Goal: Task Accomplishment & Management: Complete application form

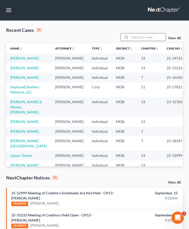
click at [140, 36] on input "search" at bounding box center [148, 36] width 36 height 7
type input "[PERSON_NAME]"
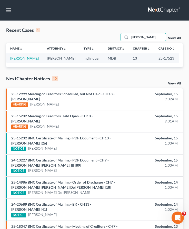
click at [27, 57] on link "[PERSON_NAME]" at bounding box center [24, 58] width 28 height 4
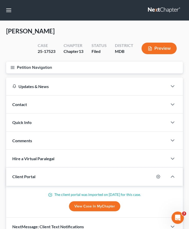
click at [14, 67] on line "button" at bounding box center [13, 67] width 4 height 0
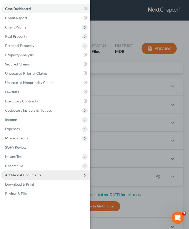
click at [32, 175] on span "Additional Documents" at bounding box center [23, 174] width 36 height 4
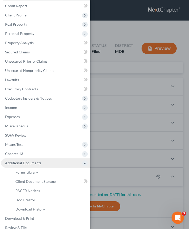
scroll to position [19, 0]
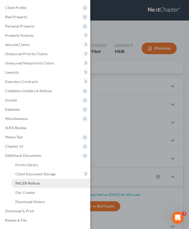
click at [31, 181] on span "PACER Notices" at bounding box center [27, 183] width 25 height 4
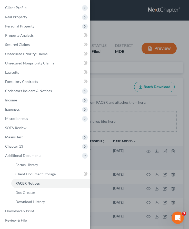
click at [109, 66] on div "Case Dashboard Payments Invoices Payments Payments Credit Report Client Profile" at bounding box center [94, 114] width 189 height 229
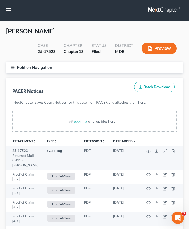
click at [12, 67] on icon "button" at bounding box center [12, 67] width 5 height 5
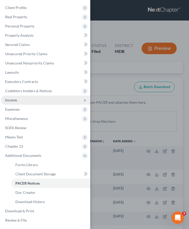
click at [16, 102] on span "Income" at bounding box center [45, 99] width 89 height 9
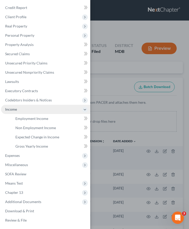
scroll to position [10, 0]
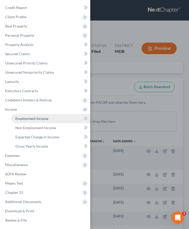
click at [21, 120] on span "Employment Income" at bounding box center [31, 118] width 33 height 4
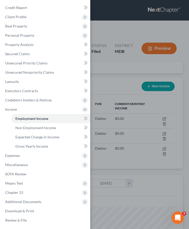
scroll to position [78, 166]
click at [111, 81] on div "Case Dashboard Payments Invoices Payments Payments Credit Report Client Profile" at bounding box center [94, 114] width 189 height 229
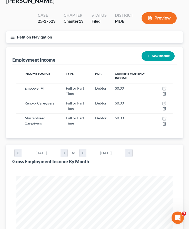
scroll to position [43, 0]
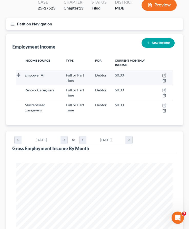
click at [163, 75] on icon "button" at bounding box center [164, 75] width 4 height 4
select select "0"
select select "48"
select select "3"
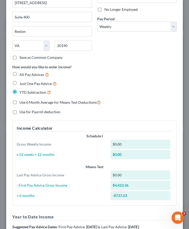
scroll to position [146, 0]
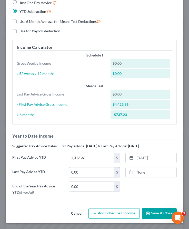
click at [80, 171] on input "0.00" at bounding box center [91, 172] width 45 height 10
type input "30,086.37"
click at [144, 171] on link "None" at bounding box center [151, 172] width 51 height 10
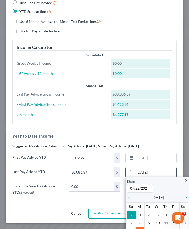
type input "07/22/2025"
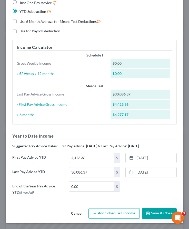
click at [155, 213] on button "Save & Close" at bounding box center [159, 213] width 35 height 11
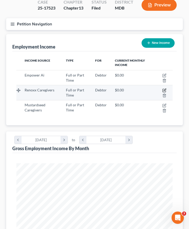
click at [163, 90] on icon "button" at bounding box center [164, 90] width 4 height 4
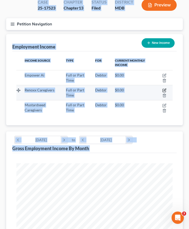
select select "0"
select select "21"
select select "2"
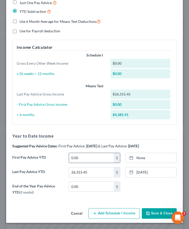
click at [80, 161] on input "0.00" at bounding box center [91, 158] width 45 height 10
type input "3,905.3"
click at [145, 159] on link "9/15/2025" at bounding box center [151, 158] width 51 height 10
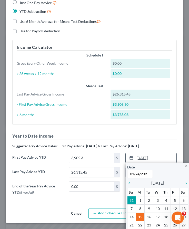
type input "01/24/2025"
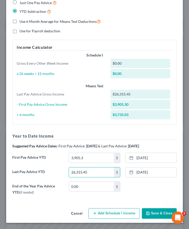
click at [149, 212] on icon "button" at bounding box center [148, 213] width 4 height 4
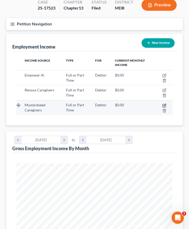
click at [165, 104] on icon "button" at bounding box center [164, 105] width 2 height 2
select select "0"
select select "21"
select select "2"
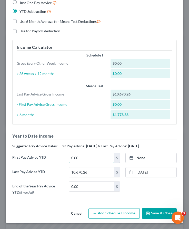
click at [87, 160] on input "0.00" at bounding box center [91, 158] width 45 height 10
type input "2,086.50"
click at [137, 158] on link "9/15/2025" at bounding box center [151, 158] width 51 height 10
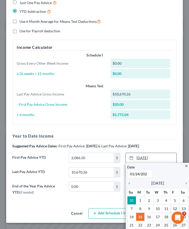
type input "01/24/2025"
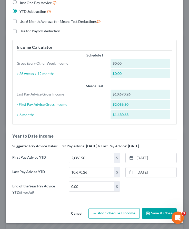
click at [147, 212] on polyline "button" at bounding box center [147, 211] width 1 height 1
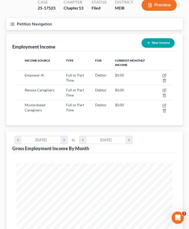
click at [152, 42] on button "New Income" at bounding box center [157, 42] width 33 height 9
select select "0"
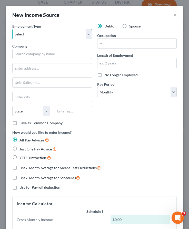
click at [77, 34] on select "Select Full or Part Time Employment Self Employment" at bounding box center [52, 34] width 80 height 10
click at [86, 33] on select "Select Full or Part Time Employment Self Employment" at bounding box center [52, 34] width 80 height 10
select select "0"
click at [12, 29] on select "Select Full or Part Time Employment Self Employment" at bounding box center [52, 34] width 80 height 10
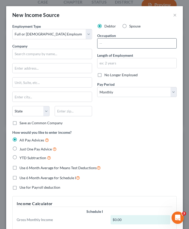
click at [108, 42] on input "text" at bounding box center [136, 43] width 79 height 10
type input "Caregiver"
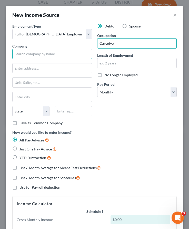
click at [38, 55] on input "text" at bounding box center [52, 54] width 80 height 10
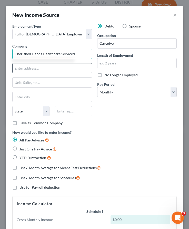
type input "Cherished Hands Healthcare Serviced"
click at [26, 65] on input "text" at bounding box center [52, 68] width 79 height 10
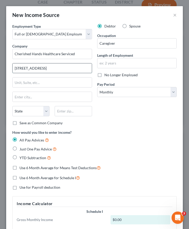
type input "18526 Office Paark Dr."
type input "20886"
type input "Montgomery Village"
select select "21"
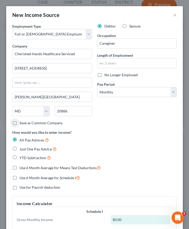
scroll to position [9, 0]
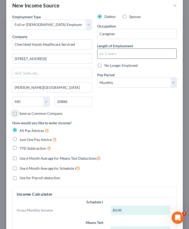
click at [110, 55] on input "text" at bounding box center [136, 54] width 79 height 10
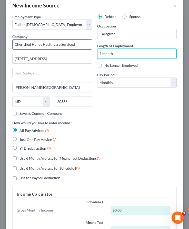
drag, startPoint x: 120, startPoint y: 53, endPoint x: 72, endPoint y: 48, distance: 47.9
click at [72, 48] on div "Employment Type * Select Full or Part Time Employment Self Employment Company *…" at bounding box center [94, 136] width 169 height 245
type input "2 months"
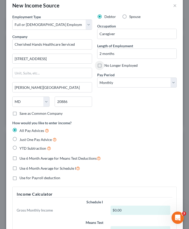
scroll to position [26, 0]
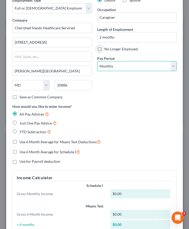
click at [124, 64] on select "Select Monthly Twice Monthly Every Other Week Weekly" at bounding box center [137, 66] width 80 height 10
select select "2"
click at [97, 61] on select "Select Monthly Twice Monthly Every Other Week Weekly" at bounding box center [137, 66] width 80 height 10
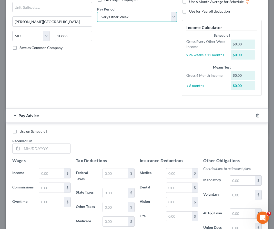
scroll to position [89, 0]
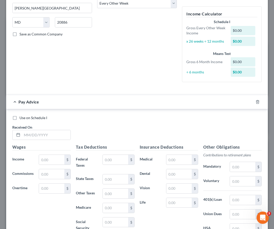
click at [19, 118] on label "Use on Schedule I" at bounding box center [33, 117] width 28 height 5
click at [22, 118] on input "Use on Schedule I" at bounding box center [23, 116] width 3 height 3
checkbox input "true"
click at [48, 161] on input "text" at bounding box center [51, 160] width 25 height 10
click at [33, 135] on input "text" at bounding box center [46, 135] width 48 height 10
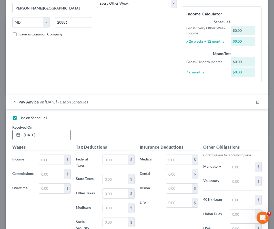
type input "8/29/2025"
type input "1,040"
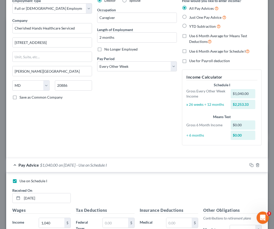
scroll to position [25, 0]
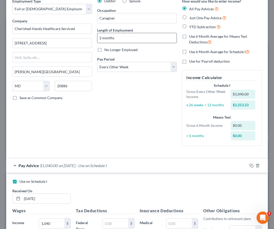
click at [116, 38] on input "2 months" at bounding box center [136, 38] width 79 height 10
drag, startPoint x: 116, startPoint y: 38, endPoint x: 71, endPoint y: 34, distance: 44.3
click at [71, 34] on div "Employment Type * Select Full or Part Time Employment Self Employment Company *…" at bounding box center [137, 76] width 254 height 156
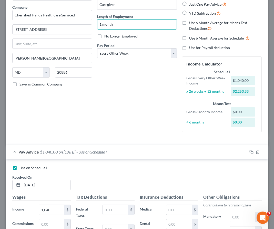
scroll to position [16, 0]
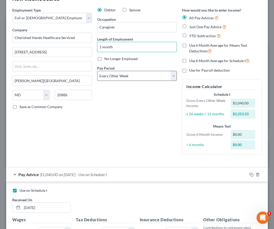
type input "1 month"
click at [116, 78] on select "Select Monthly Twice Monthly Every Other Week Weekly" at bounding box center [137, 76] width 80 height 10
select select "3"
click at [97, 71] on select "Select Monthly Twice Monthly Every Other Week Weekly" at bounding box center [137, 76] width 80 height 10
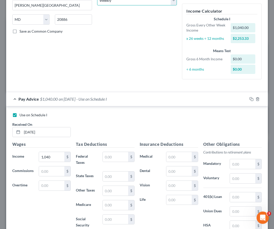
scroll to position [117, 0]
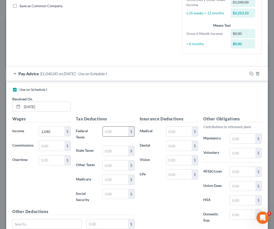
click at [105, 132] on input "text" at bounding box center [115, 131] width 25 height 10
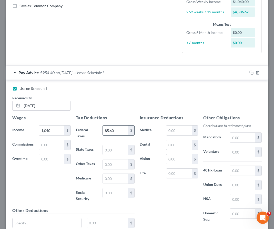
type input "85.60"
type input "70.79"
type input "15.08"
type input "64.48"
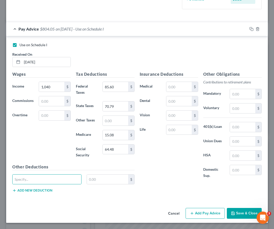
click at [189, 214] on button "Save & Close" at bounding box center [244, 213] width 35 height 11
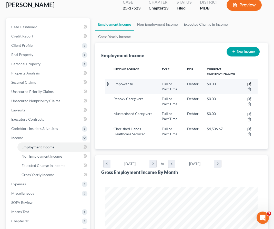
click at [189, 82] on icon "button" at bounding box center [249, 84] width 4 height 4
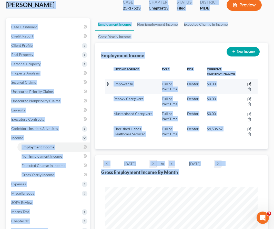
select select "0"
select select "48"
select select "3"
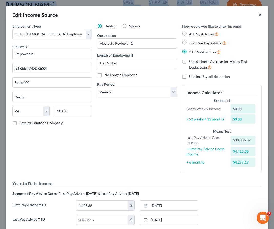
click at [189, 16] on button "×" at bounding box center [260, 15] width 4 height 6
click at [189, 16] on div "Edit Income Source ×" at bounding box center [137, 14] width 262 height 17
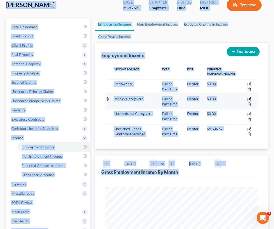
click at [189, 97] on icon "button" at bounding box center [249, 99] width 4 height 4
select select "0"
select select "21"
select select "2"
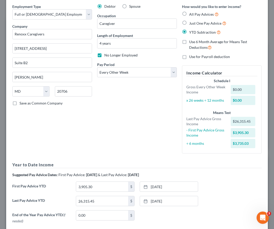
scroll to position [48, 0]
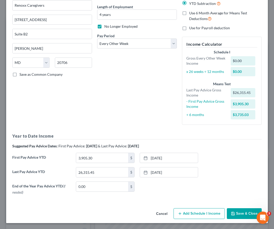
click at [189, 209] on button "Save & Close" at bounding box center [244, 213] width 35 height 11
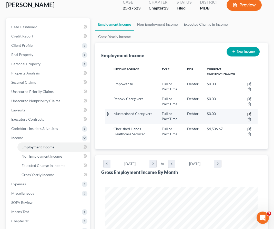
click at [189, 112] on icon "button" at bounding box center [249, 114] width 4 height 4
select select "0"
select select "21"
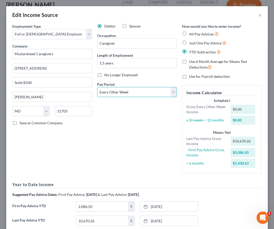
click at [138, 90] on select "Select Monthly Twice Monthly Every Other Week Weekly" at bounding box center [137, 92] width 80 height 10
select select "3"
click at [97, 87] on select "Select Monthly Twice Monthly Every Other Week Weekly" at bounding box center [137, 92] width 80 height 10
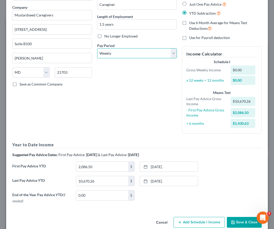
scroll to position [47, 0]
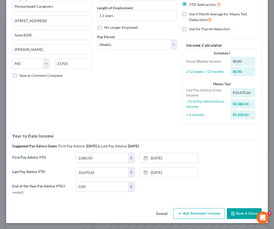
click at [189, 217] on button "Add Schedule I Income" at bounding box center [198, 213] width 51 height 11
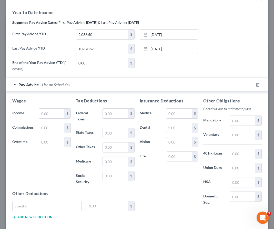
scroll to position [176, 0]
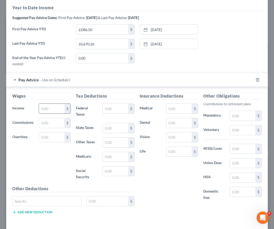
click at [45, 109] on input "text" at bounding box center [51, 109] width 25 height 10
type input "62,700"
type input "2"
type input "37.96"
type input "9.75"
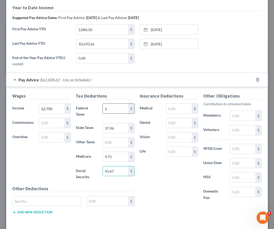
type input "41.67"
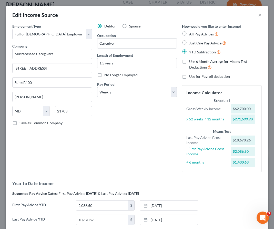
scroll to position [197, 0]
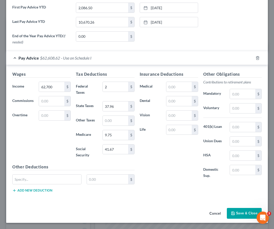
click at [189, 214] on button "Save & Close" at bounding box center [244, 213] width 35 height 11
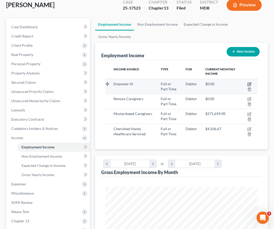
click at [189, 82] on icon "button" at bounding box center [249, 84] width 4 height 4
select select "0"
select select "48"
select select "3"
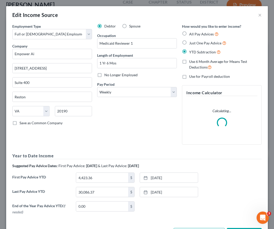
scroll to position [20, 0]
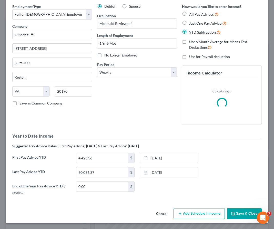
click at [159, 214] on button "Cancel" at bounding box center [161, 213] width 19 height 10
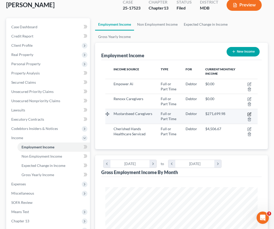
click at [189, 112] on icon "button" at bounding box center [250, 113] width 2 height 2
select select "0"
select select "21"
select select "3"
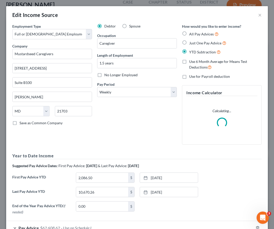
scroll to position [34, 0]
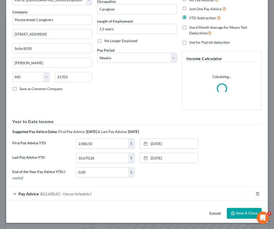
click at [41, 190] on div "Pay Advice $62,608.62 - Use on Schedule I" at bounding box center [129, 194] width 247 height 14
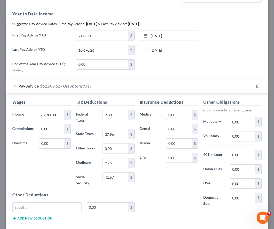
scroll to position [170, 0]
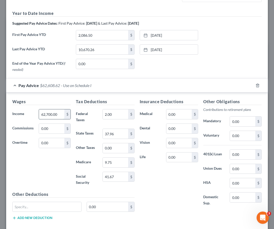
click at [56, 114] on input "62,700.00" at bounding box center [51, 114] width 25 height 10
click at [57, 113] on input "62,700.00" at bounding box center [51, 114] width 25 height 10
type input "627.00"
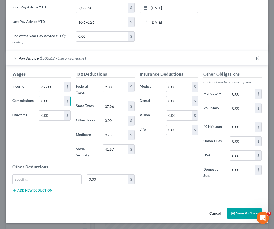
click at [189, 209] on button "Save & Close" at bounding box center [244, 213] width 35 height 11
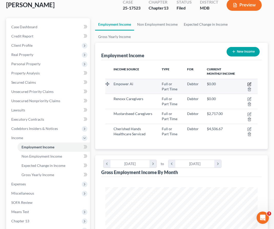
click at [189, 82] on icon "button" at bounding box center [249, 84] width 4 height 4
select select "0"
select select "48"
select select "3"
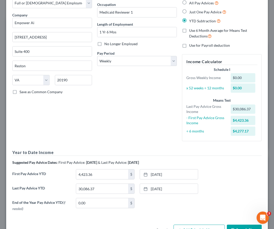
scroll to position [47, 0]
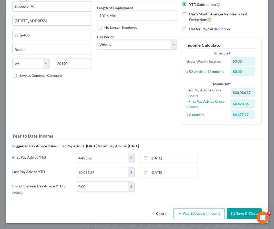
click at [189, 212] on button "Add Schedule I Income" at bounding box center [198, 213] width 51 height 11
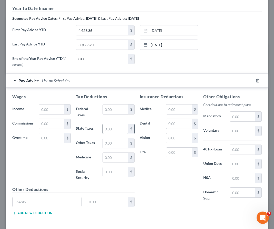
scroll to position [180, 0]
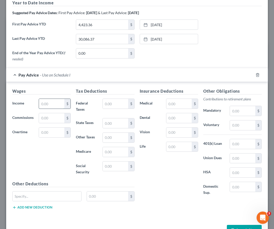
click at [57, 100] on input "text" at bounding box center [51, 104] width 25 height 10
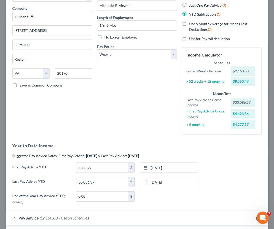
scroll to position [35, 0]
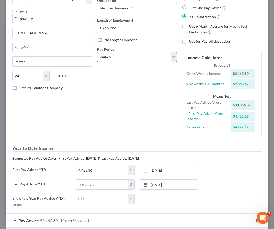
type input "2,160.8"
click at [118, 57] on select "Select Monthly Twice Monthly Every Other Week Weekly" at bounding box center [137, 57] width 80 height 10
click at [97, 52] on select "Select Monthly Twice Monthly Every Other Week Weekly" at bounding box center [137, 57] width 80 height 10
click at [105, 55] on select "Select Monthly Twice Monthly Every Other Week Weekly" at bounding box center [137, 57] width 80 height 10
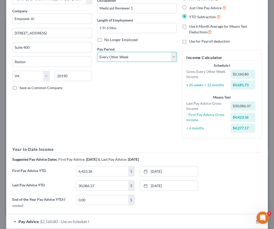
select select "1"
click at [97, 52] on select "Select Monthly Twice Monthly Every Other Week Weekly" at bounding box center [137, 57] width 80 height 10
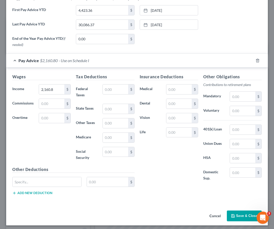
scroll to position [198, 0]
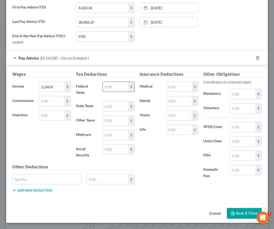
click at [121, 88] on input "text" at bounding box center [115, 87] width 25 height 10
type input "87.83"
type input "130.62"
click at [110, 135] on input "text" at bounding box center [115, 135] width 25 height 10
type input "29.02"
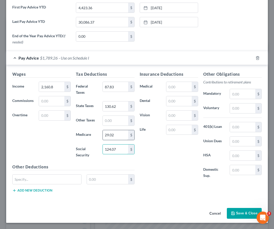
type input "124.07"
click at [189, 213] on icon "button" at bounding box center [233, 213] width 4 height 4
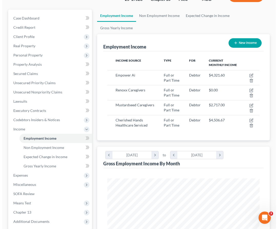
scroll to position [0, 0]
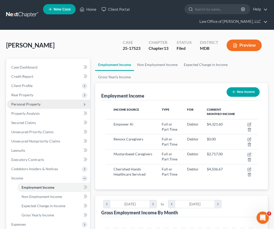
click at [21, 105] on span "Personal Property" at bounding box center [25, 104] width 29 height 4
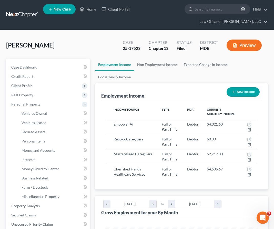
click at [53, 6] on link "New Case" at bounding box center [59, 9] width 33 height 10
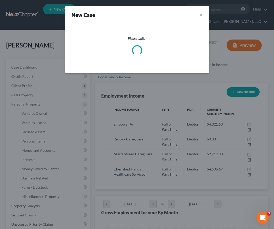
select select "38"
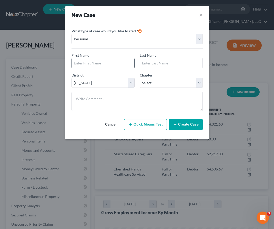
click at [83, 64] on input "text" at bounding box center [103, 63] width 63 height 10
type input "Ivan"
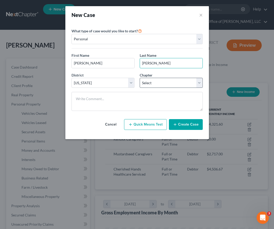
type input "Swauger"
click at [149, 83] on select "Select 7 11 12 13" at bounding box center [171, 83] width 63 height 10
select select "0"
click at [140, 78] on select "Select 7 11 12 13" at bounding box center [171, 83] width 63 height 10
click at [181, 122] on button "Create Case" at bounding box center [186, 124] width 34 height 11
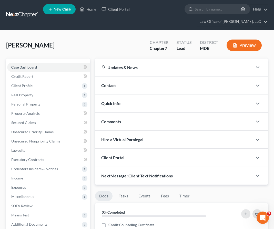
click at [107, 155] on span "Client Portal" at bounding box center [112, 157] width 23 height 5
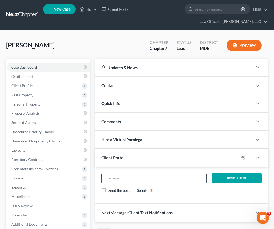
click at [113, 176] on input "email" at bounding box center [153, 178] width 105 height 10
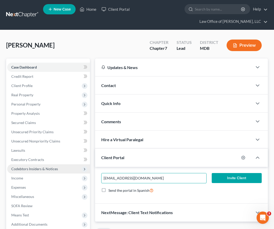
drag, startPoint x: 156, startPoint y: 175, endPoint x: 50, endPoint y: 167, distance: 106.6
click at [50, 167] on div "Petition Navigation Case Dashboard Payments Invoices Payments Payments Credit R…" at bounding box center [137, 230] width 267 height 345
click at [152, 177] on input "ivanswauger87@gmail.com" at bounding box center [153, 178] width 105 height 10
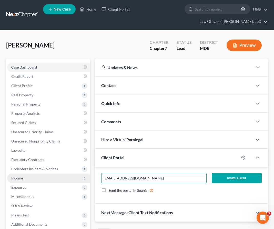
drag, startPoint x: 152, startPoint y: 177, endPoint x: 80, endPoint y: 177, distance: 71.2
click at [80, 177] on div "Petition Navigation Case Dashboard Payments Invoices Payments Payments Credit R…" at bounding box center [137, 230] width 267 height 345
type input "ivanswauger87@gmail.com"
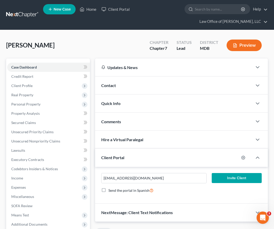
click at [189, 175] on button "Invite Client" at bounding box center [237, 178] width 50 height 10
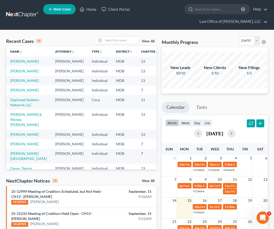
click at [197, 211] on link "+3 more" at bounding box center [198, 212] width 11 height 4
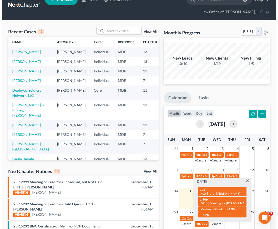
scroll to position [7, 0]
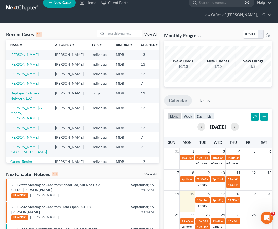
click at [18, 57] on td "[PERSON_NAME]" at bounding box center [28, 54] width 45 height 9
click at [16, 57] on link "[PERSON_NAME]" at bounding box center [24, 54] width 28 height 4
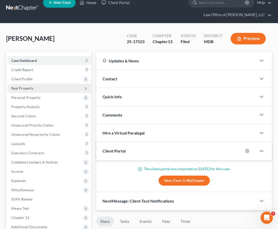
click at [19, 87] on span "Real Property" at bounding box center [22, 88] width 22 height 4
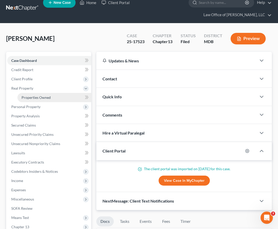
click at [26, 93] on link "Properties Owned" at bounding box center [54, 97] width 74 height 9
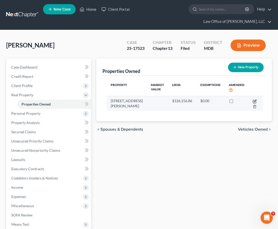
click at [253, 101] on icon "button" at bounding box center [255, 101] width 4 height 4
select select "21"
select select "0"
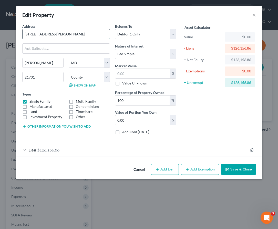
click at [61, 34] on input "23 Hamilton Ave" at bounding box center [66, 34] width 87 height 10
type input "23 Hamilton Ave."
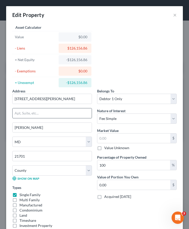
scroll to position [64, 0]
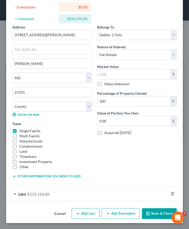
click at [157, 212] on button "Save & Close" at bounding box center [159, 213] width 35 height 11
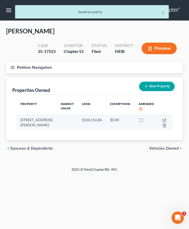
click at [167, 121] on td at bounding box center [165, 122] width 14 height 15
click at [163, 121] on icon "button" at bounding box center [164, 120] width 4 height 4
select select "21"
select select "0"
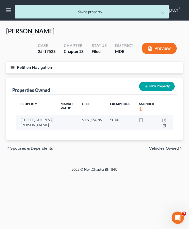
select select "45"
select select "0"
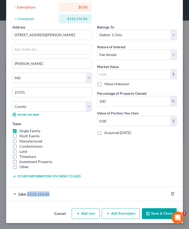
drag, startPoint x: 60, startPoint y: 193, endPoint x: 27, endPoint y: 193, distance: 32.5
click at [27, 193] on div "Lien $126,156.86" at bounding box center [87, 194] width 162 height 14
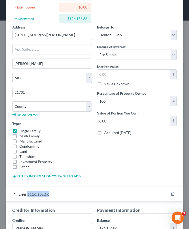
copy span "$126,156.86"
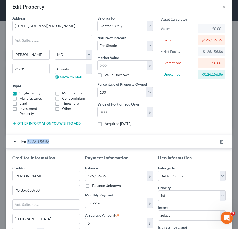
scroll to position [0, 0]
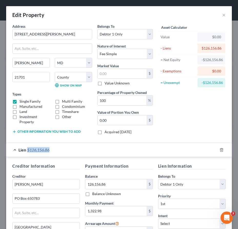
click at [64, 130] on button "Other information you wish to add" at bounding box center [46, 131] width 68 height 4
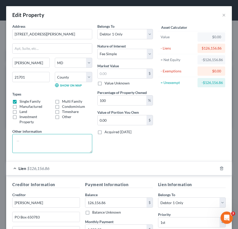
click at [50, 143] on textarea at bounding box center [52, 143] width 80 height 19
type textarea "Habitat for Humanity."
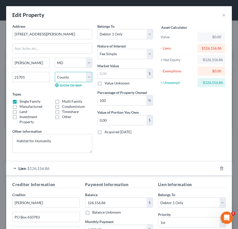
click at [90, 81] on select "County Allegany County Anne Arundel County Baltimore County Baltimore city Calv…" at bounding box center [73, 77] width 37 height 10
select select "10"
click at [55, 72] on select "County Allegany County Anne Arundel County Baltimore County Baltimore city Calv…" at bounding box center [73, 77] width 37 height 10
click at [109, 149] on div "Belongs To * Select Debtor 1 Only Debtor 2 Only Debtor 1 And Debtor 2 Only At L…" at bounding box center [125, 90] width 61 height 133
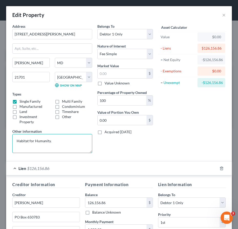
click at [49, 141] on textarea "Habitat for Humanity." at bounding box center [52, 143] width 80 height 19
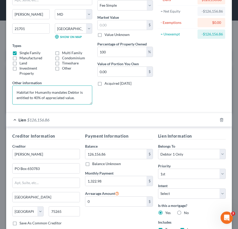
scroll to position [88, 0]
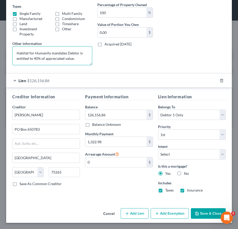
type textarea "Habitat for Humanity mandates Debtor is entitled to 40% of appreciated value."
click at [180, 216] on button "Add Exemption" at bounding box center [170, 213] width 38 height 11
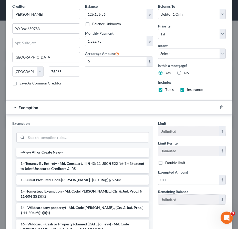
scroll to position [207, 0]
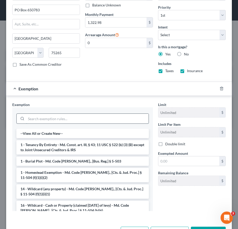
click at [52, 117] on input "search" at bounding box center [87, 119] width 122 height 10
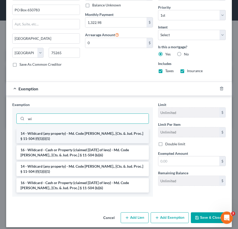
type input "w"
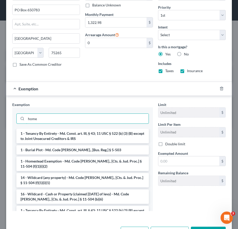
type input "home"
click at [44, 159] on li "1 - Homestead Exemption - Md. Code Ann., [Cts. & Jud. Proc.] § 11-504 (f)(1)(i)…" at bounding box center [82, 163] width 132 height 14
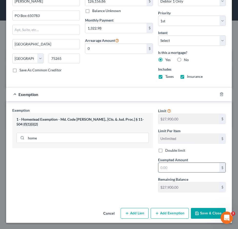
click at [168, 167] on input "text" at bounding box center [188, 167] width 61 height 10
type input "27,900"
click at [171, 210] on button "Add Exemption" at bounding box center [170, 213] width 38 height 11
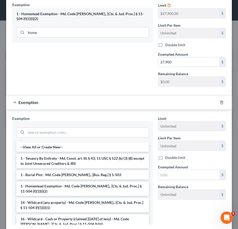
scroll to position [339, 0]
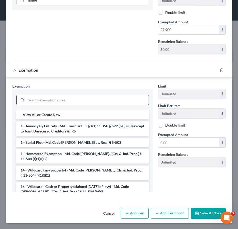
click at [67, 97] on input "search" at bounding box center [87, 100] width 122 height 10
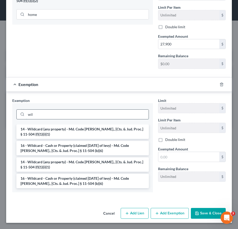
scroll to position [324, 0]
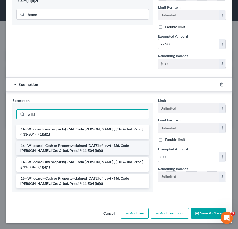
type input "wild"
click at [69, 145] on li "16 - Wildcard - Cash or Property (claimed within Thirty Days of levy) - Md. Cod…" at bounding box center [82, 148] width 132 height 14
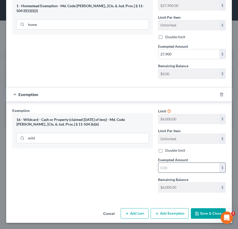
click at [165, 168] on input "text" at bounding box center [188, 167] width 61 height 10
type input "6,000"
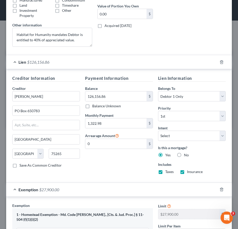
scroll to position [0, 0]
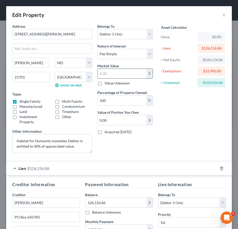
click at [101, 76] on input "text" at bounding box center [122, 74] width 49 height 10
type input "1"
type input "1.00"
type input "19"
type input "19.00"
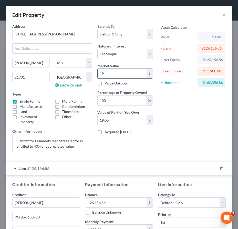
type input "193"
type input "193.00"
type input "1936"
type input "1,936.00"
type input "1,9368"
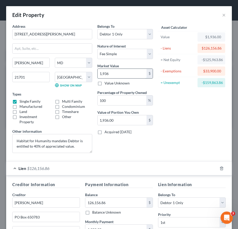
type input "19,368.00"
type input "1,93680"
type input "193,680.00"
type input "193,680"
click at [104, 104] on input "100" at bounding box center [122, 100] width 49 height 10
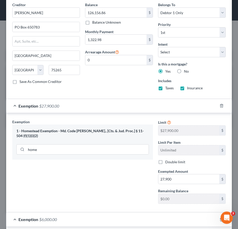
scroll to position [314, 0]
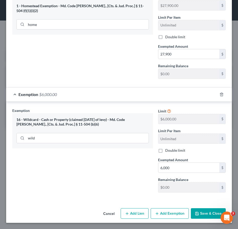
click at [202, 213] on button "Save & Close" at bounding box center [208, 213] width 35 height 11
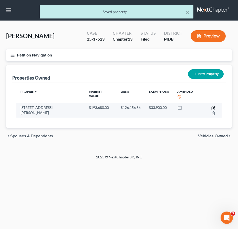
click at [211, 106] on icon "button" at bounding box center [213, 108] width 4 height 4
select select "21"
select select "10"
select select "0"
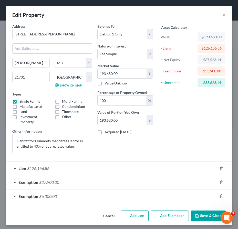
click at [210, 82] on div "$33,623.14" at bounding box center [211, 82] width 19 height 5
click at [209, 216] on button "Save & Close" at bounding box center [208, 215] width 35 height 11
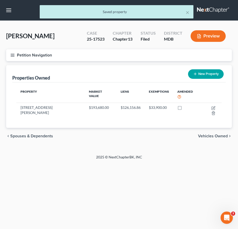
click at [208, 134] on span "Vehicles Owned" at bounding box center [213, 136] width 30 height 4
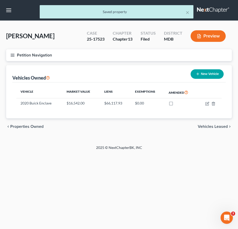
click at [210, 127] on span "Vehicles Leased" at bounding box center [213, 126] width 30 height 4
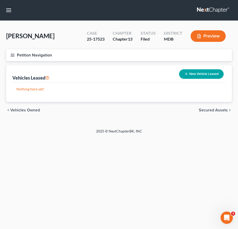
click at [210, 108] on span "Secured Assets" at bounding box center [213, 110] width 29 height 4
click at [210, 108] on span "Personal Items" at bounding box center [213, 110] width 27 height 4
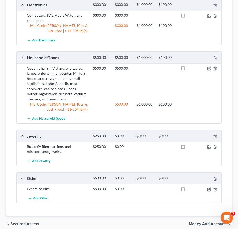
scroll to position [146, 0]
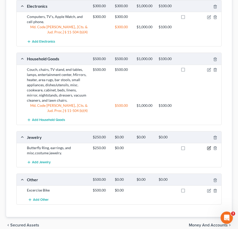
click at [208, 149] on icon "button" at bounding box center [209, 148] width 4 height 4
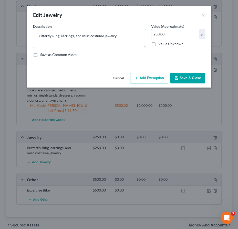
click at [140, 77] on button "Add Exemption" at bounding box center [149, 78] width 38 height 11
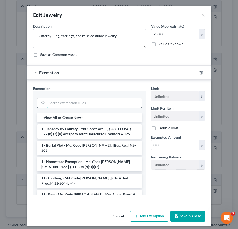
click at [124, 103] on input "search" at bounding box center [94, 103] width 95 height 10
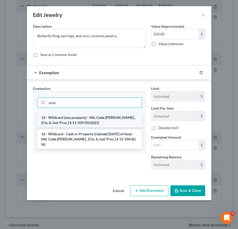
type input "wild"
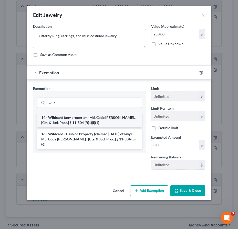
click at [124, 117] on li "14 - Wildcard (any property) - Md. Code Ann., [Cts. & Jud. Proc.] § 11-504 (f)(…" at bounding box center [89, 120] width 105 height 14
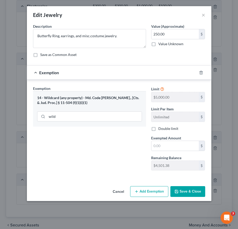
click at [171, 153] on div "Limit $5,000.00 $ Limit Per Item Unlimited $ Double limit Exempted Amount * $ R…" at bounding box center [178, 130] width 59 height 89
click at [165, 144] on input "text" at bounding box center [174, 146] width 47 height 10
type input "250"
click at [183, 190] on button "Save & Close" at bounding box center [187, 191] width 35 height 11
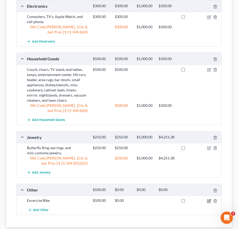
click at [208, 200] on icon "button" at bounding box center [209, 200] width 2 height 2
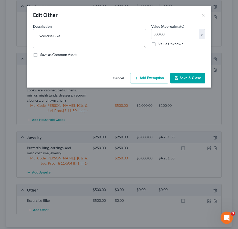
click at [138, 78] on icon "button" at bounding box center [137, 78] width 4 height 4
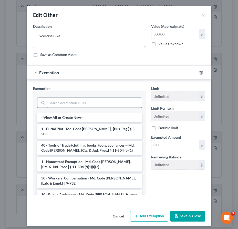
click at [111, 100] on input "search" at bounding box center [94, 103] width 95 height 10
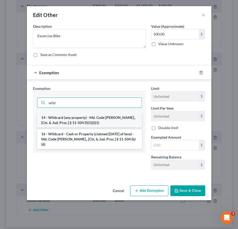
type input "wild"
click at [104, 121] on li "14 - Wildcard (any property) - Md. Code Ann., [Cts. & Jud. Proc.] § 11-504 (f)(…" at bounding box center [89, 120] width 105 height 14
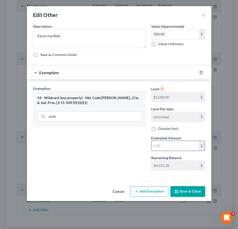
click at [165, 145] on input "text" at bounding box center [174, 146] width 47 height 10
type input "500"
click at [180, 196] on button "Save & Close" at bounding box center [187, 191] width 35 height 11
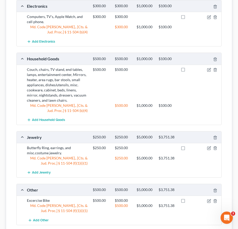
scroll to position [190, 0]
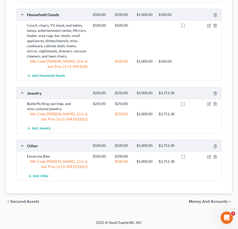
click at [196, 199] on span "Money and Accounts" at bounding box center [208, 201] width 39 height 4
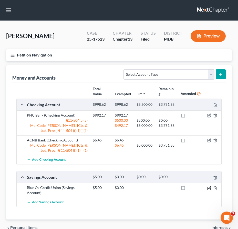
click at [208, 187] on icon "button" at bounding box center [209, 188] width 4 height 4
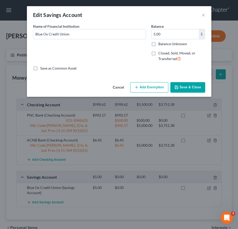
click at [139, 88] on button "Add Exemption" at bounding box center [149, 87] width 38 height 11
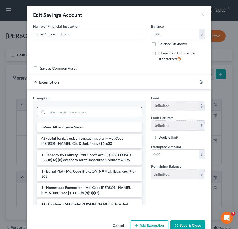
click at [120, 112] on input "search" at bounding box center [94, 112] width 95 height 10
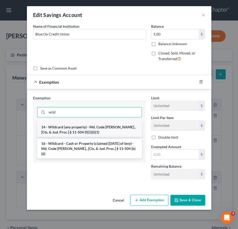
type input "wild"
click at [121, 131] on li "14 - Wildcard (any property) - Md. Code Ann., [Cts. & Jud. Proc.] § 11-504 (f)(…" at bounding box center [89, 129] width 105 height 14
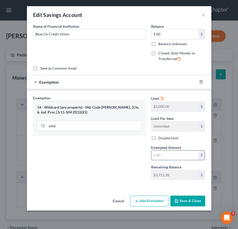
click at [163, 154] on input "text" at bounding box center [174, 155] width 47 height 10
type input "5"
click at [89, 172] on div "Exemption Set must be selected for CA. Exemption * 14 - Wildcard (any property)…" at bounding box center [89, 139] width 118 height 89
click at [184, 202] on button "Save & Close" at bounding box center [187, 200] width 35 height 11
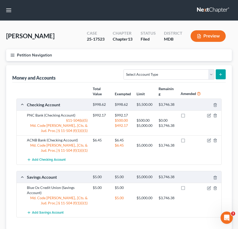
scroll to position [36, 0]
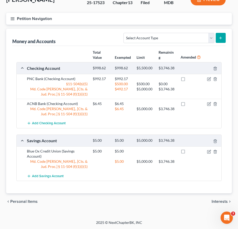
click at [219, 200] on span "Interests" at bounding box center [220, 201] width 16 height 4
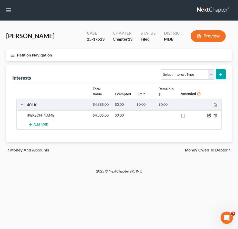
click at [208, 115] on icon "button" at bounding box center [209, 115] width 2 height 2
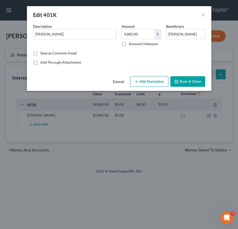
click at [147, 80] on button "Add Exemption" at bounding box center [149, 81] width 38 height 11
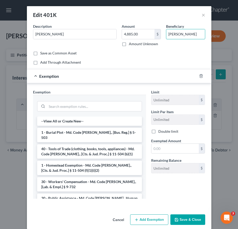
drag, startPoint x: 196, startPoint y: 35, endPoint x: 166, endPoint y: 33, distance: 30.8
click at [166, 33] on div "Beneficiary Jajuan Bowins Jr." at bounding box center [185, 35] width 44 height 23
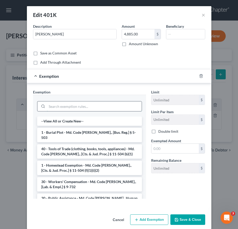
click at [64, 106] on input "search" at bounding box center [94, 106] width 95 height 10
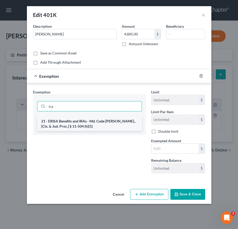
type input "ira"
click at [61, 123] on li "21 - ERISA Benefits and IRAs - Md. Code [PERSON_NAME]., [Cts. & Jud. Proc.] § 1…" at bounding box center [89, 123] width 105 height 14
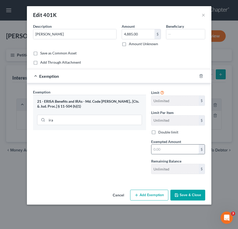
click at [156, 148] on input "text" at bounding box center [174, 149] width 47 height 10
type input "4,885"
click at [191, 193] on button "Save & Close" at bounding box center [187, 194] width 35 height 11
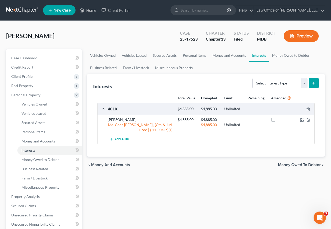
click at [61, 8] on span "New Case" at bounding box center [62, 10] width 17 height 4
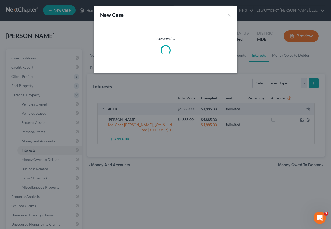
select select "38"
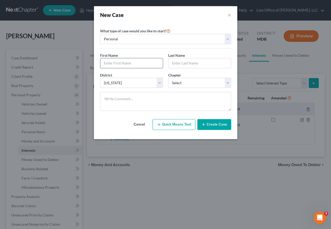
click at [108, 62] on input "text" at bounding box center [131, 63] width 63 height 10
type input "Brandy"
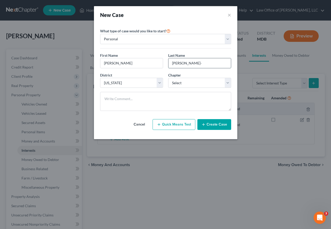
click at [179, 62] on input "Alverado-" at bounding box center [200, 63] width 63 height 10
click at [191, 62] on input "Alvarado-" at bounding box center [200, 63] width 63 height 10
type input "Alvarado-Argueta"
click at [207, 79] on select "Select 7 11 12 13" at bounding box center [199, 83] width 63 height 10
select select "0"
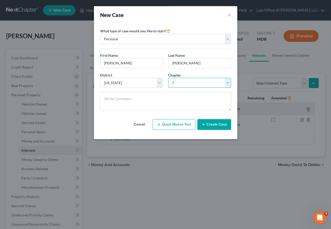
click at [168, 78] on select "Select 7 11 12 13" at bounding box center [199, 83] width 63 height 10
click at [217, 123] on button "Create Case" at bounding box center [215, 124] width 34 height 11
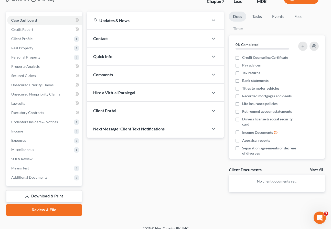
scroll to position [43, 0]
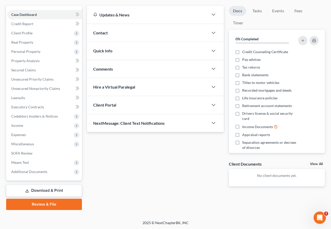
click at [114, 109] on div "Client Portal" at bounding box center [147, 105] width 121 height 18
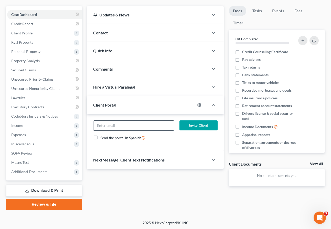
click at [113, 127] on input "email" at bounding box center [134, 125] width 81 height 10
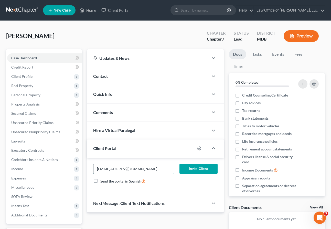
click at [109, 169] on input "brandyagueta@outlook.com" at bounding box center [134, 169] width 81 height 10
drag, startPoint x: 146, startPoint y: 168, endPoint x: 47, endPoint y: 167, distance: 99.2
click at [47, 167] on div "Petition Navigation Case Dashboard Payments Invoices Payments Payments Credit R…" at bounding box center [166, 151] width 324 height 204
type input "brandyargueta@outlook.com"
click at [188, 166] on button "Invite Client" at bounding box center [199, 168] width 38 height 10
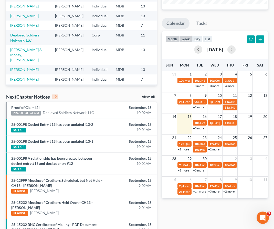
scroll to position [85, 0]
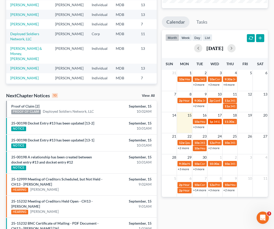
click at [211, 121] on span "1p" at bounding box center [212, 121] width 4 height 4
select select "Days"
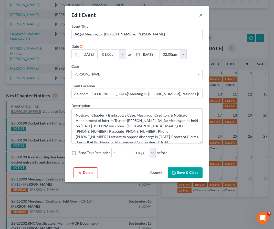
click at [200, 14] on button "×" at bounding box center [201, 15] width 4 height 6
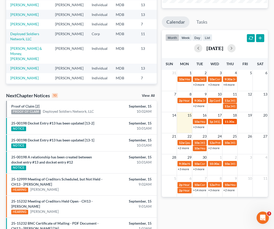
click at [230, 119] on span "11:30a" at bounding box center [229, 121] width 9 height 4
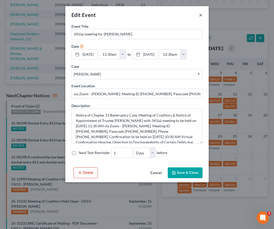
click at [201, 15] on button "×" at bounding box center [201, 15] width 4 height 6
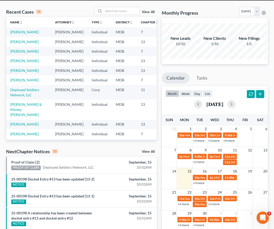
scroll to position [0, 0]
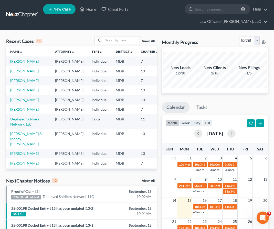
click at [11, 73] on link "[PERSON_NAME]" at bounding box center [24, 71] width 28 height 4
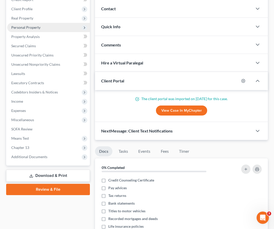
scroll to position [96, 0]
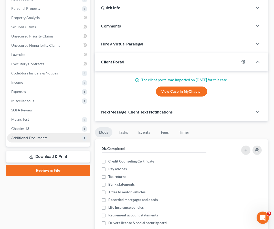
click at [45, 134] on span "Additional Documents" at bounding box center [48, 137] width 83 height 9
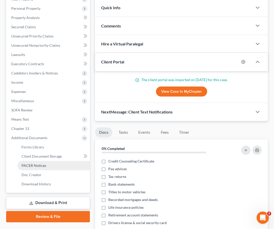
click at [41, 165] on span "PACER Notices" at bounding box center [34, 165] width 25 height 4
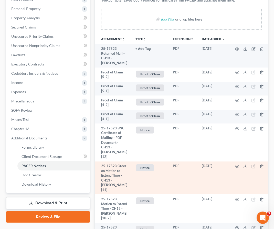
scroll to position [86, 0]
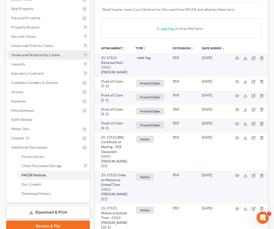
click at [24, 56] on span "Unsecured Nonpriority Claims" at bounding box center [35, 55] width 49 height 4
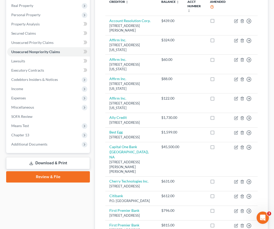
scroll to position [121, 0]
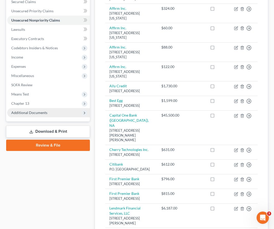
click at [44, 109] on span "Additional Documents" at bounding box center [48, 112] width 83 height 9
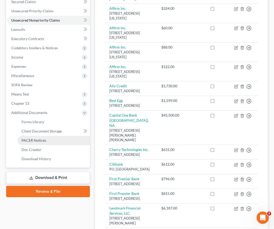
click at [35, 143] on link "PACER Notices" at bounding box center [53, 140] width 73 height 9
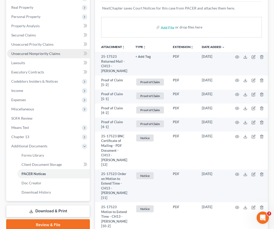
scroll to position [99, 0]
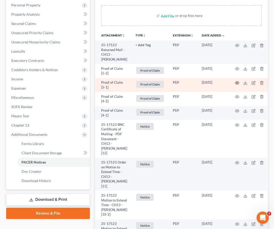
click at [237, 81] on icon "button" at bounding box center [237, 83] width 4 height 4
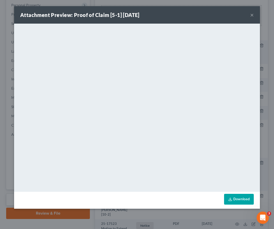
click at [252, 16] on button "×" at bounding box center [252, 15] width 4 height 6
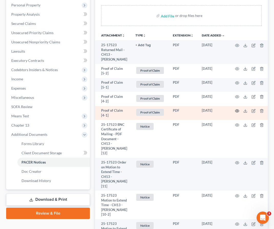
click at [237, 110] on icon "button" at bounding box center [237, 111] width 4 height 4
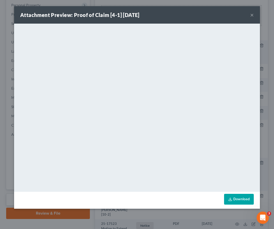
click at [252, 17] on button "×" at bounding box center [252, 15] width 4 height 6
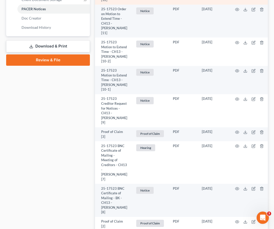
scroll to position [298, 0]
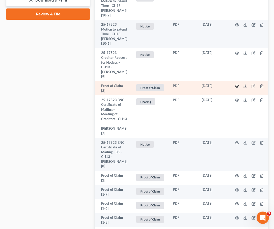
click at [235, 88] on icon "button" at bounding box center [237, 86] width 4 height 4
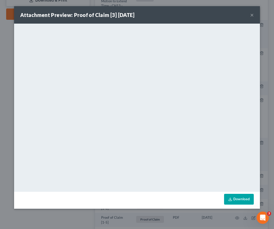
click at [251, 16] on button "×" at bounding box center [252, 15] width 4 height 6
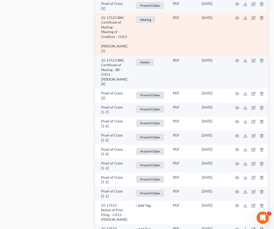
scroll to position [385, 0]
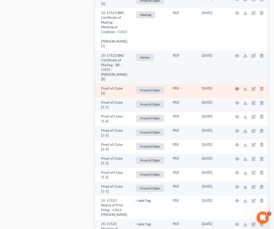
click at [237, 88] on icon "button" at bounding box center [237, 88] width 4 height 3
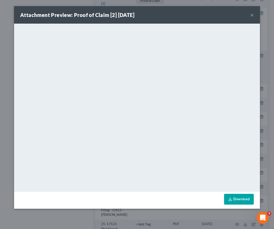
click at [252, 14] on button "×" at bounding box center [252, 15] width 4 height 6
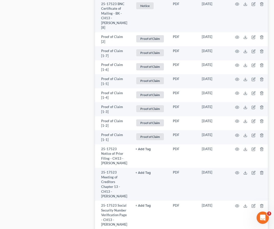
scroll to position [439, 0]
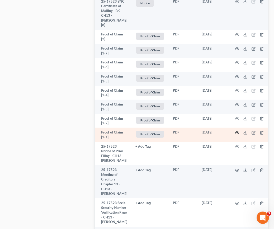
click at [237, 133] on circle "button" at bounding box center [237, 132] width 1 height 1
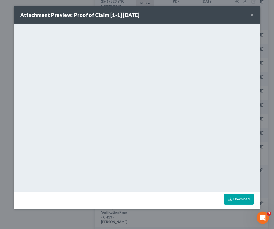
click at [252, 16] on button "×" at bounding box center [252, 15] width 4 height 6
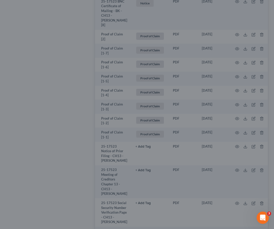
click at [239, 24] on button "×" at bounding box center [237, 26] width 3 height 5
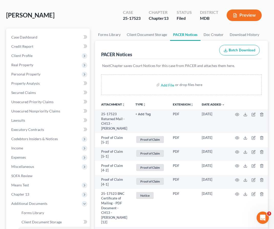
scroll to position [32, 0]
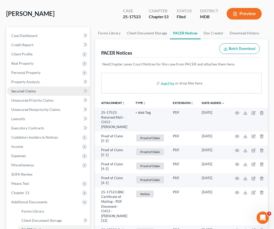
click at [25, 89] on span "Secured Claims" at bounding box center [23, 91] width 25 height 4
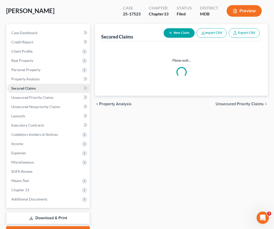
scroll to position [37, 0]
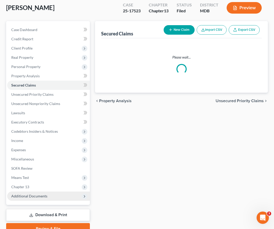
click at [40, 196] on span "Additional Documents" at bounding box center [29, 195] width 36 height 4
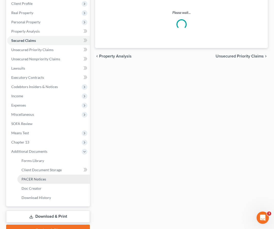
click at [37, 182] on link "PACER Notices" at bounding box center [53, 178] width 73 height 9
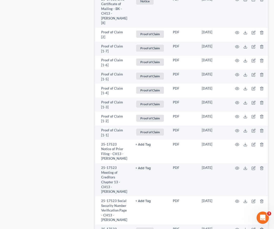
scroll to position [424, 0]
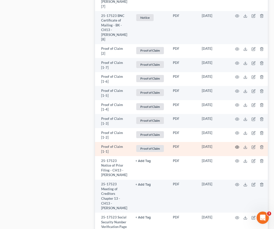
click at [237, 147] on circle "button" at bounding box center [237, 146] width 1 height 1
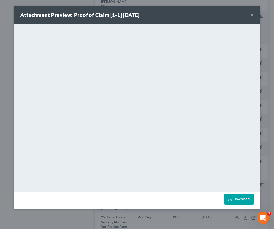
click at [252, 15] on button "×" at bounding box center [252, 15] width 4 height 6
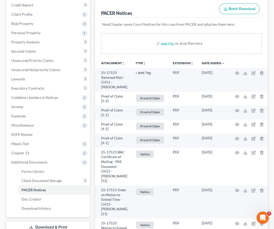
scroll to position [0, 0]
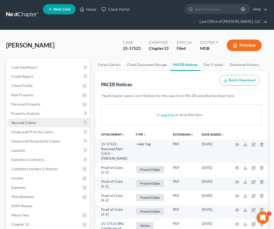
click at [24, 124] on span "Secured Claims" at bounding box center [23, 122] width 25 height 4
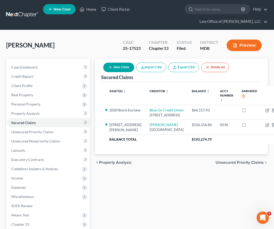
click at [126, 64] on button "New Claim" at bounding box center [118, 67] width 31 height 9
select select "0"
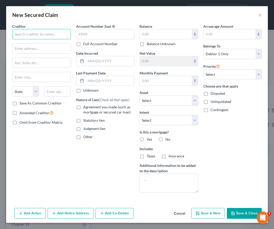
click at [32, 33] on input "text" at bounding box center [41, 34] width 59 height 10
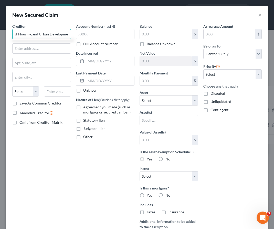
scroll to position [0, 29]
type input "U.S. Department of Housing and Urban Development"
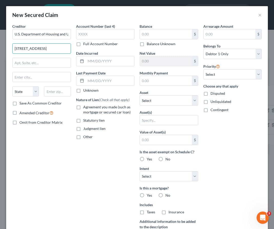
type input "801 Market St."
type input "19107"
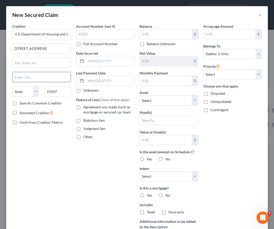
click at [36, 78] on input "text" at bounding box center [42, 77] width 58 height 10
type input "Philadelphia"
click at [31, 92] on select "State AL AK AR AZ CA CO CT DE DC FL GA GU HI ID IL IN IA KS KY LA ME MD MA MI M…" at bounding box center [25, 91] width 27 height 10
select select "39"
click at [12, 86] on select "State AL AK AR AZ CA CO CT DE DC FL GA GU HI ID IL IN IA KS KY LA ME MD MA MI M…" at bounding box center [25, 91] width 27 height 10
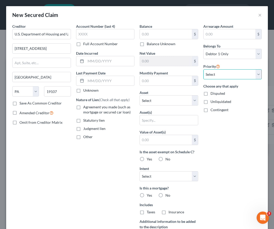
click at [224, 77] on select "Select 1st 2nd 3rd 4th 5th 6th 7th 8th 9th 10th 11th 12th 13th 14th 15th 16th 1…" at bounding box center [232, 74] width 59 height 10
select select "1"
click at [203, 69] on select "Select 1st 2nd 3rd 4th 5th 6th 7th 8th 9th 10th 11th 12th 13th 14th 15th 16th 1…" at bounding box center [232, 74] width 59 height 10
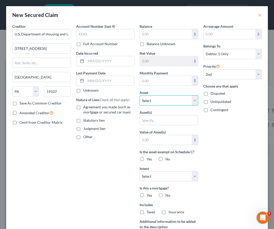
click at [152, 97] on select "Select Other Multiple Assets Jewelry - Butterfly Ring, earrings, and misc.costu…" at bounding box center [169, 100] width 59 height 10
select select "11"
click at [140, 95] on select "Select Other Multiple Assets Jewelry - Butterfly Ring, earrings, and misc.costu…" at bounding box center [169, 100] width 59 height 10
select select "0"
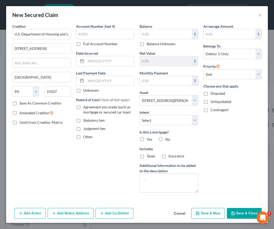
click at [83, 108] on label "Agreement you made (such as mortgage or secured car loan)" at bounding box center [109, 109] width 52 height 10
click at [85, 108] on input "Agreement you made (such as mortgage or secured car loan)" at bounding box center [86, 105] width 3 height 3
checkbox input "true"
click at [147, 139] on label "Yes" at bounding box center [149, 139] width 5 height 5
click at [149, 139] on input "Yes" at bounding box center [150, 138] width 3 height 3
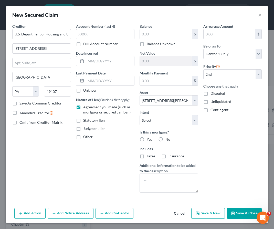
radio input "true"
click at [154, 32] on input "text" at bounding box center [166, 34] width 52 height 10
type input "11,399.82"
click at [55, 149] on div "Creditor * U.S. Department of Housing and Urban Development 801 Market St. Phil…" at bounding box center [42, 110] width 64 height 173
click at [237, 209] on button "Save & Close" at bounding box center [244, 213] width 35 height 11
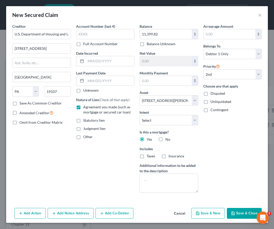
select select
select select "1"
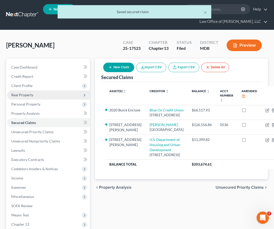
click at [22, 93] on span "Real Property" at bounding box center [22, 95] width 22 height 4
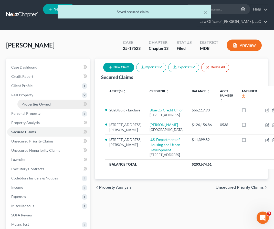
click at [35, 103] on span "Properties Owned" at bounding box center [36, 104] width 29 height 4
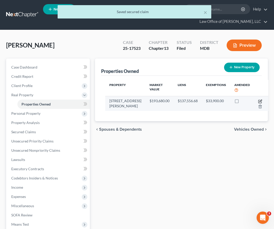
click at [259, 101] on icon "button" at bounding box center [260, 101] width 3 height 3
select select "21"
select select "0"
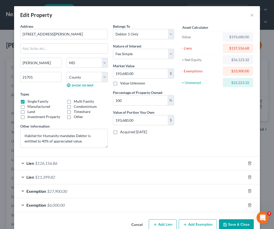
scroll to position [11, 0]
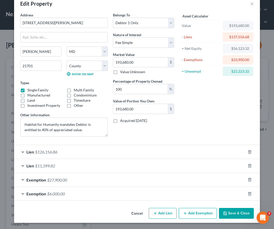
click at [231, 213] on button "Save & Close" at bounding box center [236, 213] width 35 height 11
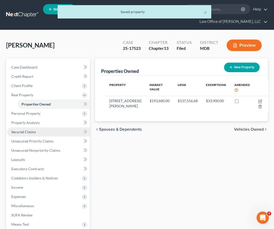
click at [34, 131] on span "Secured Claims" at bounding box center [23, 131] width 25 height 4
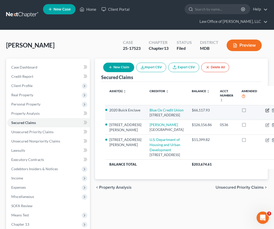
click at [265, 109] on icon "button" at bounding box center [267, 110] width 4 height 4
select select "23"
select select "0"
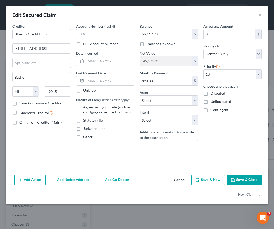
click at [83, 108] on label "Agreement you made (such as mortgage or secured car loan)" at bounding box center [109, 109] width 52 height 10
click at [85, 108] on input "Agreement you made (such as mortgage or secured car loan)" at bounding box center [86, 105] width 3 height 3
checkbox input "true"
click at [141, 186] on div "Add Action Add Notice Address Add Co-Debtor Cancel Save & New Save & Close" at bounding box center [137, 180] width 262 height 17
click at [237, 178] on button "Save & Close" at bounding box center [244, 179] width 35 height 11
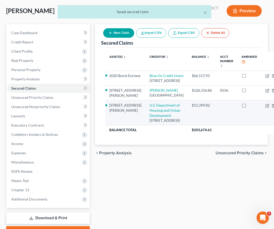
scroll to position [49, 0]
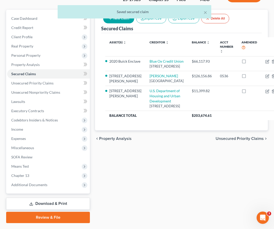
click at [227, 140] on span "Unsecured Priority Claims" at bounding box center [240, 138] width 48 height 4
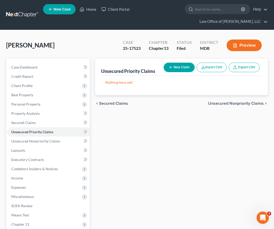
click at [217, 103] on span "Unsecured Nonpriority Claims" at bounding box center [236, 103] width 56 height 4
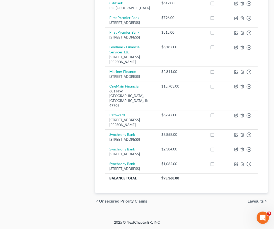
scroll to position [317, 0]
click at [250, 200] on span "Lawsuits" at bounding box center [256, 201] width 16 height 4
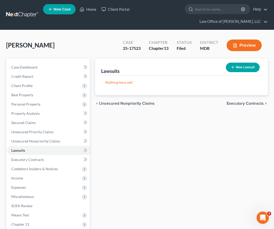
click at [243, 103] on span "Executory Contracts" at bounding box center [245, 103] width 37 height 4
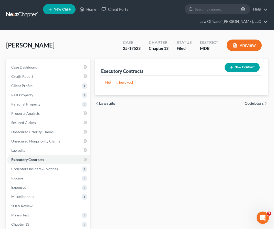
click at [248, 101] on span "Codebtors" at bounding box center [254, 103] width 19 height 4
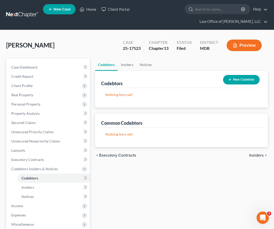
click at [256, 154] on span "Insiders" at bounding box center [256, 155] width 15 height 4
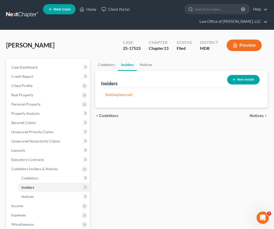
click at [258, 115] on span "Notices" at bounding box center [257, 116] width 14 height 4
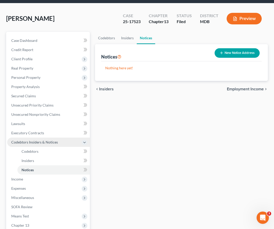
scroll to position [29, 0]
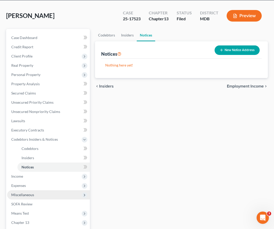
click at [23, 194] on span "Miscellaneous" at bounding box center [22, 194] width 23 height 4
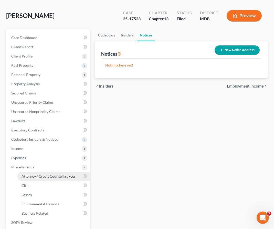
click at [39, 178] on span "Attorney / Credit Counseling Fees" at bounding box center [49, 176] width 54 height 4
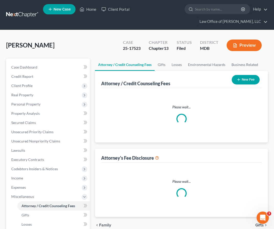
select select "2"
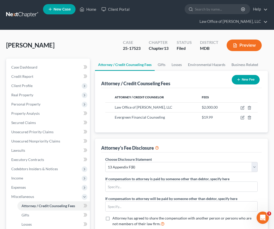
scroll to position [110, 0]
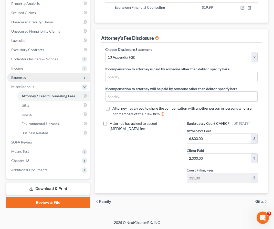
click at [25, 76] on span "Expenses" at bounding box center [18, 77] width 15 height 4
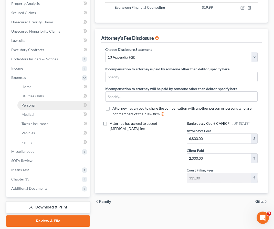
click at [24, 107] on link "Personal" at bounding box center [53, 104] width 73 height 9
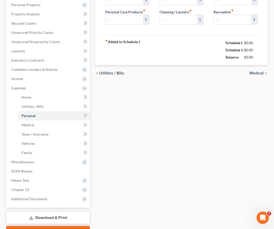
type input "1,200.00"
type input "100.00"
type input "60.00"
type input "25.00"
type input "100.00"
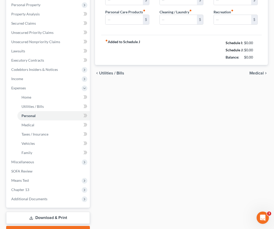
type input "200.00"
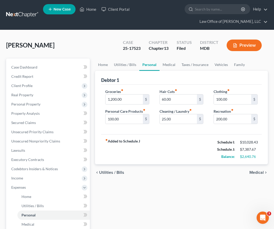
click at [251, 170] on span "Medical" at bounding box center [257, 172] width 14 height 4
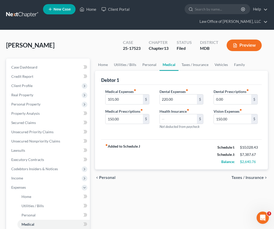
click at [251, 178] on span "Taxes / Insurance" at bounding box center [248, 177] width 32 height 4
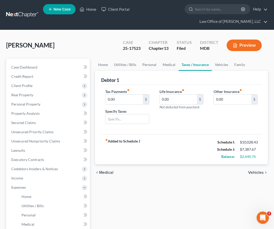
drag, startPoint x: 105, startPoint y: 173, endPoint x: 163, endPoint y: 173, distance: 58.7
click at [163, 173] on div "chevron_left Medical Vehicles chevron_right" at bounding box center [181, 172] width 173 height 16
click at [253, 172] on span "Vehicles" at bounding box center [256, 172] width 16 height 4
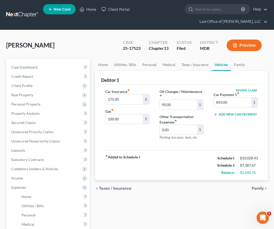
click at [256, 187] on span "Family" at bounding box center [258, 188] width 12 height 4
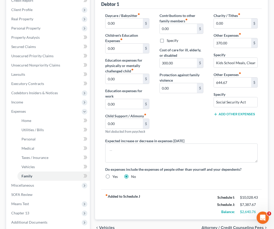
scroll to position [126, 0]
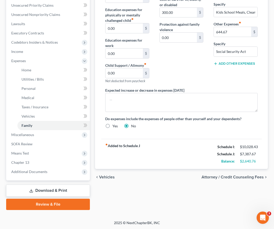
click at [101, 175] on span "Vehicles" at bounding box center [107, 177] width 16 height 4
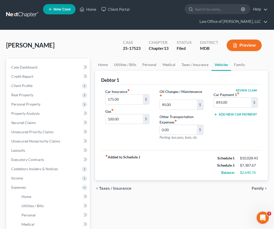
click at [114, 188] on span "Taxes / Insurance" at bounding box center [115, 188] width 32 height 4
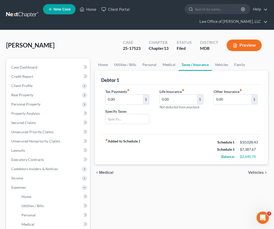
click at [106, 171] on span "Medical" at bounding box center [106, 172] width 14 height 4
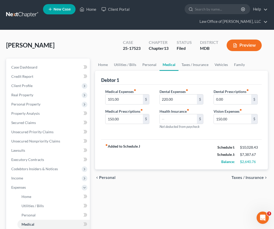
click at [105, 176] on span "Personal" at bounding box center [107, 177] width 16 height 4
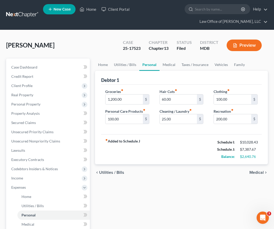
click at [105, 174] on span "Utilities / Bills" at bounding box center [111, 172] width 25 height 4
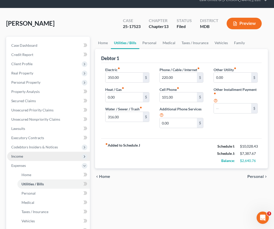
scroll to position [39, 0]
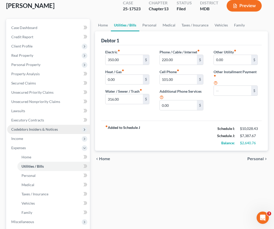
click at [38, 126] on span "Codebtors Insiders & Notices" at bounding box center [48, 129] width 83 height 9
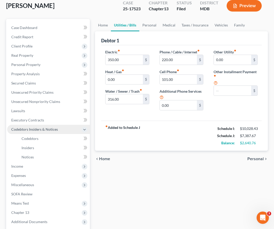
scroll to position [44, 0]
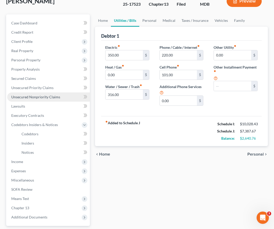
click at [30, 100] on link "Unsecured Nonpriority Claims" at bounding box center [48, 96] width 83 height 9
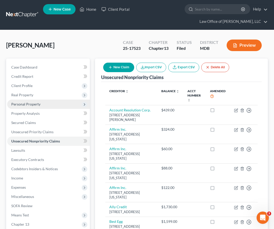
click at [17, 102] on span "Personal Property" at bounding box center [25, 104] width 29 height 4
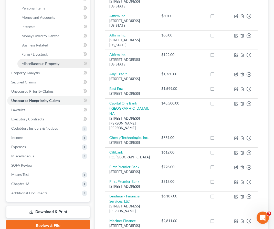
scroll to position [134, 0]
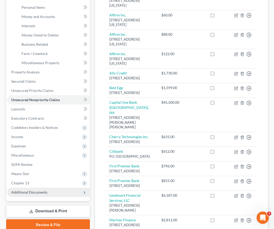
click at [46, 196] on span "Additional Documents" at bounding box center [48, 191] width 83 height 9
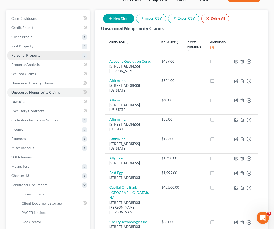
scroll to position [45, 0]
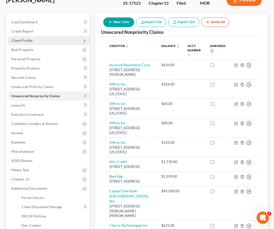
click at [30, 41] on span "Client Profile" at bounding box center [21, 40] width 21 height 4
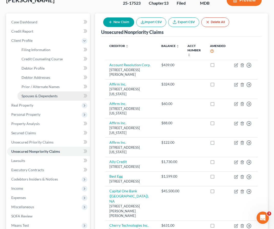
click at [36, 94] on span "Spouses & Dependents" at bounding box center [40, 96] width 36 height 4
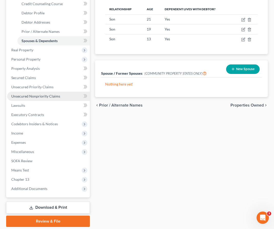
scroll to position [101, 0]
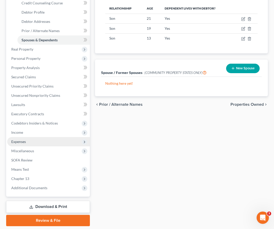
click at [20, 144] on span "Expenses" at bounding box center [48, 141] width 83 height 9
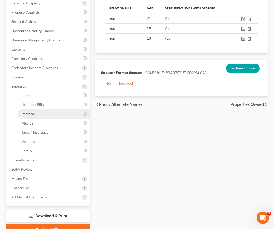
click at [35, 114] on span "Personal" at bounding box center [29, 113] width 14 height 4
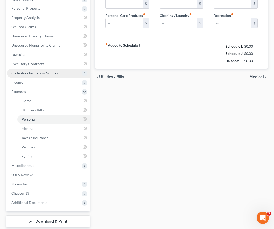
type input "1,200.00"
type input "100.00"
type input "60.00"
type input "25.00"
type input "100.00"
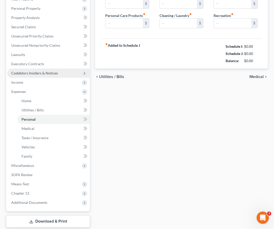
type input "200.00"
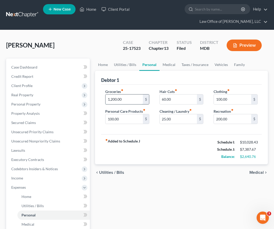
click at [115, 98] on input "1,200.00" at bounding box center [124, 99] width 37 height 10
type input "1,250"
type input "115"
click at [229, 99] on input "100.00" at bounding box center [232, 99] width 37 height 10
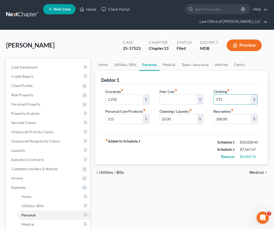
type input "275"
click at [157, 108] on div "Hair Cuts fiber_manual_record $ Cleaning / Laundry fiber_manual_record 25.00 $" at bounding box center [182, 108] width 54 height 39
click at [173, 118] on input "25.00" at bounding box center [178, 119] width 37 height 10
type input "90"
click at [258, 171] on span "Medical" at bounding box center [257, 172] width 14 height 4
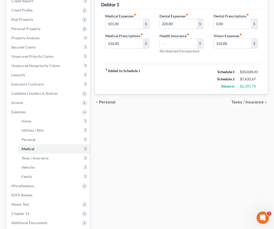
click at [244, 101] on span "Taxes / Insurance" at bounding box center [248, 102] width 32 height 4
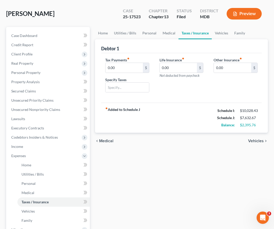
scroll to position [46, 0]
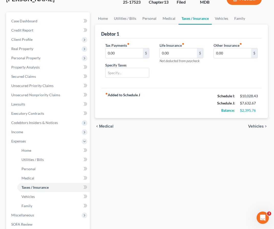
click at [254, 125] on span "Vehicles" at bounding box center [256, 126] width 16 height 4
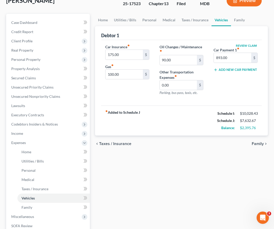
scroll to position [56, 0]
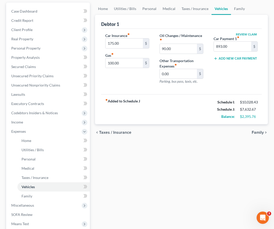
click at [255, 131] on span "Family" at bounding box center [258, 132] width 12 height 4
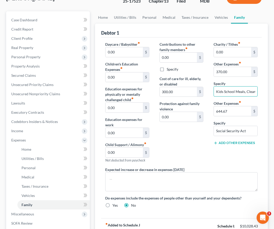
drag, startPoint x: 237, startPoint y: 92, endPoint x: 210, endPoint y: 93, distance: 26.7
click at [210, 93] on div "Charity / Tithes fiber_manual_record 0.00 $ Other Expenses fiber_manual_record …" at bounding box center [236, 104] width 54 height 125
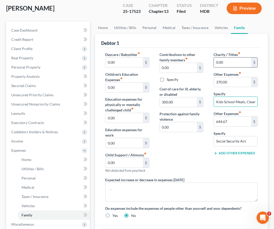
scroll to position [31, 0]
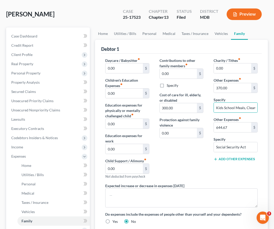
click at [249, 14] on button "Preview" at bounding box center [244, 14] width 35 height 12
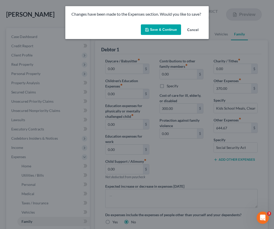
click at [162, 28] on button "Save & Continue" at bounding box center [161, 29] width 40 height 11
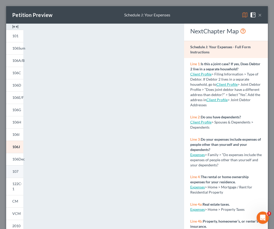
click at [16, 172] on span "107" at bounding box center [15, 171] width 6 height 4
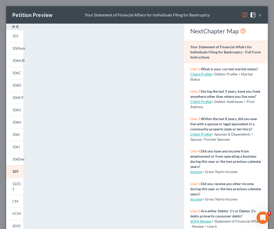
click at [260, 14] on button "×" at bounding box center [260, 15] width 4 height 6
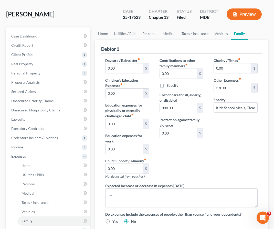
click at [247, 16] on button "Preview" at bounding box center [244, 14] width 35 height 12
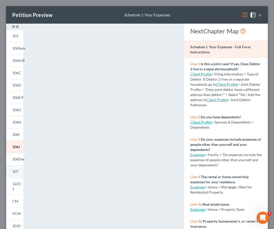
click at [17, 171] on span "107" at bounding box center [15, 171] width 6 height 4
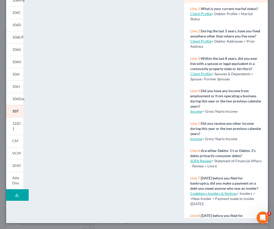
scroll to position [0, 0]
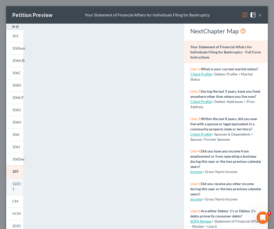
click at [17, 183] on span "122C-1" at bounding box center [17, 185] width 10 height 9
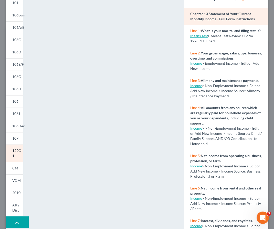
scroll to position [60, 0]
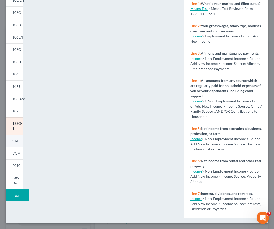
click at [15, 141] on span "CM" at bounding box center [15, 140] width 6 height 4
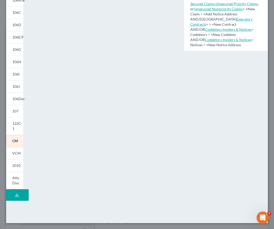
scroll to position [0, 0]
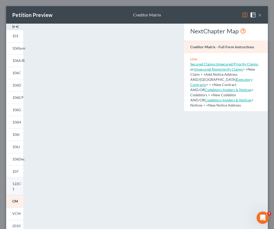
click at [12, 188] on link "122C-1" at bounding box center [14, 185] width 17 height 17
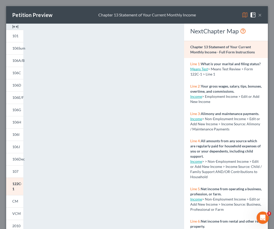
click at [260, 16] on button "×" at bounding box center [260, 15] width 4 height 6
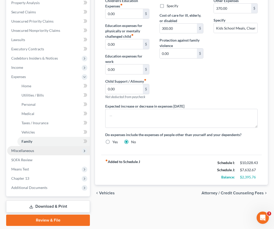
scroll to position [115, 0]
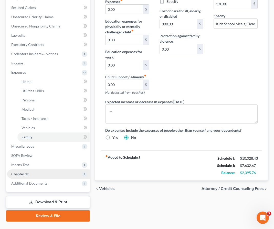
click at [17, 171] on span "Chapter 13" at bounding box center [20, 173] width 18 height 4
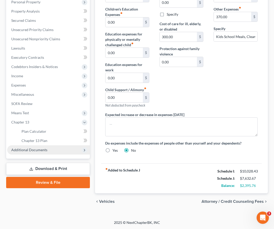
scroll to position [100, 0]
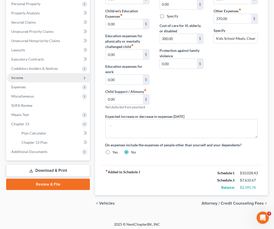
click at [20, 76] on span "Income" at bounding box center [17, 77] width 12 height 4
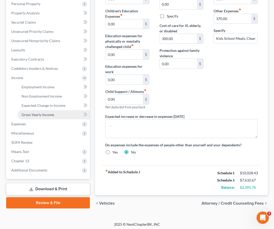
click at [33, 111] on link "Gross Yearly Income" at bounding box center [53, 114] width 73 height 9
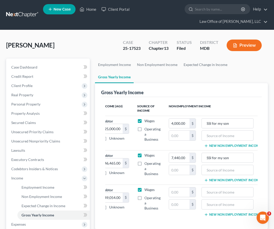
scroll to position [0, 34]
drag, startPoint x: 211, startPoint y: 111, endPoint x: 245, endPoint y: 110, distance: 33.6
click at [245, 118] on input "SSI for my son" at bounding box center [227, 123] width 46 height 10
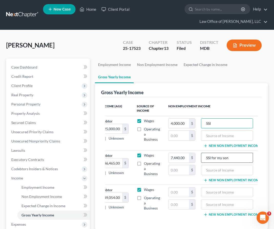
type input "SSI"
drag, startPoint x: 210, startPoint y: 145, endPoint x: 242, endPoint y: 149, distance: 31.5
click at [242, 153] on input "SSI for my son" at bounding box center [227, 158] width 46 height 10
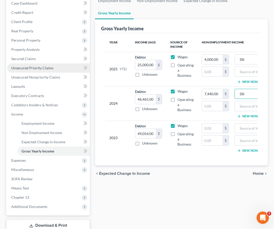
scroll to position [93, 0]
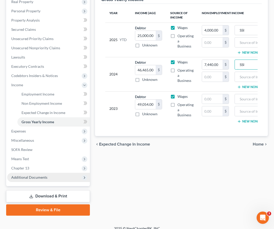
type input "SSI"
click at [42, 178] on span "Additional Documents" at bounding box center [29, 177] width 36 height 4
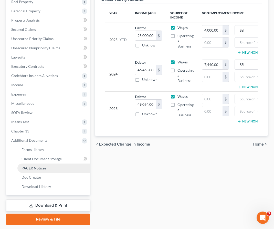
click at [38, 169] on span "PACER Notices" at bounding box center [34, 168] width 25 height 4
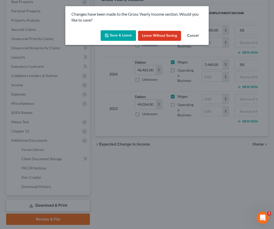
click at [125, 33] on button "Save & Leave" at bounding box center [118, 35] width 35 height 11
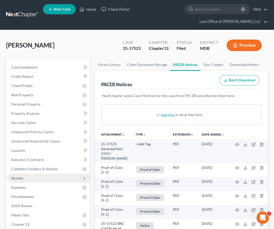
click at [28, 179] on span "Income" at bounding box center [48, 177] width 83 height 9
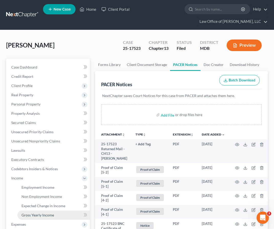
click at [36, 213] on span "Gross Yearly Income" at bounding box center [38, 214] width 33 height 4
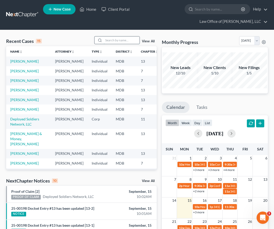
click at [120, 39] on input "search" at bounding box center [122, 39] width 36 height 7
type input "[PERSON_NAME]"
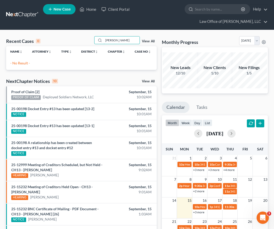
drag, startPoint x: 124, startPoint y: 40, endPoint x: 57, endPoint y: 39, distance: 67.4
click at [57, 39] on div "Recent Cases 0 [PERSON_NAME] View All" at bounding box center [81, 41] width 151 height 10
click at [113, 9] on link "Client Portal" at bounding box center [115, 9] width 33 height 9
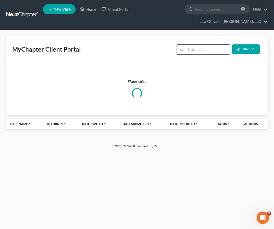
click at [205, 49] on input "search" at bounding box center [208, 50] width 44 height 10
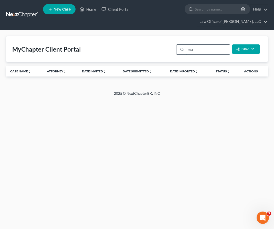
type input "m"
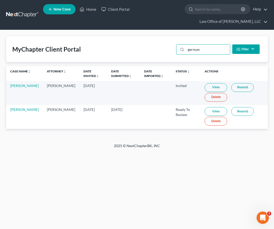
click at [211, 111] on link "View" at bounding box center [216, 111] width 23 height 9
drag, startPoint x: 208, startPoint y: 49, endPoint x: 97, endPoint y: 45, distance: 111.3
click at [97, 45] on div "MyChapter Client Portal german Filter Status Filter... Invited In Progress Read…" at bounding box center [137, 49] width 262 height 26
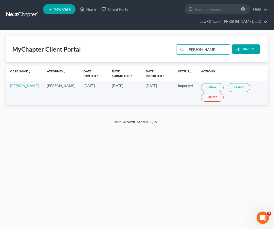
click at [201, 86] on link "View" at bounding box center [212, 87] width 23 height 9
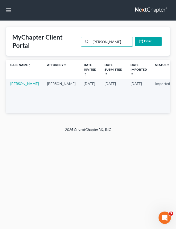
drag, startPoint x: 111, startPoint y: 40, endPoint x: 38, endPoint y: 27, distance: 73.7
click at [38, 27] on div "MyChapter Client Portal [PERSON_NAME] Filter Status Filter... Invited In Progre…" at bounding box center [88, 74] width 176 height 106
type input "[PERSON_NAME]"
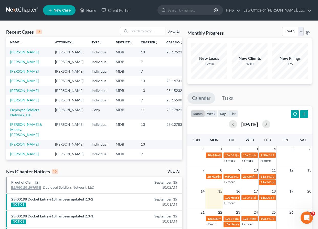
click at [63, 13] on link "New Case" at bounding box center [59, 10] width 33 height 10
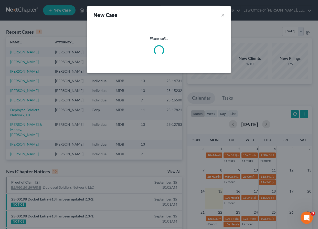
select select "38"
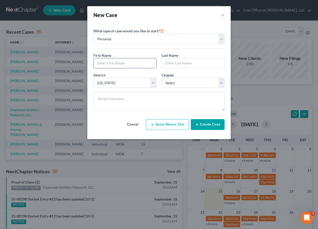
click at [112, 68] on input "text" at bounding box center [125, 63] width 63 height 10
click at [109, 64] on input "text" at bounding box center [125, 63] width 63 height 10
type input "[PERSON_NAME]"
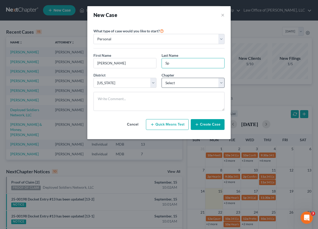
type input "Sp"
click at [173, 84] on select "Select 7 11 12 13" at bounding box center [193, 83] width 63 height 10
select select "0"
click at [162, 78] on select "Select 7 11 12 13" at bounding box center [193, 83] width 63 height 10
click at [171, 63] on input "Sp" at bounding box center [193, 63] width 63 height 10
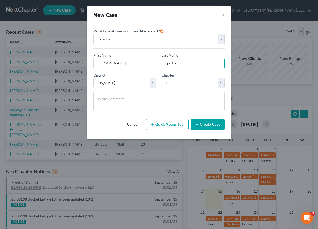
type input "Spirtzer"
click at [212, 127] on button "Create Case" at bounding box center [208, 124] width 34 height 11
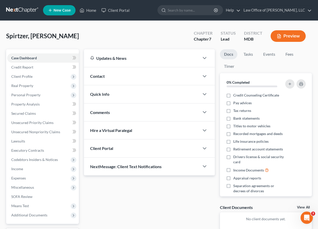
click at [138, 149] on div "Client Portal" at bounding box center [142, 148] width 116 height 18
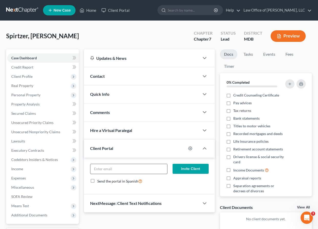
click at [136, 168] on input "email" at bounding box center [128, 169] width 77 height 10
drag, startPoint x: 134, startPoint y: 170, endPoint x: 50, endPoint y: 156, distance: 84.9
click at [50, 156] on div "Petition Navigation Case Dashboard Payments Invoices Payments Payments Credit R…" at bounding box center [159, 151] width 311 height 204
type input "[EMAIL_ADDRESS][DOMAIN_NAME]"
click at [181, 166] on button "Invite Client" at bounding box center [191, 168] width 36 height 10
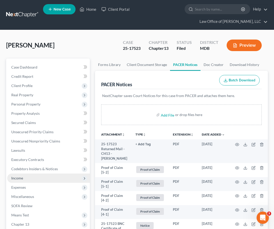
click at [19, 176] on span "Income" at bounding box center [17, 178] width 12 height 4
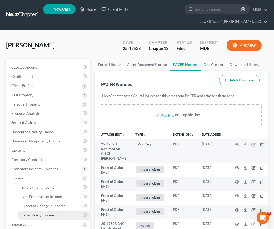
click at [31, 214] on span "Gross Yearly Income" at bounding box center [38, 214] width 33 height 4
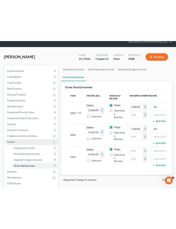
scroll to position [24, 0]
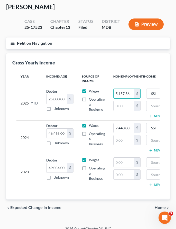
type input "5,157.36"
type input "101,403"
drag, startPoint x: 49, startPoint y: 168, endPoint x: 80, endPoint y: 168, distance: 31.0
click at [80, 168] on tr "2023 Debtor 49,054.00 $ Unknown Balance Undetermined 49,054.00 $ Unknown Wages …" at bounding box center [112, 172] width 193 height 34
type input "91,933"
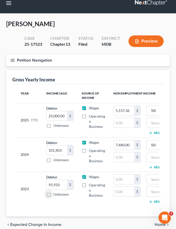
scroll to position [0, 0]
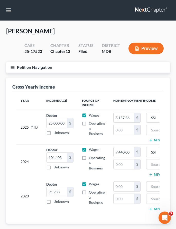
click at [12, 67] on line "button" at bounding box center [13, 67] width 4 height 0
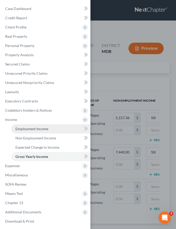
click at [20, 129] on span "Employment Income" at bounding box center [31, 128] width 33 height 4
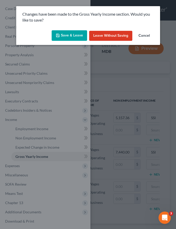
click at [72, 35] on button "Save & Leave" at bounding box center [69, 35] width 35 height 11
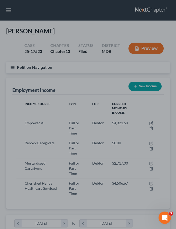
scroll to position [71, 153]
click at [70, 80] on div at bounding box center [88, 114] width 176 height 229
click at [5, 12] on div at bounding box center [88, 114] width 176 height 229
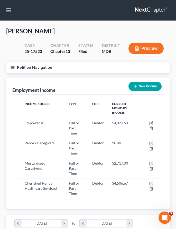
scroll to position [71, 153]
click at [12, 68] on icon "button" at bounding box center [12, 67] width 5 height 5
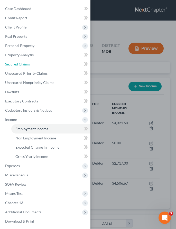
click at [12, 68] on link "Secured Claims" at bounding box center [45, 63] width 89 height 9
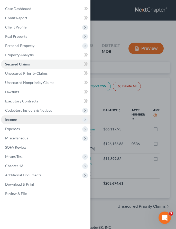
click at [11, 124] on span "Income" at bounding box center [45, 119] width 89 height 9
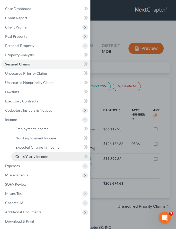
click at [26, 156] on span "Gross Yearly Income" at bounding box center [31, 156] width 33 height 4
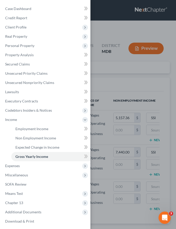
click at [97, 76] on div "Case Dashboard Payments Invoices Payments Payments Credit Report Client Profile" at bounding box center [88, 114] width 176 height 229
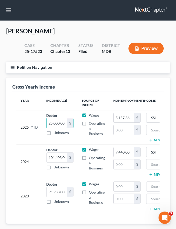
type input "1"
type input "41,280.44"
click at [13, 68] on icon "button" at bounding box center [12, 67] width 5 height 5
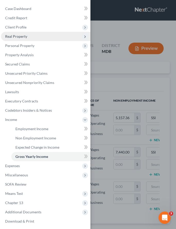
click at [9, 36] on span "Real Property" at bounding box center [16, 36] width 22 height 4
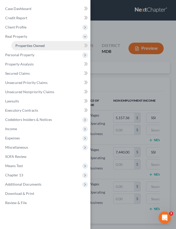
click at [22, 43] on link "Properties Owned" at bounding box center [50, 45] width 79 height 9
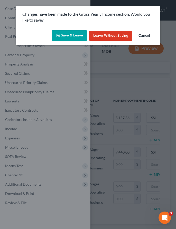
click at [62, 34] on button "Save & Leave" at bounding box center [69, 35] width 35 height 11
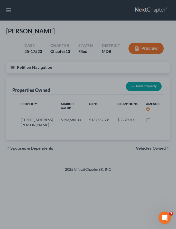
click at [79, 98] on div at bounding box center [88, 114] width 176 height 229
click at [153, 116] on div at bounding box center [88, 114] width 176 height 229
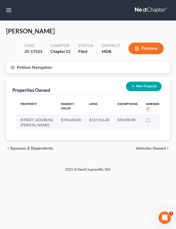
click at [169, 119] on icon "button" at bounding box center [171, 120] width 4 height 4
select select "21"
select select "10"
select select "0"
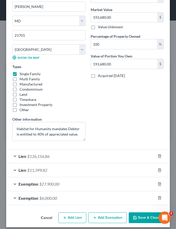
scroll to position [125, 0]
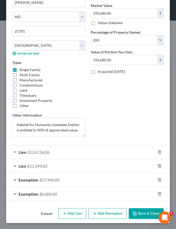
click at [140, 213] on button "Save & Close" at bounding box center [145, 213] width 35 height 11
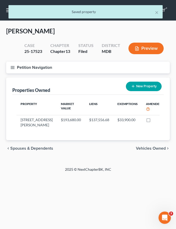
click at [12, 68] on icon "button" at bounding box center [12, 67] width 5 height 5
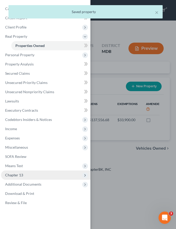
click at [22, 173] on span "Chapter 13" at bounding box center [14, 174] width 18 height 4
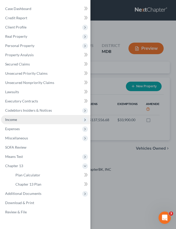
click at [12, 119] on span "Income" at bounding box center [11, 119] width 12 height 4
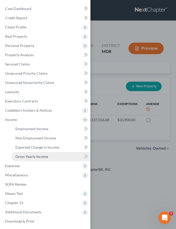
click at [21, 156] on span "Gross Yearly Income" at bounding box center [31, 156] width 33 height 4
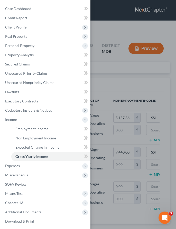
click at [109, 74] on div "Case Dashboard Payments Invoices Payments Payments Credit Report Client Profile" at bounding box center [88, 114] width 176 height 229
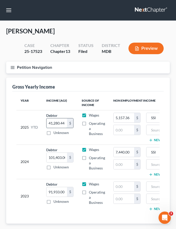
click at [64, 123] on input "41,280.44" at bounding box center [56, 123] width 21 height 10
type input "59,461.11"
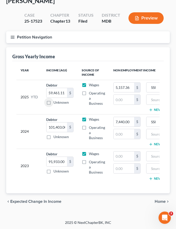
click at [12, 36] on icon "button" at bounding box center [12, 37] width 5 height 5
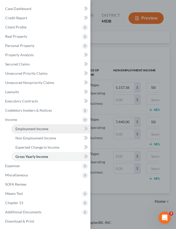
click at [23, 128] on span "Employment Income" at bounding box center [31, 128] width 33 height 4
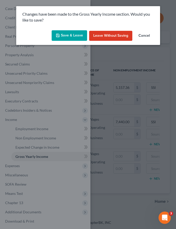
click at [66, 34] on button "Save & Leave" at bounding box center [69, 35] width 35 height 11
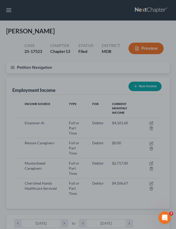
scroll to position [71, 153]
click at [109, 75] on div at bounding box center [88, 114] width 176 height 229
click at [151, 123] on div at bounding box center [88, 114] width 176 height 229
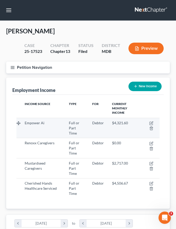
scroll to position [71, 153]
click at [152, 123] on icon "button" at bounding box center [151, 122] width 2 height 2
select select "0"
select select "48"
select select "1"
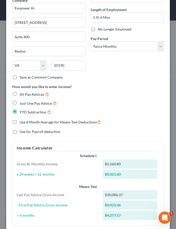
scroll to position [0, 0]
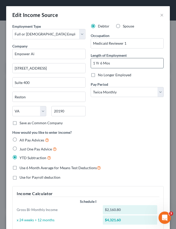
drag, startPoint x: 95, startPoint y: 63, endPoint x: 112, endPoint y: 63, distance: 17.4
click at [112, 63] on input "1 Yr 6 Mos" at bounding box center [127, 63] width 73 height 10
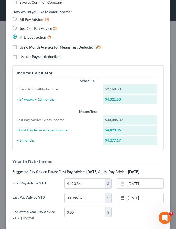
scroll to position [160, 0]
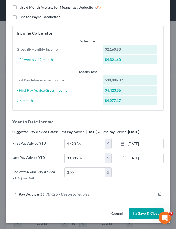
type input "1.5 years"
click at [75, 192] on span "- Use on Schedule I" at bounding box center [74, 193] width 30 height 5
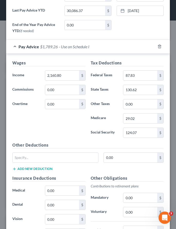
scroll to position [393, 0]
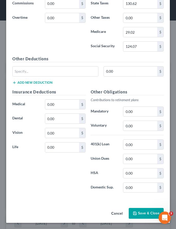
click at [142, 211] on button "Save & Close" at bounding box center [145, 213] width 35 height 11
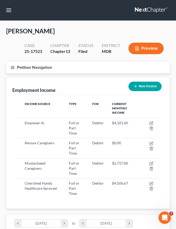
click at [12, 66] on icon "button" at bounding box center [12, 67] width 5 height 5
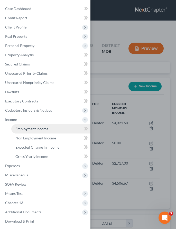
click at [19, 129] on span "Employment Income" at bounding box center [31, 128] width 33 height 4
click at [124, 58] on div "Case Dashboard Payments Invoices Payments Payments Credit Report Client Profile" at bounding box center [88, 114] width 176 height 229
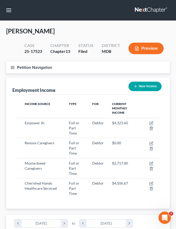
click at [149, 47] on button "Preview" at bounding box center [145, 49] width 35 height 12
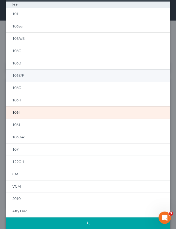
scroll to position [21, 0]
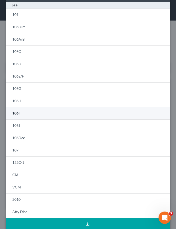
click at [37, 116] on link "106I" at bounding box center [87, 113] width 163 height 12
click at [32, 116] on link "106I" at bounding box center [87, 113] width 163 height 12
click at [31, 114] on link "106I" at bounding box center [87, 113] width 163 height 12
click at [20, 112] on link "106I" at bounding box center [87, 113] width 163 height 12
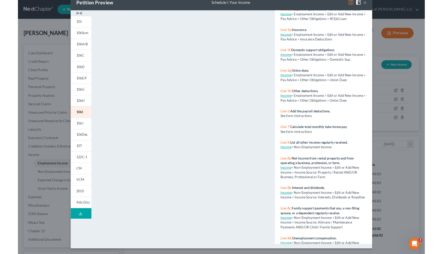
scroll to position [92, 181]
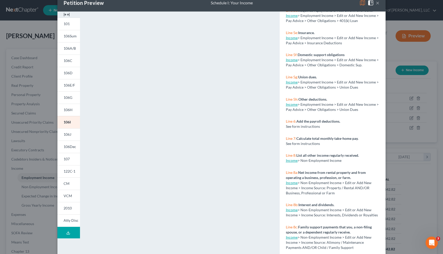
click at [175, 4] on button "×" at bounding box center [378, 3] width 4 height 6
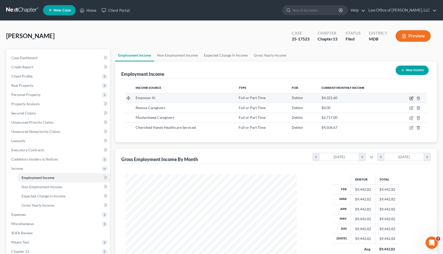
click at [175, 98] on icon "button" at bounding box center [412, 98] width 2 height 2
select select "0"
select select "48"
select select "1"
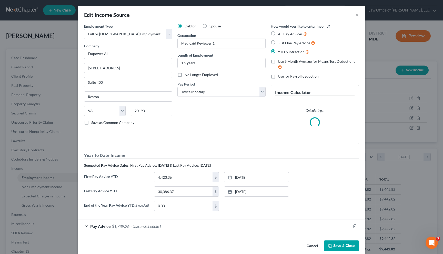
click at [175, 13] on div "Edit Income Source ×" at bounding box center [221, 14] width 287 height 17
click at [175, 15] on button "×" at bounding box center [357, 15] width 4 height 6
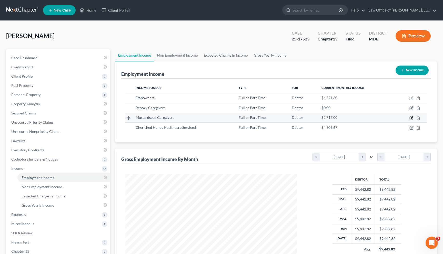
click at [175, 117] on icon "button" at bounding box center [412, 117] width 2 height 2
select select "0"
select select "21"
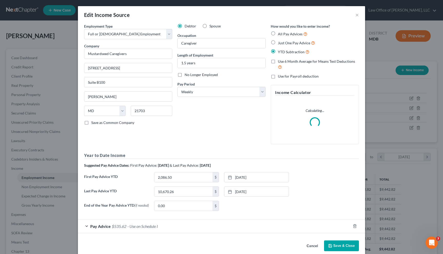
scroll to position [8, 0]
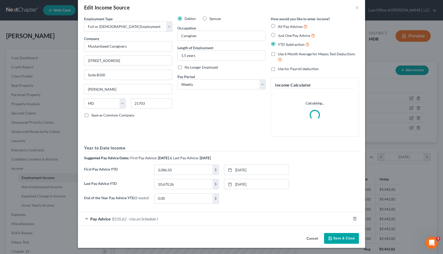
click at [150, 217] on span "- Use on Schedule I" at bounding box center [142, 219] width 30 height 5
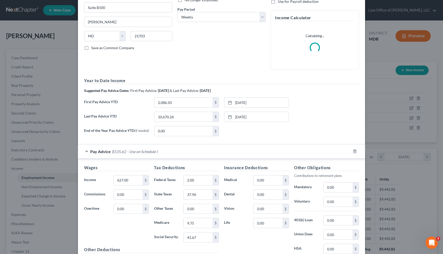
scroll to position [76, 0]
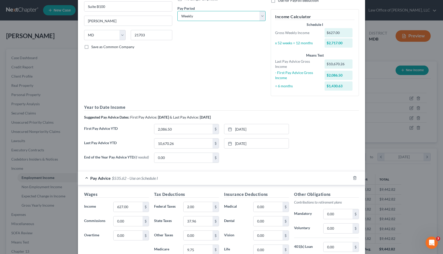
click at [175, 14] on select "Select Monthly Twice Monthly Every Other Week Weekly" at bounding box center [221, 16] width 88 height 10
select select "2"
click at [175, 11] on select "Select Monthly Twice Monthly Every Other Week Weekly" at bounding box center [221, 16] width 88 height 10
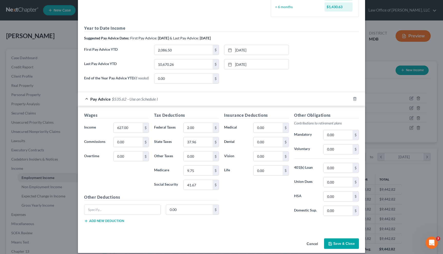
scroll to position [161, 0]
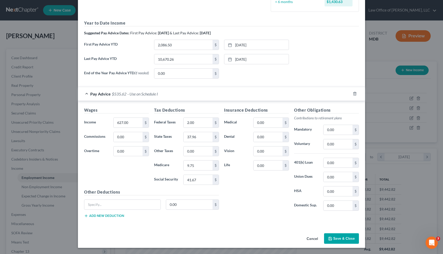
click at [175, 228] on button "Save & Close" at bounding box center [341, 238] width 35 height 11
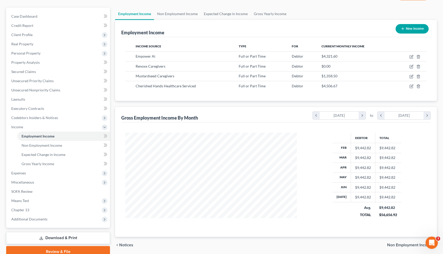
scroll to position [64, 0]
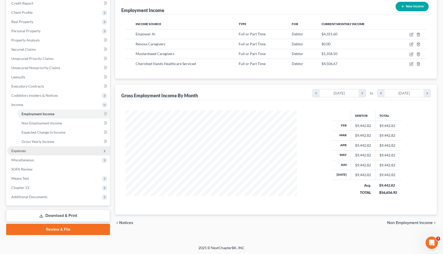
click at [20, 149] on span "Expenses" at bounding box center [18, 151] width 15 height 4
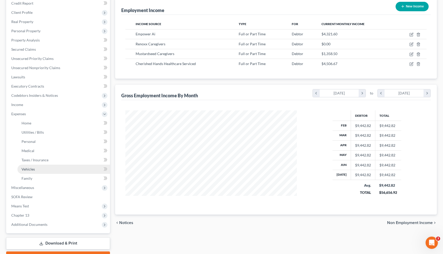
click at [33, 168] on span "Vehicles" at bounding box center [28, 169] width 13 height 4
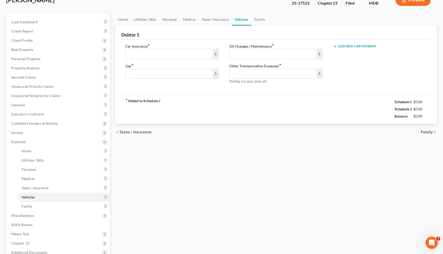
type input "175.00"
type input "100.00"
type input "90.00"
type input "0.00"
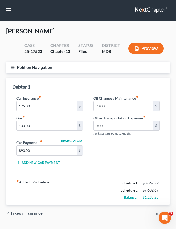
scroll to position [12, 0]
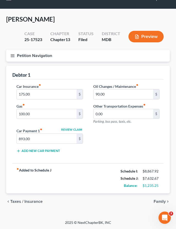
click at [26, 199] on span "Taxes / Insurance" at bounding box center [26, 201] width 32 height 4
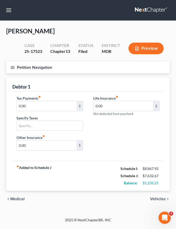
click at [26, 199] on div "chevron_left Medical Vehicles chevron_right" at bounding box center [87, 198] width 163 height 16
click at [12, 200] on span "Medical" at bounding box center [17, 199] width 14 height 4
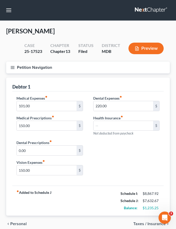
click at [13, 68] on icon "button" at bounding box center [12, 67] width 5 height 5
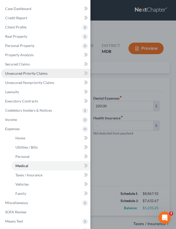
click at [22, 71] on span "Unsecured Priority Claims" at bounding box center [26, 73] width 42 height 4
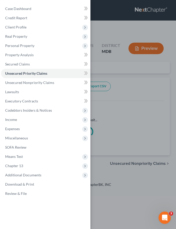
click at [113, 73] on div "Case Dashboard Payments Invoices Payments Payments Credit Report Client Profile" at bounding box center [88, 114] width 176 height 229
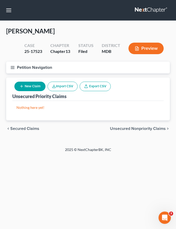
click at [26, 127] on span "Secured Claims" at bounding box center [24, 128] width 29 height 4
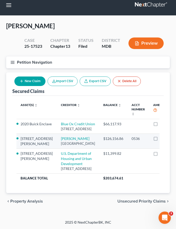
scroll to position [58, 0]
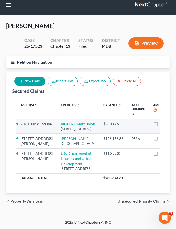
click at [175, 122] on icon "button" at bounding box center [179, 124] width 4 height 4
select select "23"
select select "0"
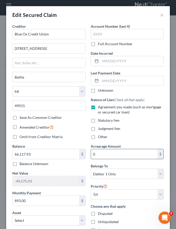
click at [106, 156] on input "0" at bounding box center [124, 154] width 66 height 10
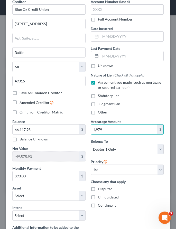
scroll to position [101, 0]
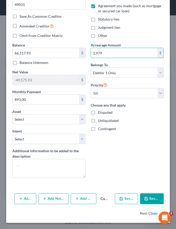
type input "1,979"
click at [149, 198] on button "Save & Close" at bounding box center [152, 198] width 24 height 11
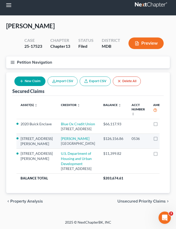
scroll to position [0, 0]
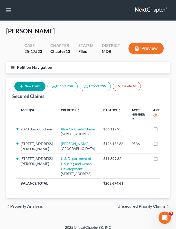
click at [12, 65] on icon "button" at bounding box center [12, 67] width 5 height 5
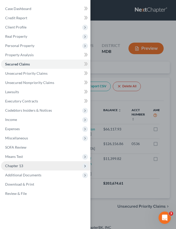
click at [19, 167] on span "Chapter 13" at bounding box center [14, 165] width 18 height 4
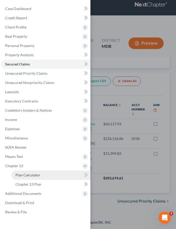
click at [20, 174] on span "Plan Calculator" at bounding box center [27, 174] width 25 height 4
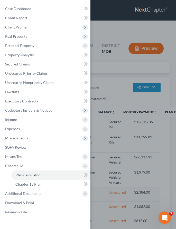
click at [102, 77] on div "Case Dashboard Payments Invoices Payments Payments Credit Report Client Profile" at bounding box center [88, 114] width 176 height 229
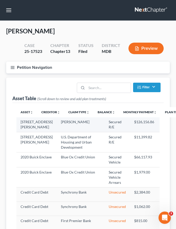
select select "59"
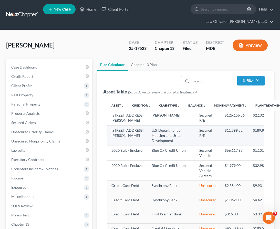
click at [119, 141] on td "23 Hamilton Ave." at bounding box center [127, 135] width 40 height 20
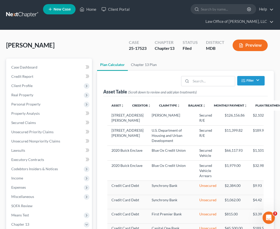
click at [175, 63] on ul "Plan Calculator Chapter 13 Plan" at bounding box center [185, 64] width 177 height 12
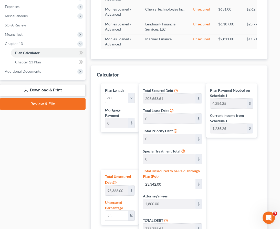
scroll to position [295, 9]
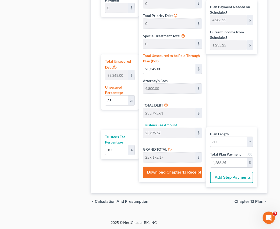
click at [101, 201] on span "Calculation and Presumption" at bounding box center [122, 201] width 54 height 4
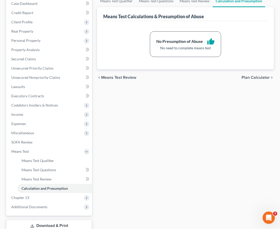
scroll to position [71, 0]
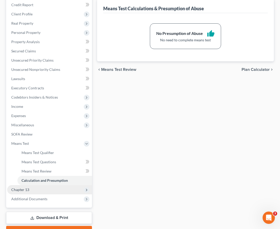
click at [71, 188] on span "Chapter 13" at bounding box center [49, 189] width 85 height 9
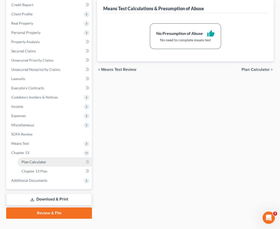
click at [33, 163] on span "Plan Calculator" at bounding box center [34, 161] width 25 height 4
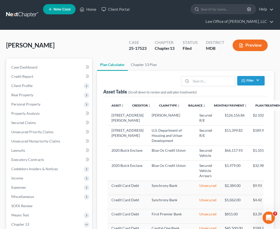
click at [111, 145] on td "23 Hamilton Ave." at bounding box center [127, 135] width 40 height 20
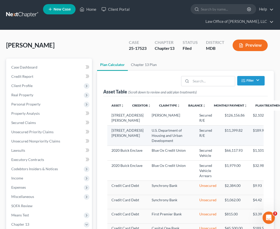
select select "59"
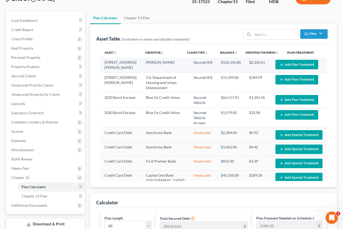
click at [175, 63] on button "Add Plan Treatment" at bounding box center [297, 64] width 43 height 9
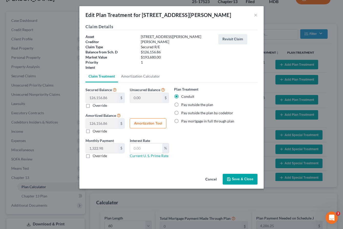
click at [175, 104] on label "Pay outside the plan" at bounding box center [197, 104] width 32 height 5
click at [175, 104] on input "Pay outside the plan" at bounding box center [184, 103] width 3 height 3
radio input "true"
click at [175, 182] on button "Save & Close" at bounding box center [240, 178] width 35 height 11
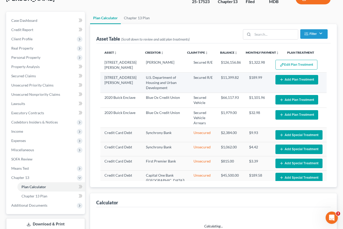
select select "59"
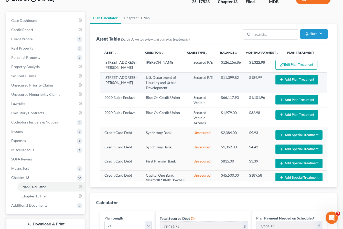
click at [175, 77] on button "Add Plan Treatment" at bounding box center [297, 79] width 43 height 9
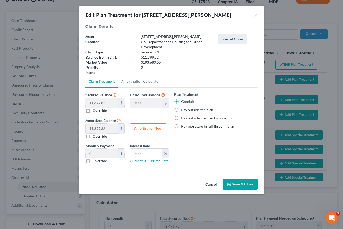
click at [175, 109] on label "Pay outside the plan" at bounding box center [197, 109] width 32 height 5
click at [175, 109] on input "Pay outside the plan" at bounding box center [184, 108] width 3 height 3
radio input "true"
click at [175, 185] on button "Save & Close" at bounding box center [240, 184] width 35 height 11
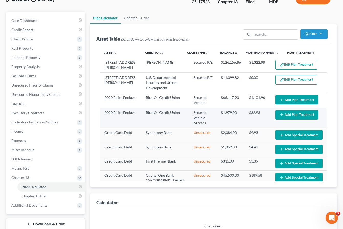
select select "59"
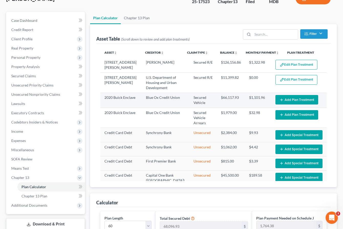
click at [175, 99] on button "Add Plan Treatment" at bounding box center [297, 99] width 43 height 9
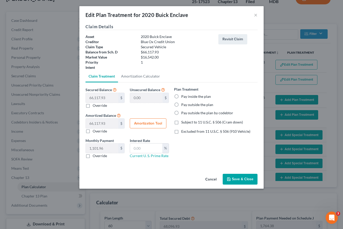
click at [175, 104] on label "Pay outside the plan" at bounding box center [197, 104] width 32 height 5
click at [175, 104] on input "Pay outside the plan" at bounding box center [184, 103] width 3 height 3
radio input "true"
click at [175, 177] on button "Save & Close" at bounding box center [240, 178] width 35 height 11
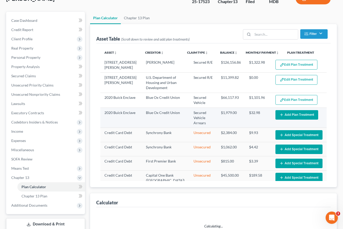
select select "59"
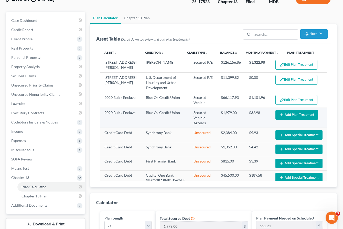
click at [175, 112] on button "Add Plan Treatment" at bounding box center [297, 114] width 43 height 9
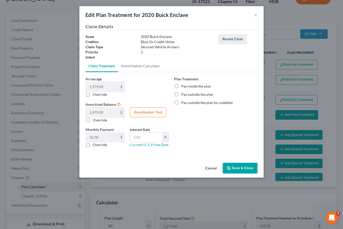
click at [175, 87] on label "Pay inside the plan" at bounding box center [196, 86] width 30 height 5
click at [175, 87] on input "Pay inside the plan" at bounding box center [184, 85] width 3 height 3
radio input "true"
click at [175, 169] on button "Save & Close" at bounding box center [240, 167] width 35 height 11
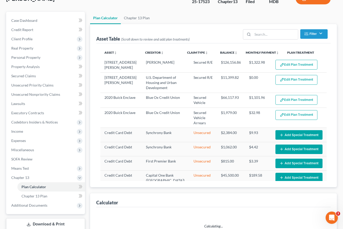
select select "59"
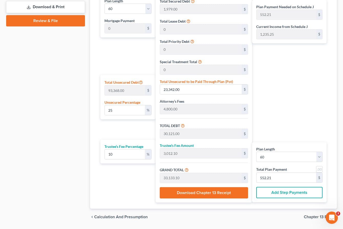
scroll to position [270, 0]
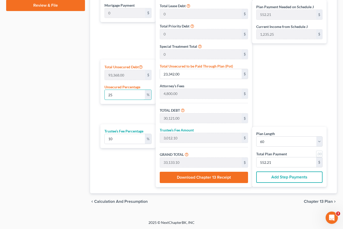
drag, startPoint x: 119, startPoint y: 93, endPoint x: 92, endPoint y: 91, distance: 27.0
click at [92, 91] on div "Calculator Plan Length 1 2 3 4 5 6 7 8 9 10 11 12 13 14 15 16 17 18 19 20 21 22…" at bounding box center [213, 77] width 247 height 232
type input "6,779.00"
type input "677.90"
type input "7,456.90"
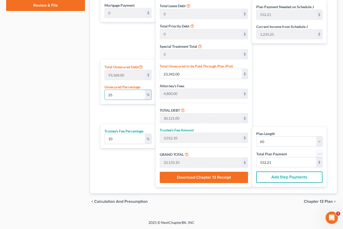
type input "124.28"
type input "0"
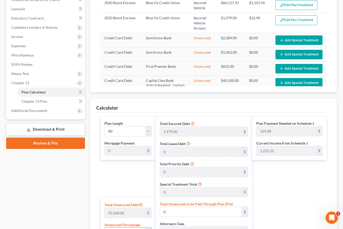
scroll to position [0, 0]
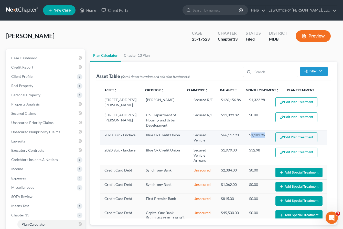
drag, startPoint x: 261, startPoint y: 134, endPoint x: 246, endPoint y: 134, distance: 14.6
click at [175, 134] on td "$1,101.96" at bounding box center [258, 137] width 26 height 15
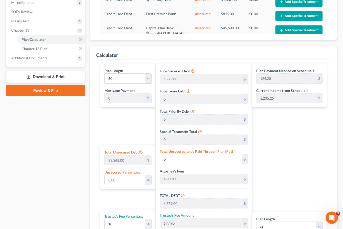
scroll to position [181, 0]
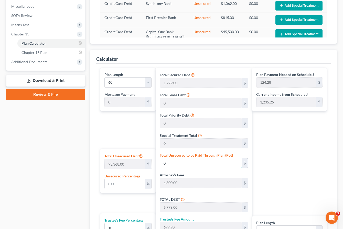
click at [169, 162] on input "0" at bounding box center [201, 163] width 82 height 10
paste input "$22,223.32"
type input "23.801859309399365"
type input "$22,223.32"
type input "29,002.32"
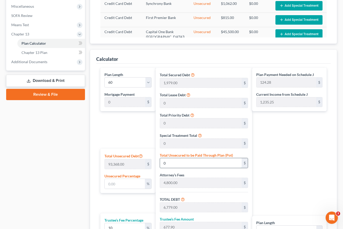
type input "2,900.23"
type input "31,902.55"
type input "531.70"
click at [175, 171] on div "Total Secured Debt 1,979.00 $ Total Lease Debt 0 $ Total Priority Debt 0 $ Spec…" at bounding box center [204, 172] width 97 height 208
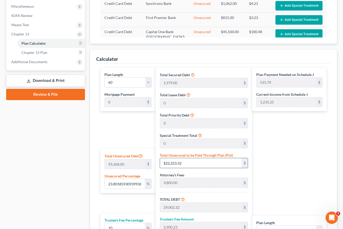
click at [165, 161] on input "$22,223.32" at bounding box center [201, 163] width 82 height 10
type input "22,223.32"
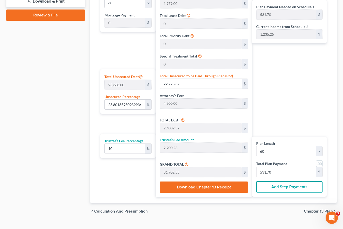
scroll to position [270, 0]
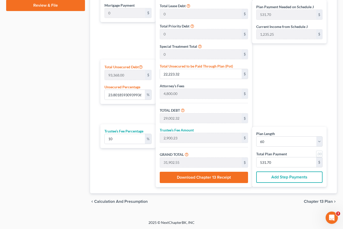
click at [175, 200] on span "Chapter 13 Plan" at bounding box center [318, 201] width 29 height 4
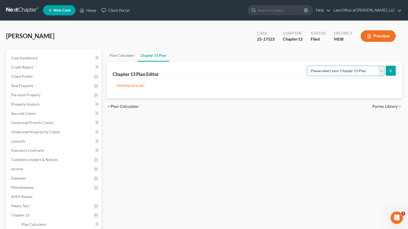
click at [175, 71] on select "Please select your Chapter 13 Plan District of Maryland District of Maryland - …" at bounding box center [346, 71] width 78 height 10
select select "2"
click at [175, 66] on select "Please select your Chapter 13 Plan District of Maryland District of Maryland - …" at bounding box center [346, 71] width 78 height 10
click at [175, 71] on icon "submit" at bounding box center [391, 71] width 4 height 4
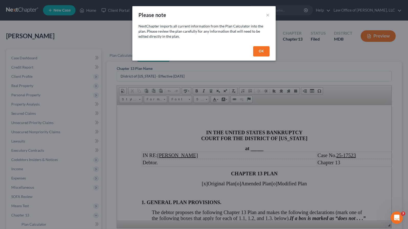
click at [175, 48] on button "OK" at bounding box center [261, 51] width 16 height 10
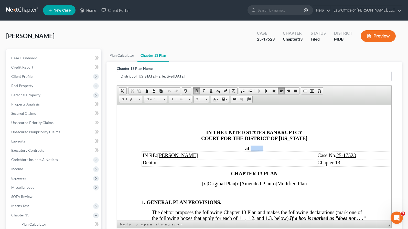
drag, startPoint x: 252, startPoint y: 148, endPoint x: 264, endPoint y: 148, distance: 12.3
click at [175, 148] on div "at _____" at bounding box center [254, 148] width 226 height 6
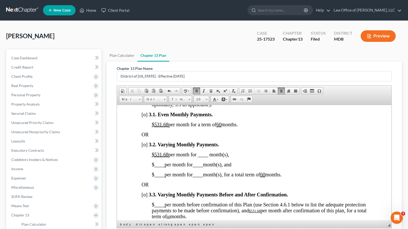
scroll to position [415, 0]
click at [161, 126] on u "$531.68" at bounding box center [160, 124] width 17 height 6
click at [168, 126] on u "$535 .68" at bounding box center [160, 124] width 17 height 6
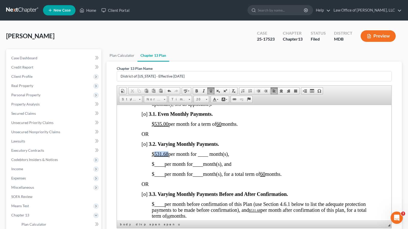
drag, startPoint x: 168, startPoint y: 167, endPoint x: 154, endPoint y: 166, distance: 13.8
click at [154, 156] on u "$531.68" at bounding box center [160, 154] width 17 height 6
click at [146, 116] on span "[o]" at bounding box center [144, 114] width 6 height 6
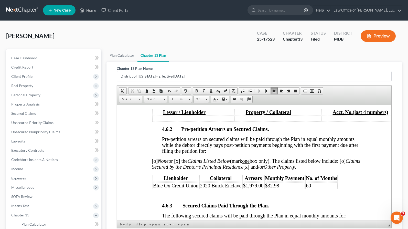
scroll to position [1021, 0]
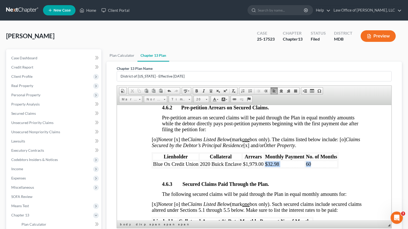
drag, startPoint x: 265, startPoint y: 186, endPoint x: 314, endPoint y: 186, distance: 49.2
click at [175, 167] on tr "Blue Ox Credit Union 2020 Buick Enclave $1,979.00 $32.98 60" at bounding box center [244, 163] width 185 height 7
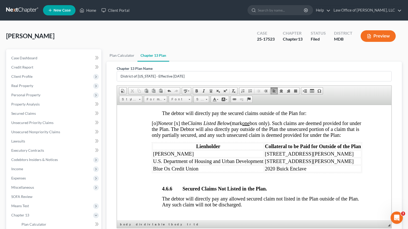
scroll to position [1281, 0]
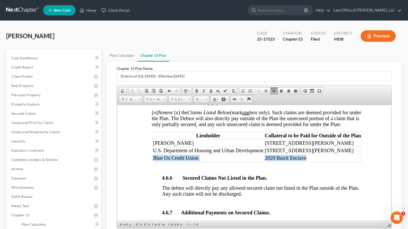
drag, startPoint x: 312, startPoint y: 184, endPoint x: 153, endPoint y: 183, distance: 158.6
click at [153, 161] on tr "Blue Ox Credit Union 2020 Buick Enclave" at bounding box center [256, 157] width 209 height 7
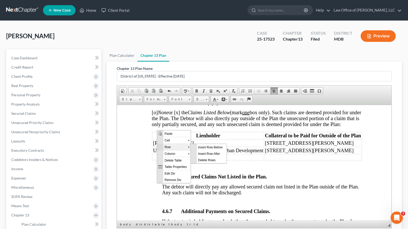
scroll to position [0, 0]
click at [175, 160] on span "Delete Rows" at bounding box center [212, 159] width 30 height 6
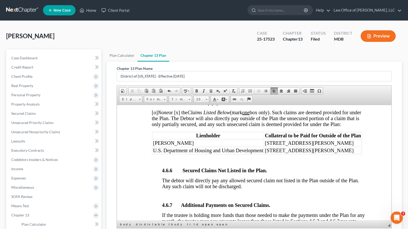
click at [150, 196] on div "3. PLAN TERMS. The debtor’s future earnings are submitted to the supervision an…" at bounding box center [254, 89] width 226 height 1768
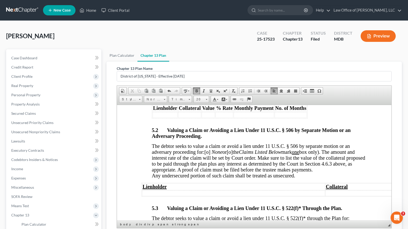
scroll to position [1645, 0]
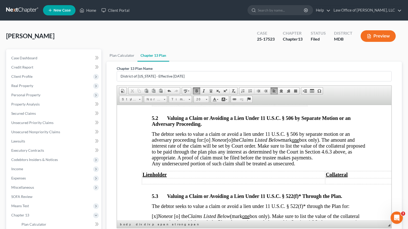
click at [175, 142] on span "[o]" at bounding box center [207, 140] width 6 height 6
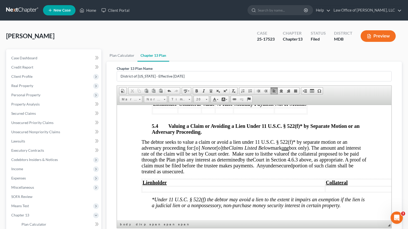
scroll to position [1812, 0]
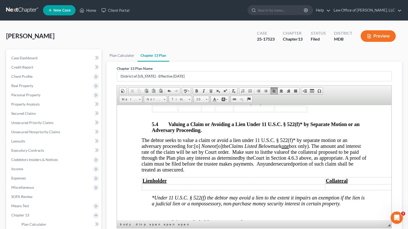
click at [175, 148] on span "[o]" at bounding box center [197, 146] width 6 height 6
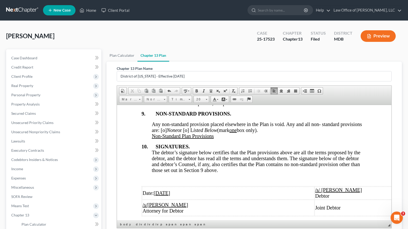
scroll to position [2188, 0]
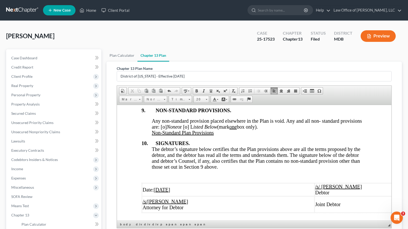
click at [165, 129] on span "Any non-standard provision placed elsewhere in the Plan is void. Any and all no…" at bounding box center [257, 124] width 210 height 12
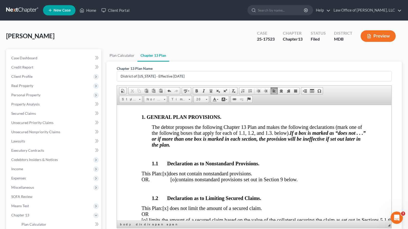
scroll to position [183, 0]
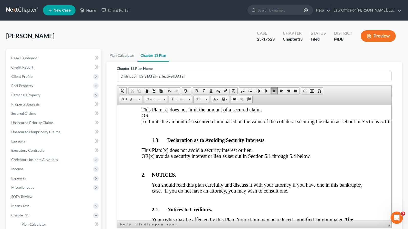
click at [173, 158] on span "[x] avoids a security interest or lien as set out in Section 5.1 through 5.4 be…" at bounding box center [230, 156] width 162 height 6
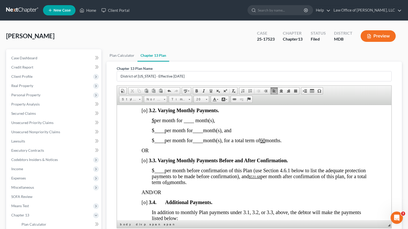
scroll to position [468, 0]
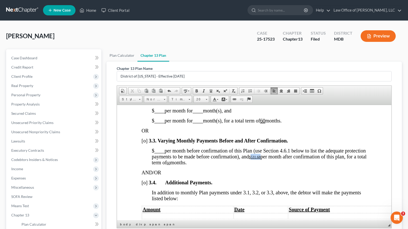
drag, startPoint x: 274, startPoint y: 169, endPoint x: 283, endPoint y: 169, distance: 9.2
click at [175, 159] on u "$531.68" at bounding box center [255, 157] width 12 height 4
click at [175, 165] on span "months." at bounding box center [178, 162] width 16 height 6
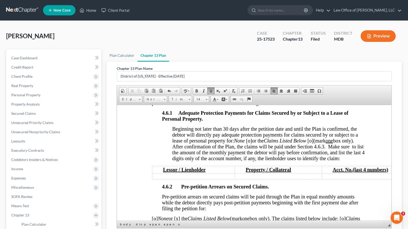
scroll to position [973, 0]
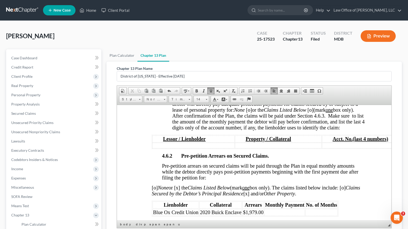
click at [175, 112] on span "[o]" at bounding box center [249, 110] width 6 height 6
click at [175, 130] on span "Beginning not later than 30 days after the petition date and until the Plan is …" at bounding box center [268, 112] width 192 height 35
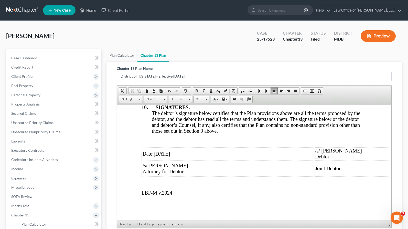
scroll to position [71, 0]
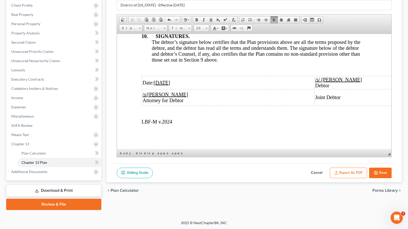
click at [175, 173] on button "Export as PDF" at bounding box center [348, 172] width 37 height 11
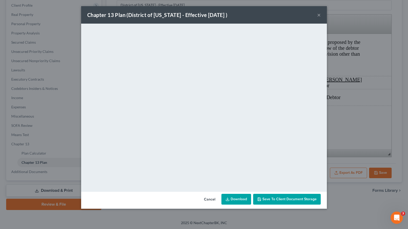
click at [175, 13] on button "×" at bounding box center [319, 15] width 4 height 6
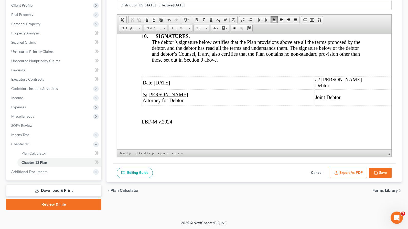
click at [175, 171] on icon "button" at bounding box center [376, 172] width 3 height 3
click at [175, 170] on button "Save" at bounding box center [381, 172] width 23 height 11
select select "2"
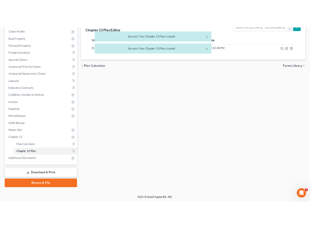
scroll to position [0, 0]
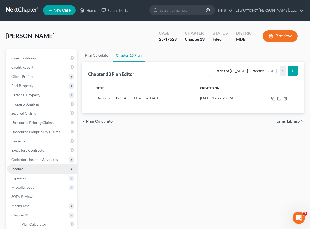
click at [15, 171] on span "Income" at bounding box center [42, 168] width 70 height 9
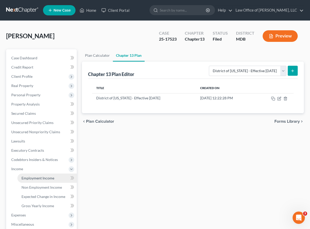
click at [25, 177] on span "Employment Income" at bounding box center [38, 178] width 33 height 4
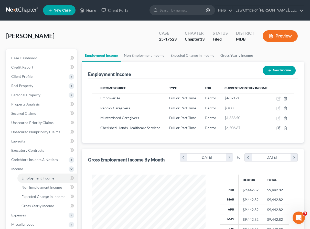
scroll to position [92, 124]
click at [175, 99] on icon "button" at bounding box center [279, 98] width 2 height 2
select select "0"
select select "48"
select select "1"
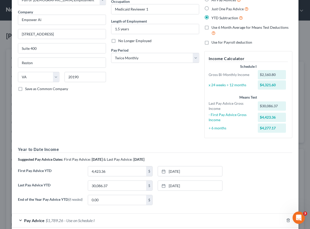
scroll to position [62, 0]
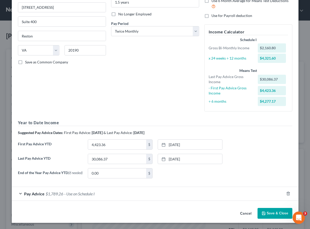
click at [79, 193] on span "- Use on Schedule I" at bounding box center [79, 193] width 30 height 5
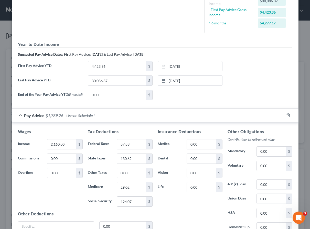
scroll to position [187, 0]
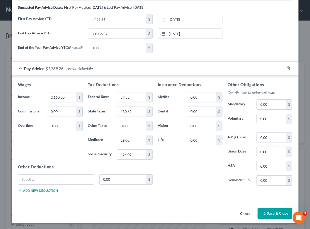
click at [175, 213] on button "Save & Close" at bounding box center [275, 213] width 35 height 11
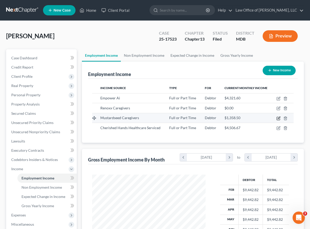
click at [175, 120] on icon "button" at bounding box center [278, 118] width 3 height 3
select select "0"
select select "21"
select select "2"
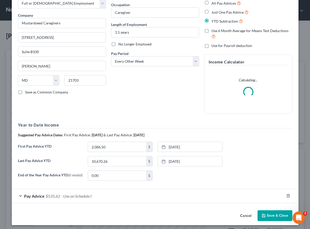
scroll to position [32, 0]
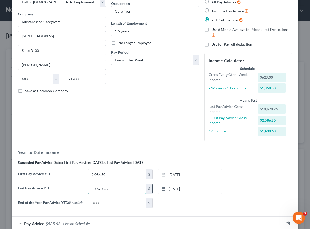
click at [94, 191] on input "10,670.26" at bounding box center [117, 188] width 58 height 10
click at [71, 192] on label "Last Pay Advice YTD" at bounding box center [50, 190] width 70 height 14
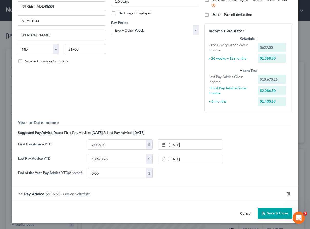
click at [64, 192] on span "- Use on Schedule I" at bounding box center [76, 193] width 30 height 5
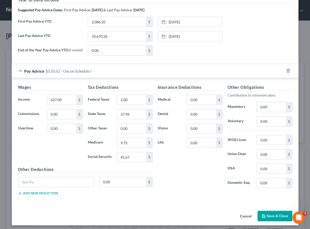
scroll to position [188, 0]
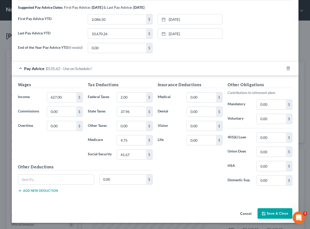
click at [175, 213] on polyline "button" at bounding box center [264, 213] width 2 height 1
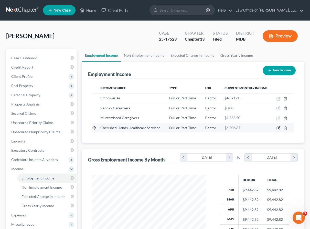
click at [175, 128] on icon "button" at bounding box center [279, 128] width 4 height 4
select select "0"
select select "21"
select select "3"
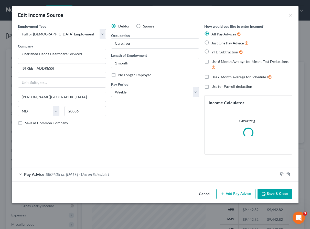
click at [74, 177] on div "Pay Advice $804.05 on 08/29/2025 - Use on Schedule I" at bounding box center [145, 174] width 267 height 14
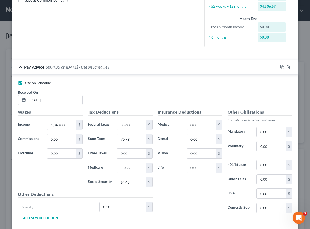
scroll to position [150, 0]
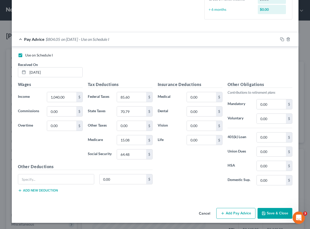
click at [175, 212] on button "Save & Close" at bounding box center [275, 213] width 35 height 11
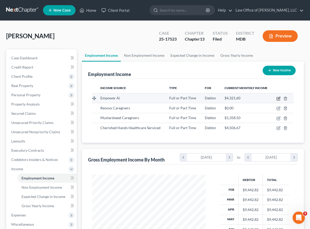
click at [175, 98] on icon "button" at bounding box center [279, 98] width 2 height 2
select select "0"
select select "48"
select select "1"
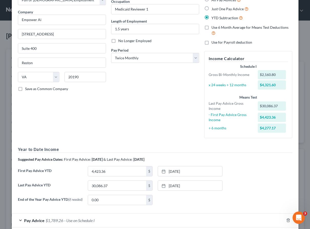
scroll to position [62, 0]
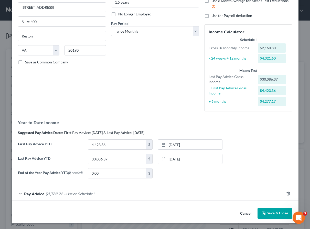
click at [175, 216] on button "Save & Close" at bounding box center [275, 213] width 35 height 11
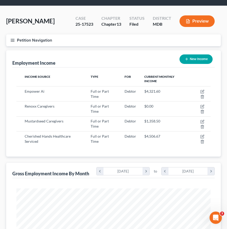
scroll to position [0, 0]
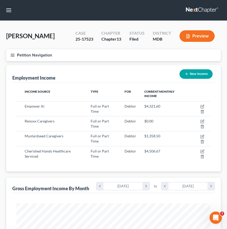
click at [13, 54] on line "button" at bounding box center [13, 54] width 4 height 0
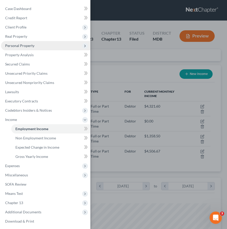
click at [22, 45] on span "Personal Property" at bounding box center [19, 45] width 29 height 4
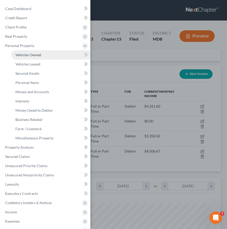
click at [24, 54] on span "Vehicles Owned" at bounding box center [28, 55] width 26 height 4
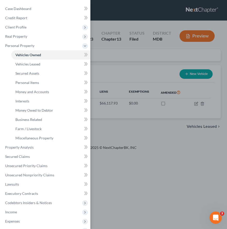
click at [112, 63] on div "Case Dashboard Payments Invoices Payments Payments Credit Report Client Profile" at bounding box center [113, 114] width 227 height 229
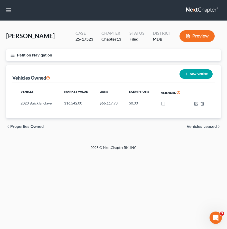
click at [31, 125] on span "Properties Owned" at bounding box center [26, 126] width 33 height 4
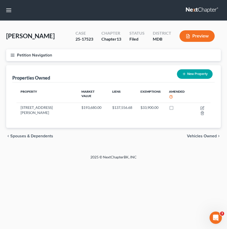
click at [13, 54] on line "button" at bounding box center [13, 54] width 4 height 0
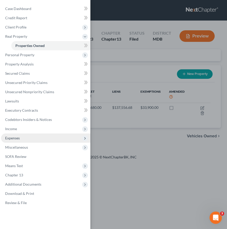
click at [18, 139] on span "Expenses" at bounding box center [12, 138] width 15 height 4
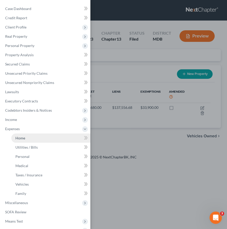
click at [18, 139] on span "Home" at bounding box center [20, 138] width 10 height 4
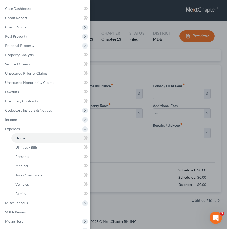
click at [126, 145] on div "Case Dashboard Payments Invoices Payments Payments Credit Report Client Profile" at bounding box center [113, 114] width 227 height 229
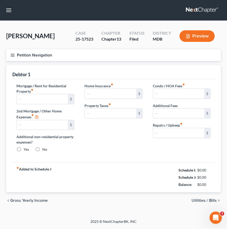
type input "1,322.00"
type input "0.00"
radio input "true"
type input "0.00"
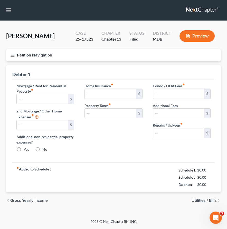
type input "0.00"
type input "50.00"
type input "500.00"
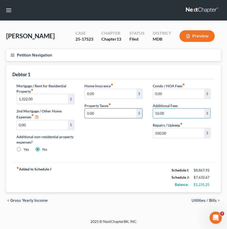
drag, startPoint x: 168, startPoint y: 114, endPoint x: 136, endPoint y: 113, distance: 32.8
click at [136, 113] on div "Mortgage / Rent for Residential Property fiber_manual_record 1,322.00 $ 2nd Mor…" at bounding box center [113, 119] width 204 height 73
drag, startPoint x: 172, startPoint y: 112, endPoint x: 141, endPoint y: 110, distance: 30.5
click at [141, 110] on div "Mortgage / Rent for Residential Property fiber_manual_record 1,322.00 $ 2nd Mor…" at bounding box center [113, 119] width 204 height 73
click at [13, 54] on icon "button" at bounding box center [12, 55] width 5 height 5
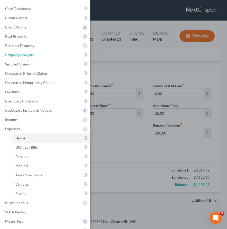
click at [13, 54] on span "Property Analysis" at bounding box center [19, 55] width 28 height 4
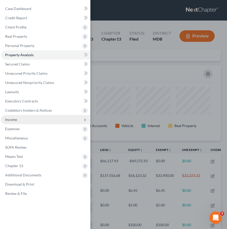
scroll to position [75, 214]
click at [19, 118] on span "Income" at bounding box center [45, 119] width 89 height 9
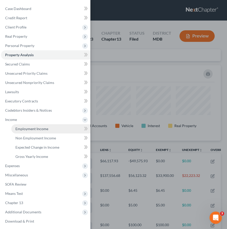
click at [22, 127] on span "Employment Income" at bounding box center [31, 128] width 33 height 4
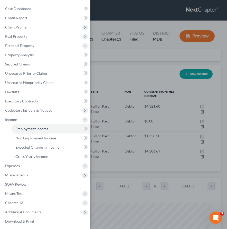
scroll to position [97, 204]
click at [103, 71] on div "Case Dashboard Payments Invoices Payments Payments Credit Report Client Profile" at bounding box center [113, 114] width 227 height 229
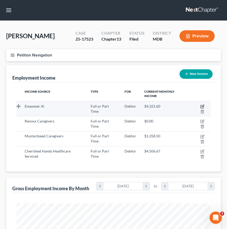
click at [175, 106] on icon "button" at bounding box center [202, 106] width 4 height 4
select select "0"
select select "48"
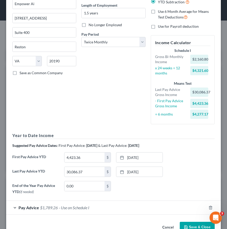
scroll to position [64, 0]
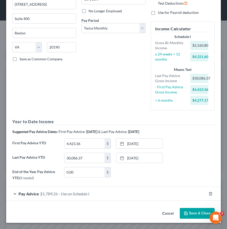
click at [57, 194] on span "$1,789.26" at bounding box center [49, 193] width 18 height 5
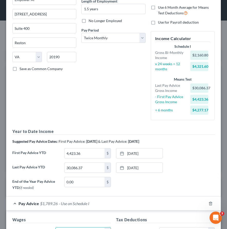
scroll to position [49, 0]
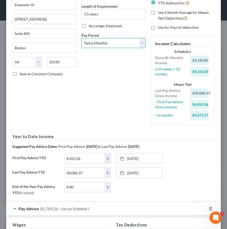
click at [104, 43] on select "Select Monthly Twice Monthly Every Other Week Weekly" at bounding box center [113, 43] width 64 height 10
select select "0"
click at [81, 38] on select "Select Monthly Twice Monthly Every Other Week Weekly" at bounding box center [113, 43] width 64 height 10
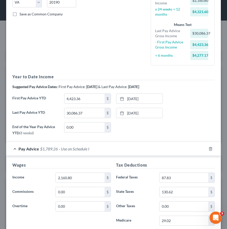
scroll to position [136, 0]
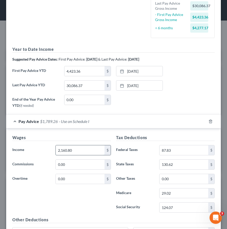
click at [74, 150] on input "2,160.80" at bounding box center [80, 150] width 49 height 10
drag, startPoint x: 91, startPoint y: 151, endPoint x: 22, endPoint y: 144, distance: 70.4
click at [22, 144] on div "Wages Income * 2,160.80 $ Commissions 0.00 $ Overtime 0.00 $" at bounding box center [62, 175] width 104 height 82
type input "4,298.05"
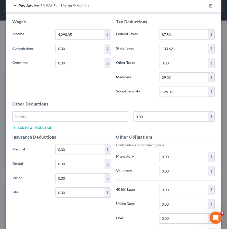
scroll to position [230, 0]
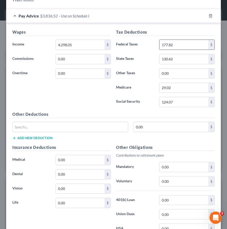
type input "177.82"
type input "246.99"
click at [174, 89] on input "29.02" at bounding box center [183, 88] width 49 height 10
type input "57.63"
click at [175, 103] on input "246.99" at bounding box center [183, 102] width 49 height 10
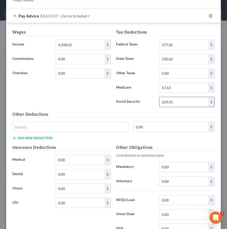
type input "259.91"
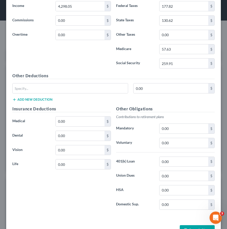
scroll to position [285, 0]
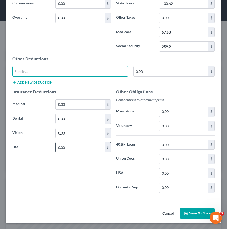
click at [66, 149] on input "0.00" at bounding box center [80, 147] width 49 height 10
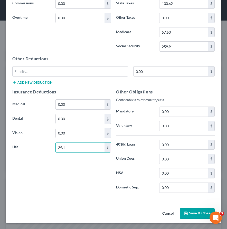
type input "29.1"
click at [70, 120] on input "0.00" at bounding box center [80, 119] width 49 height 10
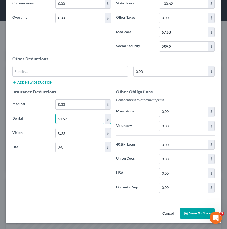
type input "51.53"
click at [68, 103] on input "0.00" at bounding box center [80, 104] width 49 height 10
type input "141.22"
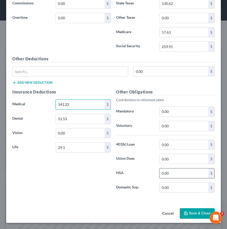
click at [169, 175] on input "0.00" at bounding box center [183, 173] width 49 height 10
type input "130"
click at [64, 134] on input "0.00" at bounding box center [80, 133] width 49 height 10
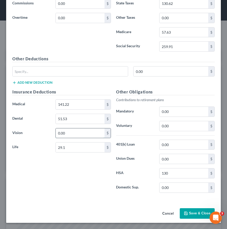
click at [64, 134] on input "0.00" at bounding box center [80, 133] width 49 height 10
type input "25.92"
click at [175, 125] on input "0.00" at bounding box center [183, 126] width 49 height 10
type input "214.9"
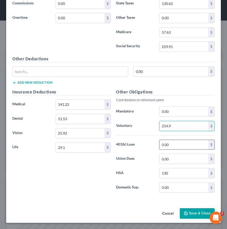
click at [167, 145] on input "0.00" at bounding box center [183, 145] width 49 height 10
type input "134.17"
click at [175, 213] on button "Save & Close" at bounding box center [196, 213] width 35 height 11
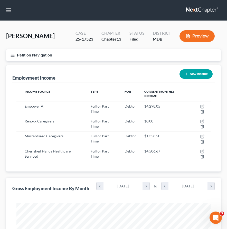
click at [15, 55] on button "Petition Navigation" at bounding box center [113, 55] width 214 height 12
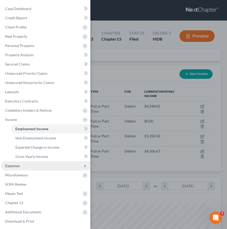
click at [10, 164] on span "Expenses" at bounding box center [12, 165] width 15 height 4
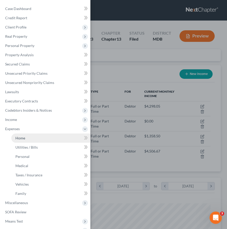
click at [23, 139] on span "Home" at bounding box center [20, 138] width 10 height 4
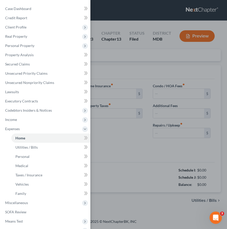
type input "1,322.00"
type input "0.00"
radio input "true"
type input "0.00"
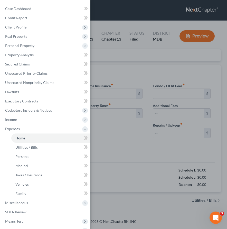
type input "0.00"
type input "50.00"
type input "500.00"
click at [127, 171] on div "Case Dashboard Payments Invoices Payments Payments Credit Report Client Profile" at bounding box center [113, 114] width 227 height 229
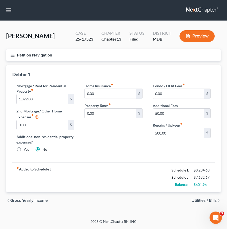
click at [18, 200] on span "Gross Yearly Income" at bounding box center [28, 200] width 37 height 4
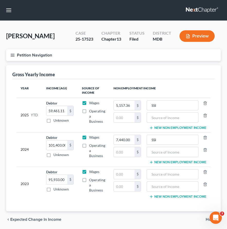
click at [175, 216] on div "chevron_left Expected Change in Income Home chevron_right" at bounding box center [113, 219] width 214 height 16
click at [175, 218] on span "Home" at bounding box center [210, 219] width 11 height 4
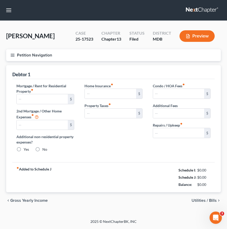
type input "1,322.00"
type input "0.00"
radio input "true"
type input "0.00"
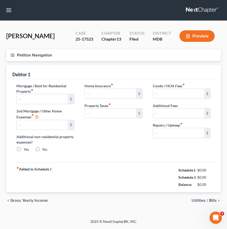
type input "0.00"
type input "50.00"
type input "500.00"
click at [175, 201] on span "Utilities / Bills" at bounding box center [203, 200] width 25 height 4
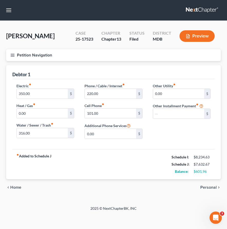
click at [175, 186] on span "Personal" at bounding box center [208, 187] width 16 height 4
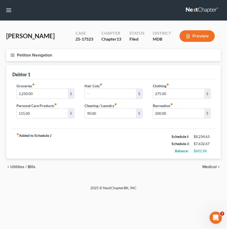
click at [175, 167] on span "Medical" at bounding box center [209, 167] width 14 height 4
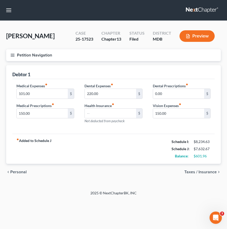
click at [175, 173] on span "Taxes / Insurance" at bounding box center [200, 172] width 32 height 4
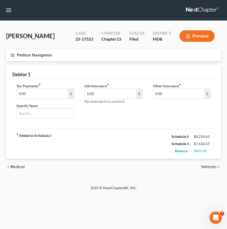
click at [175, 169] on div "chevron_left Medical Vehicles chevron_right" at bounding box center [113, 166] width 214 height 16
click at [175, 165] on span "Vehicles" at bounding box center [209, 167] width 16 height 4
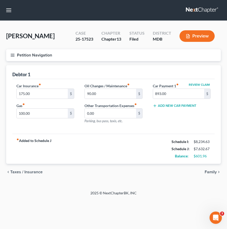
click at [175, 173] on span "Family" at bounding box center [210, 172] width 12 height 4
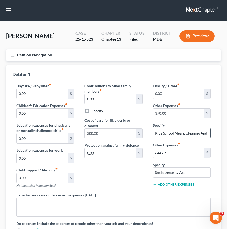
click at [166, 137] on input "Kids School Meals, Cleaning And Lawn Help" at bounding box center [181, 133] width 57 height 10
type input "Kids School Meals, Cleaning And Lawn Helpt"
click at [32, 115] on input "0.00" at bounding box center [42, 113] width 51 height 10
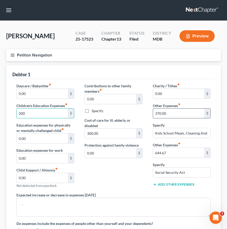
type input "200"
click at [157, 112] on input "370.00" at bounding box center [178, 113] width 51 height 10
type input "170.00"
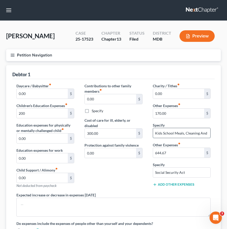
click at [158, 130] on input "Kids School Meals, Cleaning And Lawn Helpt" at bounding box center [181, 133] width 57 height 10
drag, startPoint x: 156, startPoint y: 133, endPoint x: 217, endPoint y: 138, distance: 61.5
click at [175, 138] on div "Debtor 1 Daycare / Babysitter fiber_manual_record 0.00 $ Children's Education E…" at bounding box center [113, 169] width 214 height 208
click at [175, 132] on input "Kids School Meals, Cleaning And Lawn Helpt" at bounding box center [181, 133] width 57 height 10
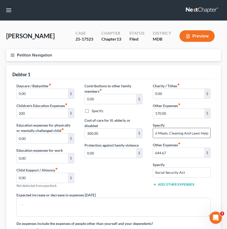
drag, startPoint x: 183, startPoint y: 132, endPoint x: 207, endPoint y: 132, distance: 24.1
click at [175, 132] on input "Kids School Meals, Cleaning And Lawn Helpt" at bounding box center [181, 133] width 57 height 10
drag, startPoint x: 208, startPoint y: 132, endPoint x: 129, endPoint y: 127, distance: 78.6
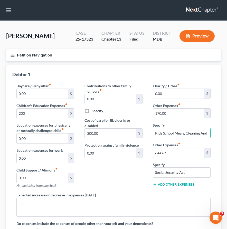
click at [129, 127] on div "Daycare / Babysitter fiber_manual_record 0.00 $ Children's Education Expenses f…" at bounding box center [113, 160] width 204 height 154
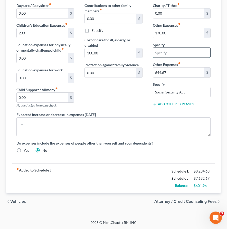
click at [159, 51] on input "text" at bounding box center [181, 53] width 57 height 10
type input "g"
type input "u"
type input "i"
type input "m"
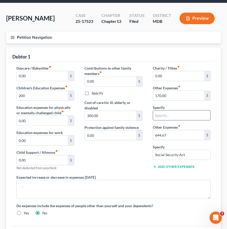
scroll to position [34, 0]
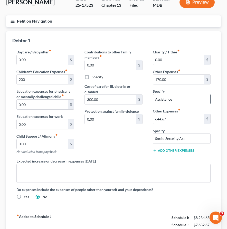
type input "Assistance"
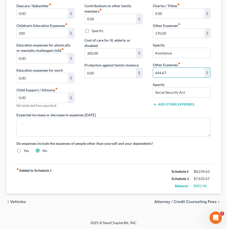
scroll to position [80, 0]
click at [158, 201] on span "Attorney / Credit Counseling Fees" at bounding box center [185, 201] width 62 height 4
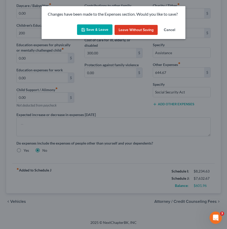
click at [91, 28] on button "Save & Leave" at bounding box center [94, 29] width 35 height 11
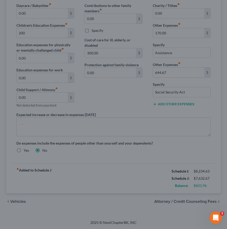
type input "200.00"
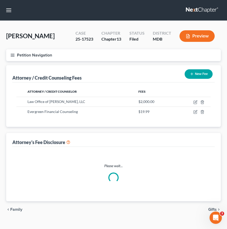
select select "2"
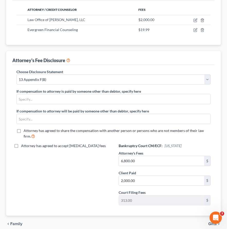
scroll to position [104, 0]
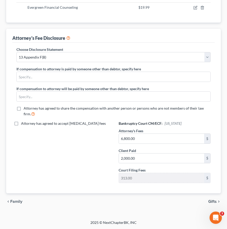
click at [16, 201] on span "Family" at bounding box center [16, 201] width 12 height 4
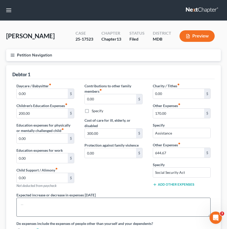
scroll to position [80, 0]
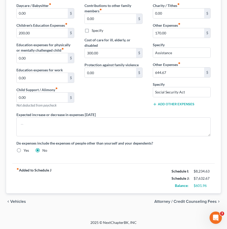
click at [17, 200] on span "Vehicles" at bounding box center [18, 201] width 16 height 4
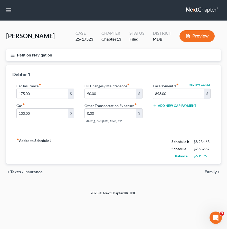
drag, startPoint x: 17, startPoint y: 173, endPoint x: 24, endPoint y: 137, distance: 37.1
click at [24, 137] on ui-view "Home Utilities / Bills Personal Medical Taxes / Insurance Vehicles Family Debto…" at bounding box center [113, 122] width 214 height 115
click at [23, 111] on input "100.00" at bounding box center [42, 113] width 51 height 10
click at [23, 113] on input "100.00" at bounding box center [42, 113] width 51 height 10
click at [23, 113] on input "150.00" at bounding box center [42, 113] width 51 height 10
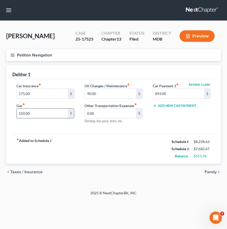
click at [25, 113] on input "150.00" at bounding box center [42, 113] width 51 height 10
click at [24, 113] on input "150.00" at bounding box center [42, 113] width 51 height 10
type input "175.00"
click at [18, 169] on div "chevron_left Taxes / Insurance Family chevron_right" at bounding box center [113, 171] width 214 height 16
click at [18, 171] on span "Taxes / Insurance" at bounding box center [26, 172] width 32 height 4
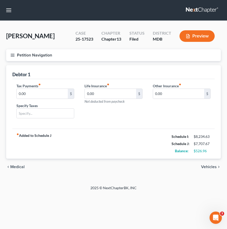
click at [17, 168] on span "Medical" at bounding box center [17, 167] width 14 height 4
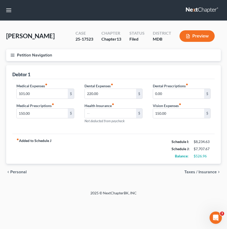
click at [17, 171] on span "Personal" at bounding box center [18, 172] width 16 height 4
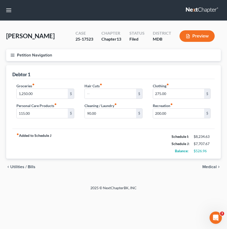
click at [17, 166] on span "Utilities / Bills" at bounding box center [22, 167] width 25 height 4
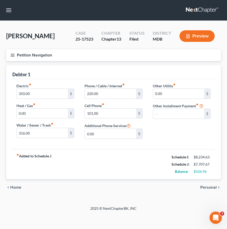
click at [16, 186] on span "Home" at bounding box center [15, 187] width 11 height 4
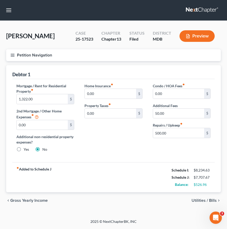
click at [16, 200] on span "Gross Yearly Income" at bounding box center [28, 200] width 37 height 4
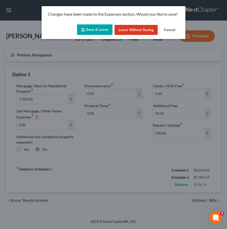
click at [93, 30] on button "Save & Leave" at bounding box center [94, 29] width 35 height 11
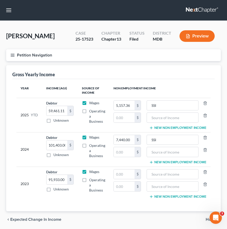
scroll to position [18, 0]
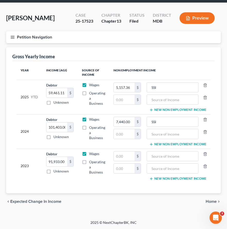
click at [12, 38] on line "button" at bounding box center [13, 38] width 4 height 0
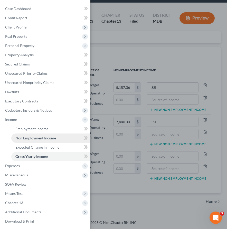
scroll to position [10, 0]
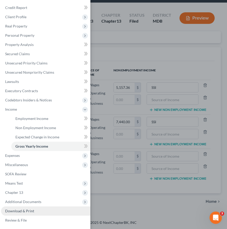
click at [27, 209] on span "Download & Print" at bounding box center [19, 210] width 29 height 4
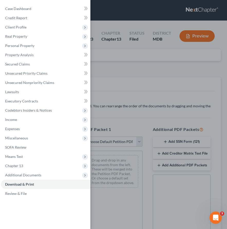
click at [138, 141] on div "Case Dashboard Payments Invoices Payments Payments Credit Report Client Profile" at bounding box center [113, 114] width 227 height 229
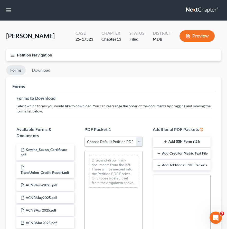
click at [138, 141] on select "Choose Default Petition PDF Packet Complete Bankruptcy Petition (all forms and …" at bounding box center [113, 141] width 58 height 10
select select "0"
click at [84, 136] on select "Choose Default Petition PDF Packet Complete Bankruptcy Petition (all forms and …" at bounding box center [113, 141] width 58 height 10
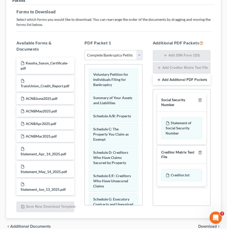
scroll to position [88, 0]
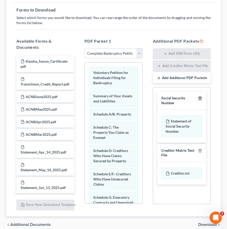
click at [175, 98] on icon "button" at bounding box center [200, 98] width 4 height 4
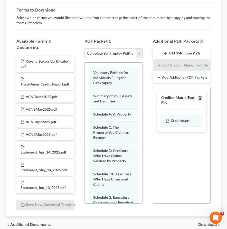
click at [175, 98] on icon "button" at bounding box center [200, 98] width 4 height 4
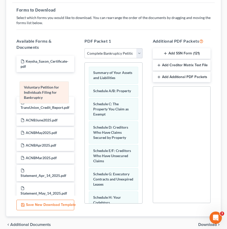
drag, startPoint x: 112, startPoint y: 72, endPoint x: 43, endPoint y: 87, distance: 70.5
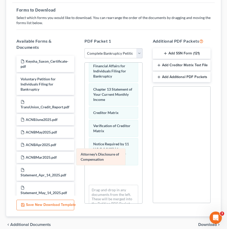
drag, startPoint x: 101, startPoint y: 155, endPoint x: 43, endPoint y: 156, distance: 58.9
click at [85, 156] on div "Attorney's Disclosure of Compensation Summary of Your Assets and Liabilities Sc…" at bounding box center [113, 37] width 57 height 368
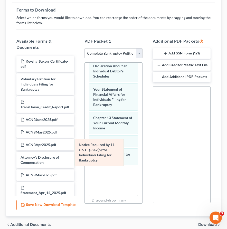
drag, startPoint x: 108, startPoint y: 156, endPoint x: 58, endPoint y: 162, distance: 49.9
click at [85, 162] on div "Notice Required by 11 U.S.C. § 342(b) for Individuals Filing for Bankruptcy Sum…" at bounding box center [113, 57] width 57 height 350
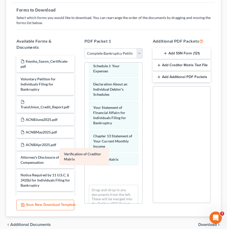
drag, startPoint x: 111, startPoint y: 161, endPoint x: 64, endPoint y: 161, distance: 47.7
click at [85, 161] on div "Verification of Creditor Matrix Summary of Your Assets and Liabilities Schedule…" at bounding box center [113, 60] width 57 height 321
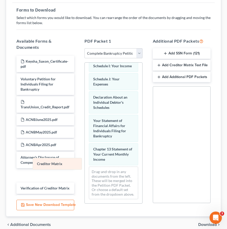
drag, startPoint x: 108, startPoint y: 160, endPoint x: 52, endPoint y: 164, distance: 56.5
click at [85, 164] on div "Creditor Matrix Summary of Your Assets and Liabilities Schedule A/B: Property S…" at bounding box center [113, 58] width 57 height 290
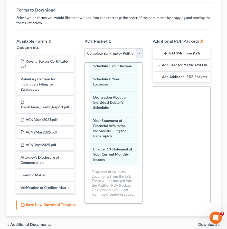
scroll to position [111, 0]
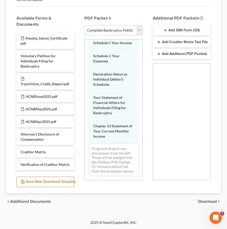
click at [175, 201] on span "Download" at bounding box center [207, 201] width 18 height 4
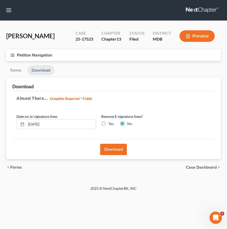
click at [111, 152] on button "Download" at bounding box center [113, 149] width 27 height 11
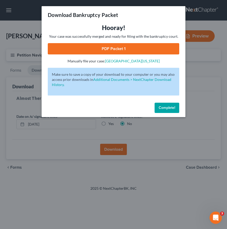
click at [85, 48] on link "PDF Packet 1" at bounding box center [113, 48] width 131 height 11
click at [163, 107] on span "Complete!" at bounding box center [166, 107] width 16 height 4
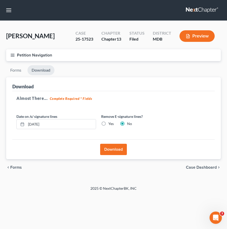
click at [11, 55] on icon "button" at bounding box center [12, 55] width 5 height 5
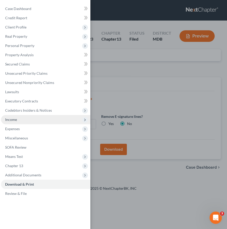
click at [17, 117] on span "Income" at bounding box center [45, 119] width 89 height 9
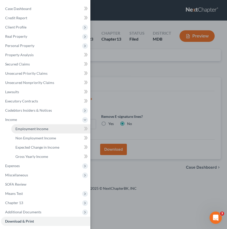
click at [22, 129] on span "Employment Income" at bounding box center [31, 128] width 33 height 4
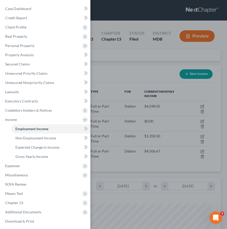
scroll to position [97, 204]
click at [175, 106] on div "Case Dashboard Payments Invoices Payments Payments Credit Report Client Profile" at bounding box center [113, 114] width 227 height 229
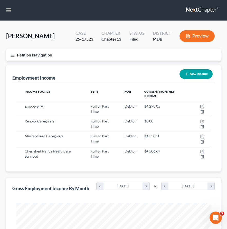
click at [175, 106] on icon "button" at bounding box center [202, 106] width 4 height 4
select select "0"
select select "48"
select select "0"
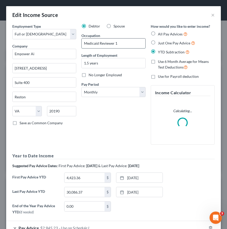
click at [120, 43] on input "Medicaid Reviewer 1" at bounding box center [112, 43] width 63 height 10
type input "Medicaid Reviewer"
click at [117, 119] on div "Debtor Spouse Occupation Medicaid Reviewer Length of Employment 1.5 years No Lo…" at bounding box center [113, 86] width 69 height 125
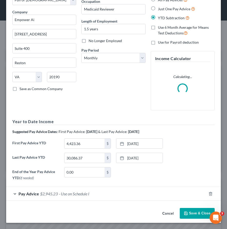
click at [175, 213] on button "Save & Close" at bounding box center [196, 213] width 35 height 11
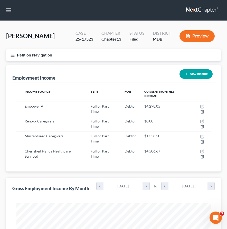
click at [12, 55] on icon "button" at bounding box center [12, 55] width 5 height 5
click at [0, 0] on div "Case Dashboard Payments Invoices Payments Payments Credit Report Client Profile" at bounding box center [0, 0] width 0 height 0
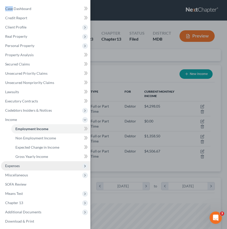
scroll to position [10, 0]
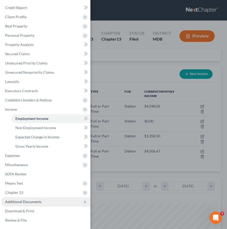
click at [19, 201] on span "Additional Documents" at bounding box center [23, 201] width 36 height 4
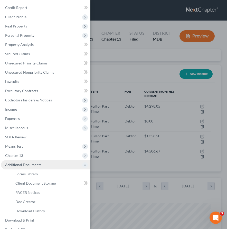
scroll to position [19, 0]
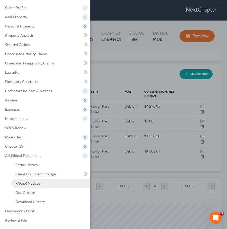
click at [19, 182] on span "PACER Notices" at bounding box center [27, 183] width 25 height 4
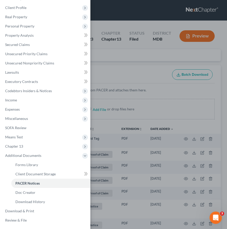
click at [117, 70] on div "Case Dashboard Payments Invoices Payments Payments Credit Report Client Profile" at bounding box center [113, 114] width 227 height 229
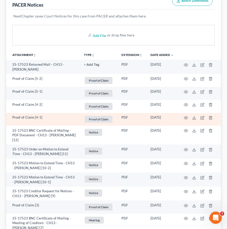
scroll to position [328, 0]
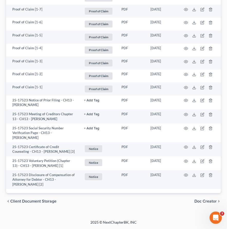
click at [35, 200] on span "Client Document Storage" at bounding box center [33, 201] width 46 height 4
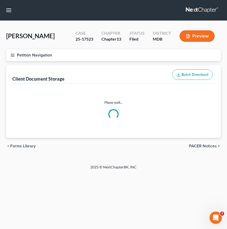
select select "14"
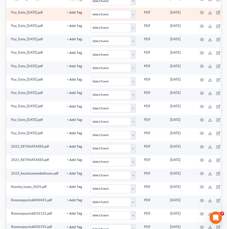
scroll to position [211, 0]
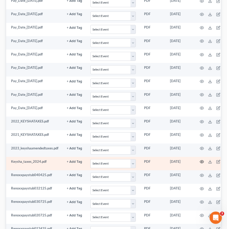
click at [175, 162] on circle "button" at bounding box center [201, 161] width 1 height 1
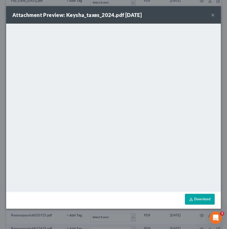
click at [175, 16] on button "×" at bounding box center [213, 15] width 4 height 6
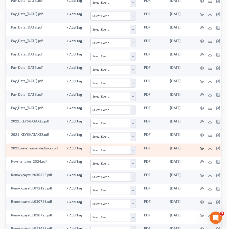
click at [175, 148] on icon "button" at bounding box center [201, 148] width 4 height 4
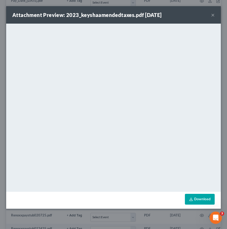
click at [175, 13] on button "×" at bounding box center [213, 15] width 4 height 6
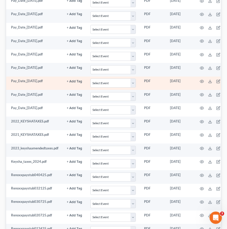
scroll to position [0, 0]
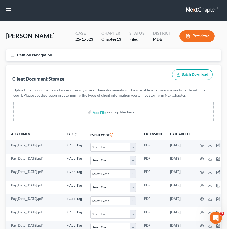
click at [11, 54] on icon "button" at bounding box center [12, 55] width 5 height 5
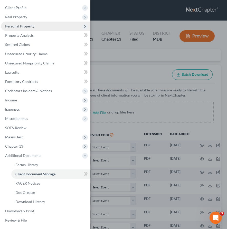
click at [13, 25] on span "Personal Property" at bounding box center [19, 26] width 29 height 4
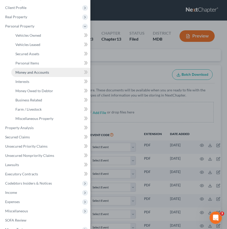
click at [29, 71] on span "Money and Accounts" at bounding box center [32, 72] width 34 height 4
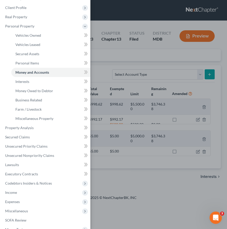
click at [122, 62] on div "Case Dashboard Payments Invoices Payments Payments Credit Report Client Profile" at bounding box center [113, 114] width 227 height 229
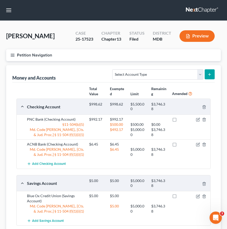
scroll to position [45, 0]
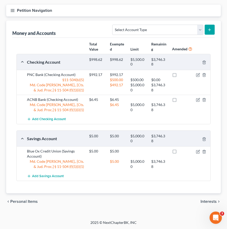
click at [175, 200] on span "Interests" at bounding box center [208, 201] width 16 height 4
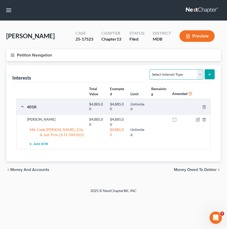
click at [175, 71] on select "Select Interest Type 401K Annuity Bond Education IRA Government Bond Government…" at bounding box center [176, 74] width 54 height 10
click at [175, 168] on span "Money Owed to Debtor" at bounding box center [194, 169] width 43 height 4
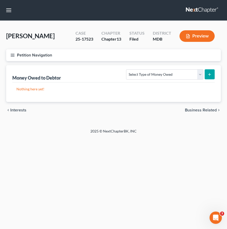
click at [175, 109] on span "Business Related" at bounding box center [201, 110] width 32 height 4
click at [29, 106] on div "chevron_left Money Owed to Debtor Farm / Livestock chevron_right" at bounding box center [113, 110] width 214 height 16
click at [29, 110] on span "Money Owed to Debtor" at bounding box center [31, 110] width 43 height 4
click at [13, 108] on span "Interests" at bounding box center [18, 110] width 16 height 4
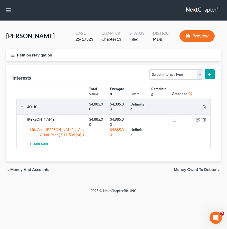
click at [34, 169] on span "Money and Accounts" at bounding box center [29, 169] width 39 height 4
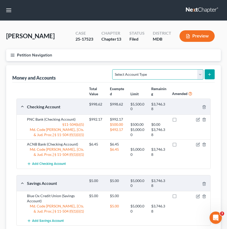
click at [175, 74] on select "Select Account Type Brokerage Cash on Hand Certificates of Deposit Checking Acc…" at bounding box center [157, 74] width 91 height 10
select select "other"
click at [113, 69] on select "Select Account Type Brokerage Cash on Hand Certificates of Deposit Checking Acc…" at bounding box center [157, 74] width 91 height 10
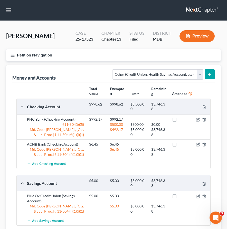
click at [175, 73] on icon "submit" at bounding box center [209, 74] width 4 height 4
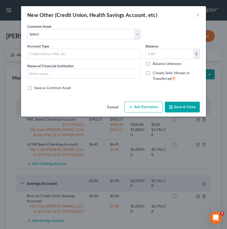
click at [66, 56] on input "text" at bounding box center [83, 54] width 112 height 10
type input "HSA"
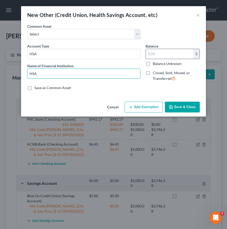
type input "HSA"
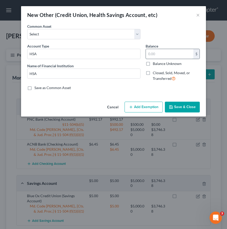
click at [156, 57] on input "text" at bounding box center [169, 54] width 47 height 10
type input "211.32"
click at [148, 106] on button "Add Exemption" at bounding box center [143, 106] width 38 height 11
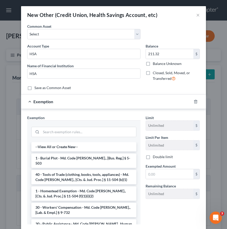
scroll to position [32, 0]
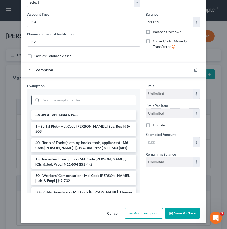
click at [55, 100] on input "search" at bounding box center [88, 100] width 95 height 10
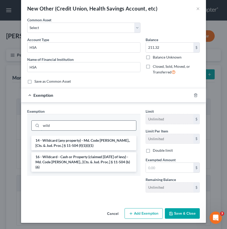
type input "wild"
click at [63, 142] on li "14 - Wildcard (any property) - Md. Code Ann., [Cts. & Jud. Proc.] § 11-504 (f)(…" at bounding box center [83, 143] width 105 height 14
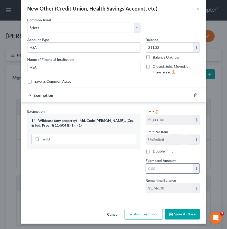
click at [164, 169] on input "text" at bounding box center [169, 168] width 47 height 10
type input "211.32"
click at [175, 212] on button "Save & Close" at bounding box center [182, 214] width 35 height 11
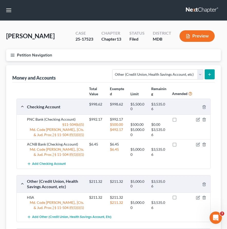
click at [12, 55] on icon "button" at bounding box center [12, 55] width 5 height 5
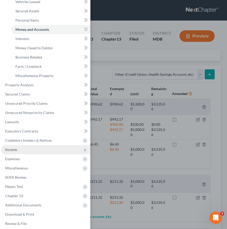
scroll to position [66, 0]
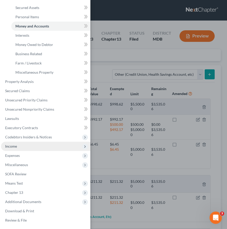
click at [22, 147] on span "Income" at bounding box center [45, 145] width 89 height 9
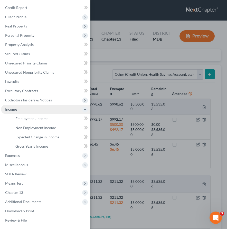
scroll to position [10, 0]
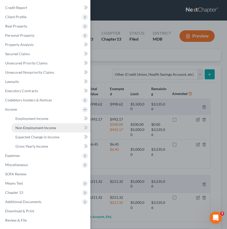
click at [29, 127] on span "Non Employment Income" at bounding box center [35, 127] width 40 height 4
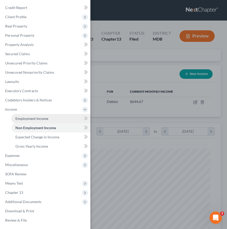
click at [24, 117] on span "Employment Income" at bounding box center [31, 118] width 33 height 4
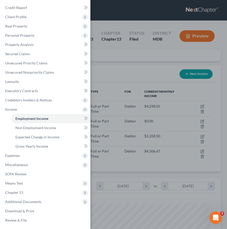
scroll to position [97, 204]
click at [132, 77] on div "Case Dashboard Payments Invoices Payments Payments Credit Report Client Profile" at bounding box center [113, 114] width 227 height 229
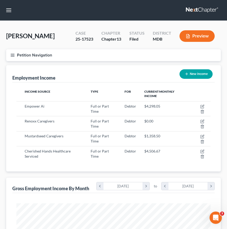
click at [175, 35] on button "Preview" at bounding box center [196, 36] width 35 height 12
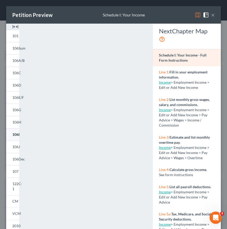
click at [13, 131] on link "106I" at bounding box center [12, 134] width 13 height 12
click at [175, 16] on button "×" at bounding box center [213, 15] width 4 height 6
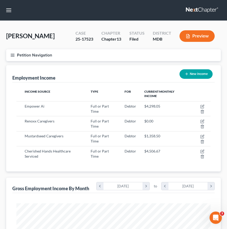
click at [12, 54] on icon "button" at bounding box center [12, 55] width 5 height 5
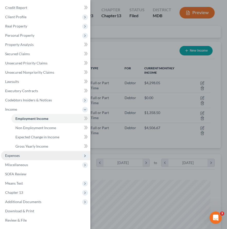
scroll to position [29, 0]
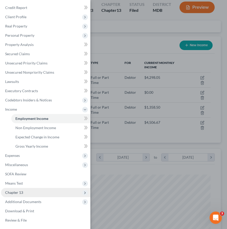
click at [21, 193] on span "Chapter 13" at bounding box center [14, 192] width 18 height 4
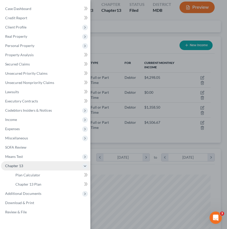
scroll to position [29, 0]
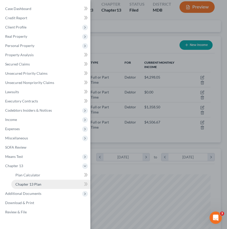
click at [21, 182] on span "Chapter 13 Plan" at bounding box center [28, 184] width 26 height 4
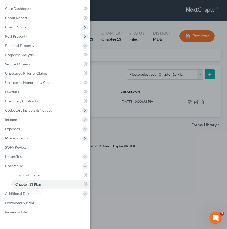
click at [175, 102] on div "Case Dashboard Payments Invoices Payments Payments Credit Report Client Profile" at bounding box center [113, 114] width 227 height 229
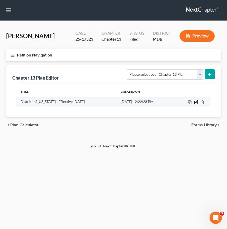
click at [175, 102] on icon "button" at bounding box center [196, 102] width 4 height 4
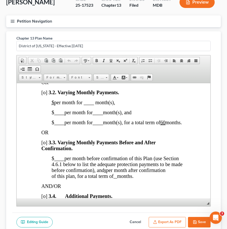
scroll to position [486, 0]
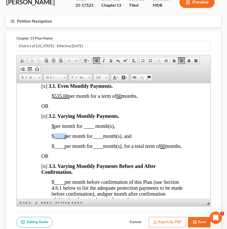
drag, startPoint x: 65, startPoint y: 157, endPoint x: 54, endPoint y: 156, distance: 11.3
click at [54, 138] on span "$ ____ per month for ____ month(s), and" at bounding box center [92, 136] width 80 height 6
drag, startPoint x: 67, startPoint y: 156, endPoint x: 48, endPoint y: 156, distance: 19.2
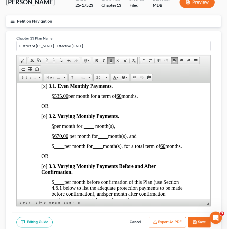
click at [54, 128] on u "$" at bounding box center [53, 126] width 3 height 6
click at [109, 128] on span "$535.00 per month for ____ month(s)," at bounding box center [90, 126] width 77 height 6
drag, startPoint x: 103, startPoint y: 145, endPoint x: 99, endPoint y: 145, distance: 3.9
click at [99, 128] on span "$535.00 per month for 12 month(s)," at bounding box center [87, 126] width 71 height 6
click at [44, 118] on span "[o]" at bounding box center [44, 116] width 6 height 6
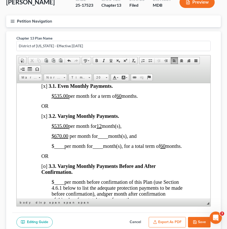
click at [45, 88] on span "[x]" at bounding box center [44, 86] width 6 height 6
click at [121, 98] on u "60" at bounding box center [118, 96] width 5 height 6
drag, startPoint x: 68, startPoint y: 116, endPoint x: 54, endPoint y: 116, distance: 13.3
click at [54, 98] on u "$535.00" at bounding box center [60, 96] width 17 height 6
click at [109, 138] on span "$670.00 per month for ____ month(s), and" at bounding box center [94, 136] width 85 height 6
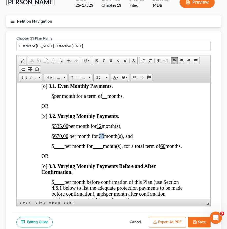
drag, startPoint x: 104, startPoint y: 156, endPoint x: 100, endPoint y: 157, distance: 3.9
click at [100, 138] on span "$670.00 per month for 39 month(s), and" at bounding box center [92, 136] width 81 height 6
click at [160, 148] on u "60" at bounding box center [162, 146] width 5 height 6
click at [166, 221] on button "Export as PDF" at bounding box center [166, 222] width 37 height 11
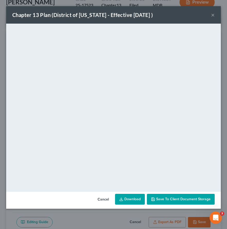
click at [175, 16] on button "×" at bounding box center [213, 15] width 4 height 6
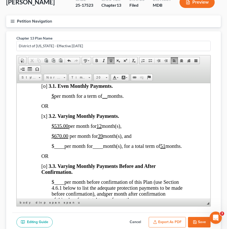
click at [175, 218] on button "Save" at bounding box center [199, 222] width 23 height 11
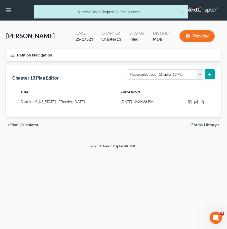
click at [12, 55] on icon "button" at bounding box center [12, 55] width 5 height 5
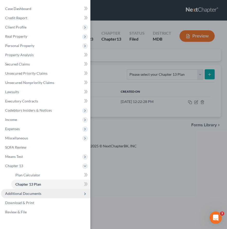
click at [30, 192] on span "Additional Documents" at bounding box center [23, 193] width 36 height 4
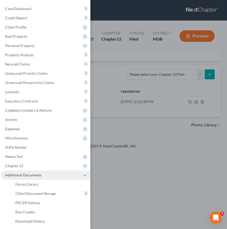
scroll to position [19, 0]
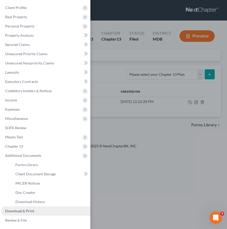
click at [13, 210] on span "Download & Print" at bounding box center [19, 210] width 29 height 4
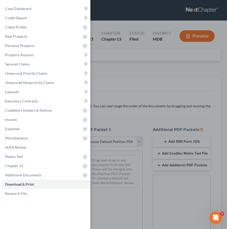
click at [137, 141] on div "Case Dashboard Payments Invoices Payments Payments Credit Report Client Profile" at bounding box center [113, 114] width 227 height 229
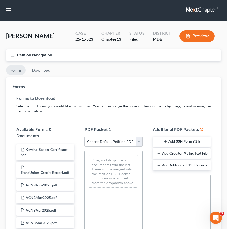
click at [137, 141] on select "Choose Default Petition PDF Packet Complete Bankruptcy Petition (all forms and …" at bounding box center [113, 141] width 58 height 10
select select "0"
click at [84, 136] on select "Choose Default Petition PDF Packet Complete Bankruptcy Petition (all forms and …" at bounding box center [113, 141] width 58 height 10
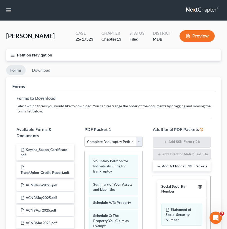
click at [175, 187] on icon "button" at bounding box center [200, 186] width 4 height 4
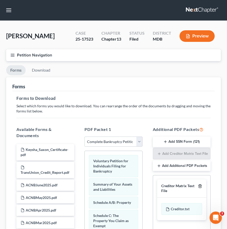
click at [175, 187] on icon "button" at bounding box center [200, 186] width 4 height 4
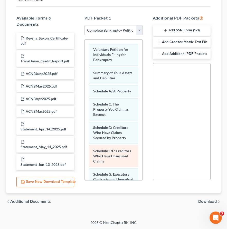
scroll to position [251, 0]
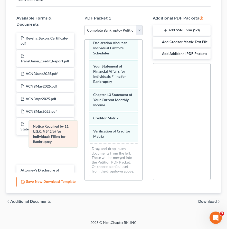
drag, startPoint x: 106, startPoint y: 130, endPoint x: 19, endPoint y: 137, distance: 87.4
click at [85, 137] on div "Notice Required by 11 U.S.C. § 342(b) for Individuals Filing for Bankruptcy Vol…" at bounding box center [113, 7] width 57 height 344
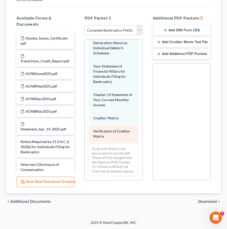
scroll to position [0, 0]
drag, startPoint x: 105, startPoint y: 132, endPoint x: 54, endPoint y: 132, distance: 51.0
click at [85, 132] on div "Verification of Creditor Matrix Voluntary Petition for Individuals Filing for B…" at bounding box center [113, 7] width 57 height 344
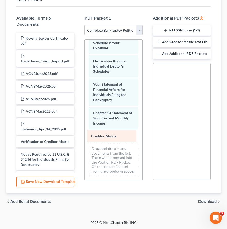
drag, startPoint x: 99, startPoint y: 134, endPoint x: 45, endPoint y: 134, distance: 54.3
click at [85, 134] on div "Creditor Matrix Voluntary Petition for Individuals Filing for Bankruptcy Summar…" at bounding box center [113, 17] width 57 height 326
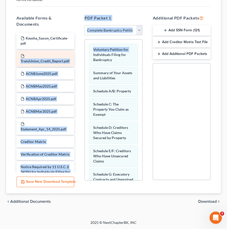
drag, startPoint x: 56, startPoint y: 53, endPoint x: 36, endPoint y: 53, distance: 19.7
click at [36, 53] on div "Available Forms & Documents Keysha_Saxon_Certificate-pdf TransUnion_Credit_Repo…" at bounding box center [113, 99] width 204 height 176
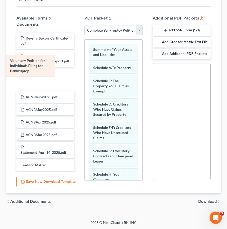
drag, startPoint x: 117, startPoint y: 56, endPoint x: 34, endPoint y: 67, distance: 83.8
click at [85, 67] on div "Voluntary Petition for Individuals Filing for Bankruptcy Voluntary Petition for…" at bounding box center [113, 184] width 57 height 290
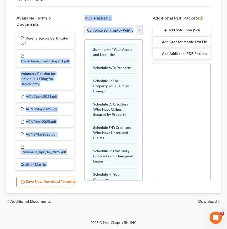
click at [175, 199] on span "Download" at bounding box center [207, 201] width 18 height 4
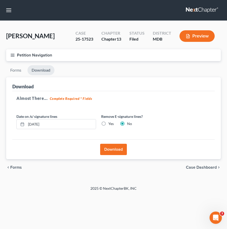
click at [117, 146] on button "Download" at bounding box center [113, 149] width 27 height 11
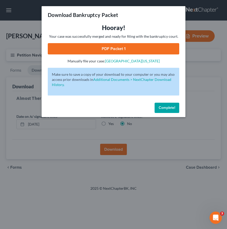
click at [102, 49] on link "PDF Packet 1" at bounding box center [113, 48] width 131 height 11
click at [160, 106] on span "Complete!" at bounding box center [166, 107] width 16 height 4
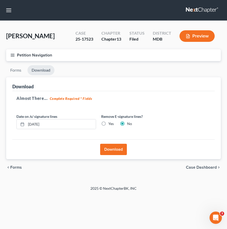
click at [11, 51] on button "Petition Navigation" at bounding box center [113, 55] width 214 height 12
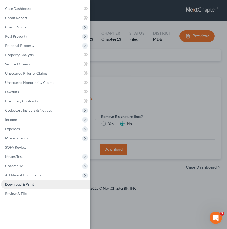
click at [40, 183] on link "Download & Print" at bounding box center [45, 183] width 89 height 9
click at [133, 58] on div "Case Dashboard Payments Invoices Payments Payments Credit Report Client Profile" at bounding box center [113, 114] width 227 height 229
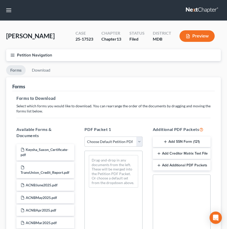
click at [132, 142] on select "Choose Default Petition PDF Packet Complete Bankruptcy Petition (all forms and …" at bounding box center [113, 141] width 58 height 10
select select "2"
click at [84, 136] on select "Choose Default Petition PDF Packet Complete Bankruptcy Petition (all forms and …" at bounding box center [113, 141] width 58 height 10
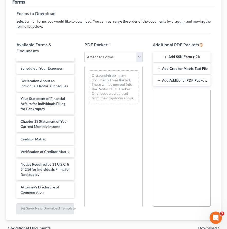
scroll to position [111, 0]
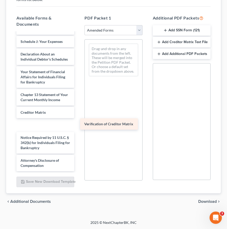
drag, startPoint x: 43, startPoint y: 124, endPoint x: 107, endPoint y: 123, distance: 63.6
click at [78, 123] on div "Verification of Creditor Matrix Voluntary Petition for Individuals Filing for B…" at bounding box center [45, 24] width 66 height 294
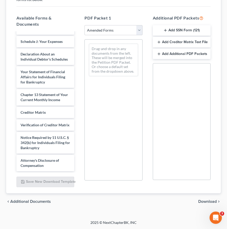
scroll to position [143, 0]
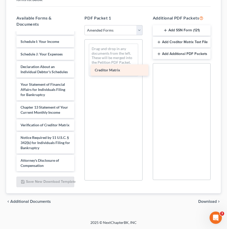
drag, startPoint x: 56, startPoint y: 112, endPoint x: 125, endPoint y: 67, distance: 81.9
click at [78, 67] on div "Creditor Matrix Voluntary Petition for Individuals Filing for Bankruptcy Summar…" at bounding box center [45, 30] width 66 height 282
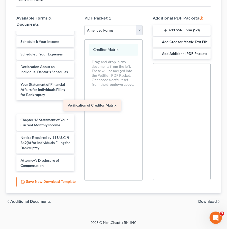
scroll to position [131, 0]
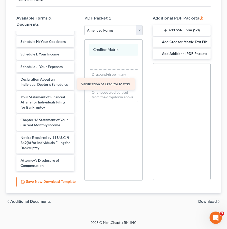
drag, startPoint x: 58, startPoint y: 124, endPoint x: 124, endPoint y: 70, distance: 84.9
click at [78, 70] on div "Verification of Creditor Matrix Voluntary Petition for Individuals Filing for B…" at bounding box center [45, 36] width 66 height 269
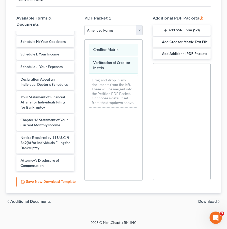
click at [206, 200] on span "Download" at bounding box center [207, 201] width 18 height 4
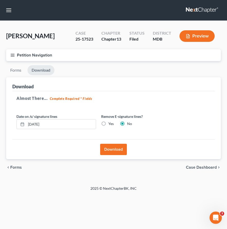
scroll to position [0, 0]
click at [107, 149] on button "Download" at bounding box center [113, 149] width 27 height 11
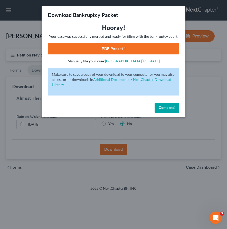
click at [85, 48] on link "PDF Packet 1" at bounding box center [113, 48] width 131 height 11
click at [158, 108] on span "Complete!" at bounding box center [166, 107] width 16 height 4
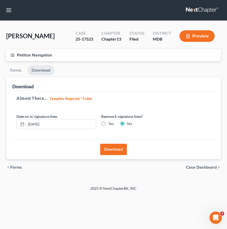
click at [10, 57] on button "Petition Navigation" at bounding box center [113, 55] width 214 height 12
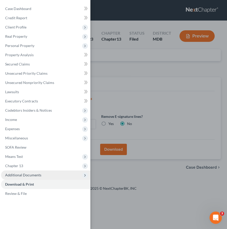
click at [35, 177] on span "Additional Documents" at bounding box center [23, 174] width 36 height 4
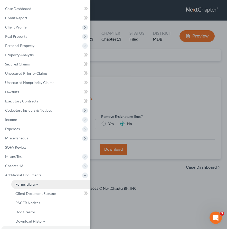
click at [34, 185] on span "Forms Library" at bounding box center [26, 184] width 23 height 4
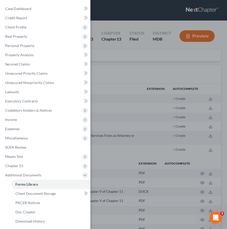
click at [114, 60] on div "Case Dashboard Payments Invoices Payments Payments Credit Report Client Profile" at bounding box center [113, 114] width 227 height 229
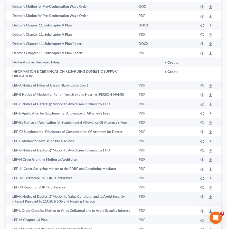
scroll to position [333, 0]
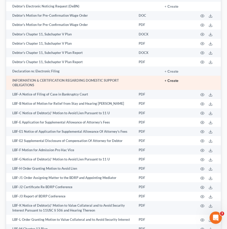
click at [173, 80] on button "+ Create" at bounding box center [171, 81] width 14 height 4
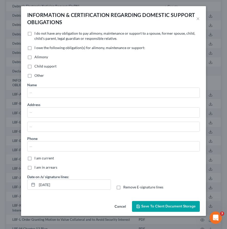
click at [34, 32] on label "I do not have any obligation to pay alimony, maintenance or support to a spouse…" at bounding box center [116, 36] width 165 height 10
click at [36, 32] on input "I do not have any obligation to pay alimony, maintenance or support to a spouse…" at bounding box center [37, 32] width 3 height 3
checkbox input "true"
click at [123, 186] on label "Remove E-signature lines" at bounding box center [143, 186] width 40 height 5
click at [125, 186] on input "Remove E-signature lines" at bounding box center [126, 185] width 3 height 3
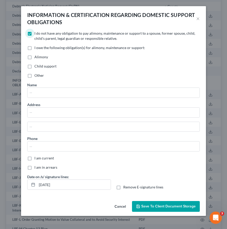
checkbox input "true"
click at [151, 205] on span "Save to Client Document Storage" at bounding box center [168, 206] width 54 height 4
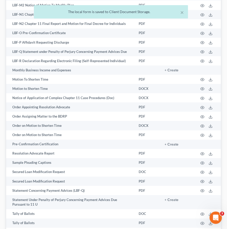
scroll to position [638, 0]
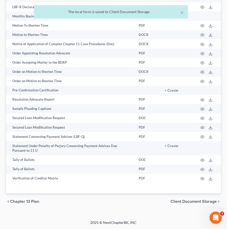
click at [189, 200] on span "Client Document Storage" at bounding box center [193, 201] width 46 height 4
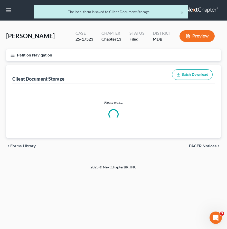
select select "14"
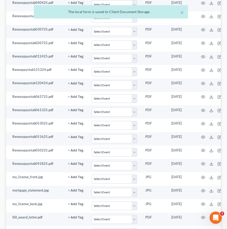
scroll to position [591, 0]
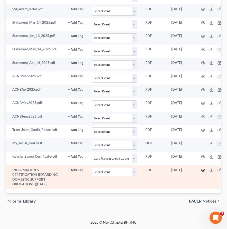
click at [202, 171] on icon "button" at bounding box center [203, 170] width 4 height 4
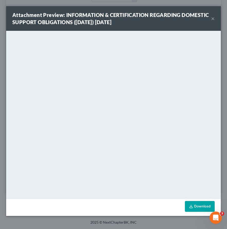
click at [213, 17] on button "×" at bounding box center [213, 18] width 4 height 6
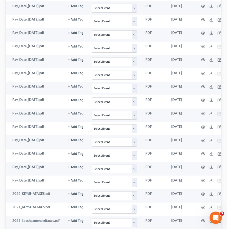
scroll to position [0, 0]
